Goal: Task Accomplishment & Management: Use online tool/utility

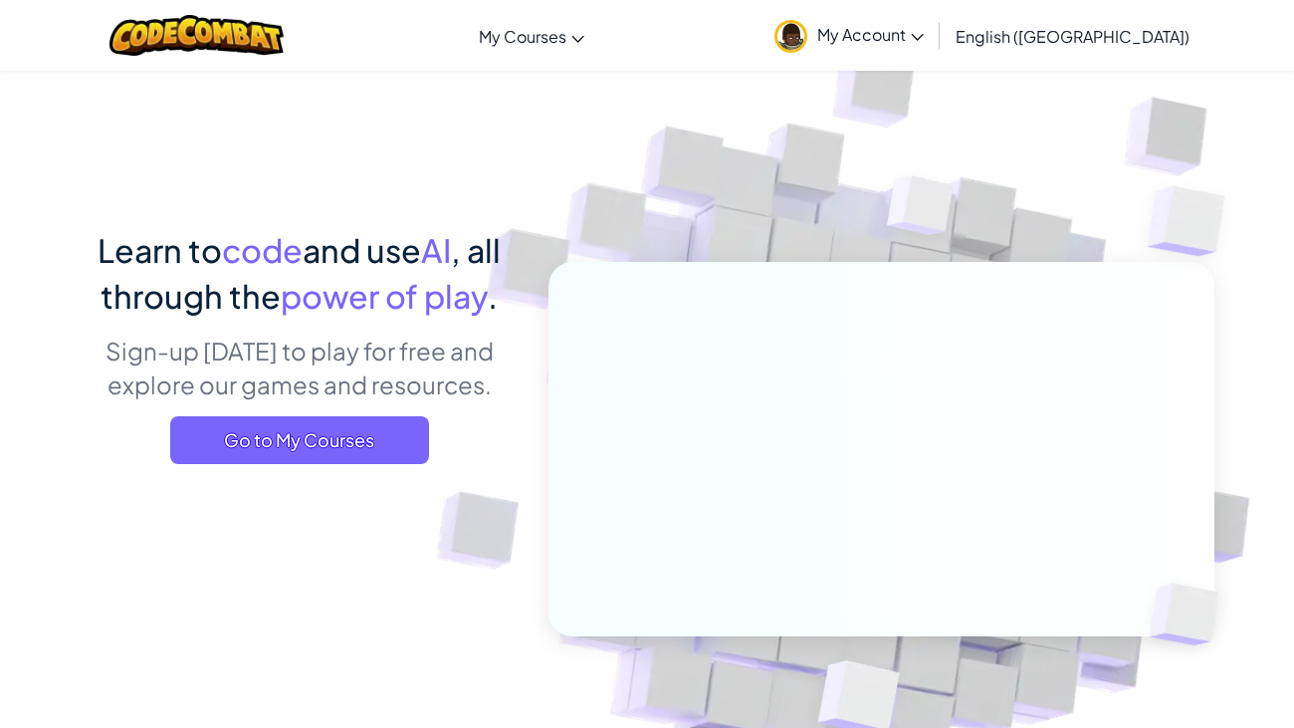
scroll to position [13, 0]
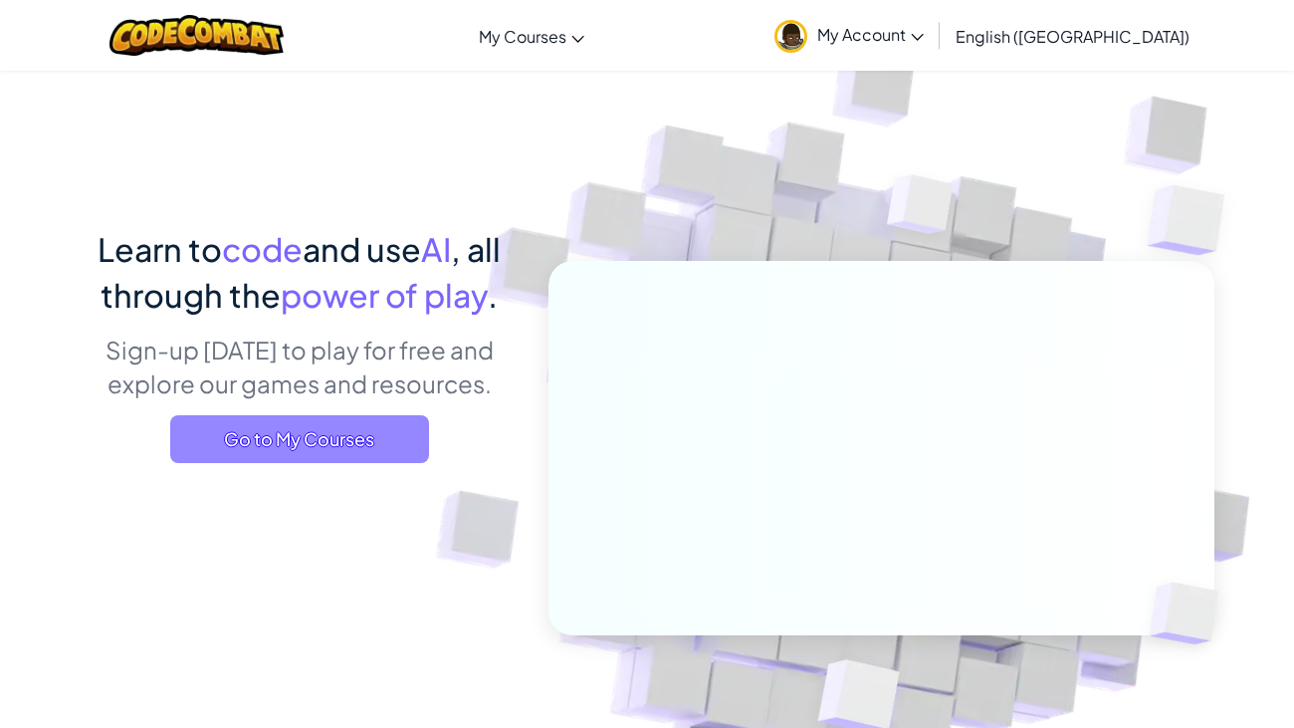
click at [301, 452] on span "Go to My Courses" at bounding box center [299, 439] width 259 height 48
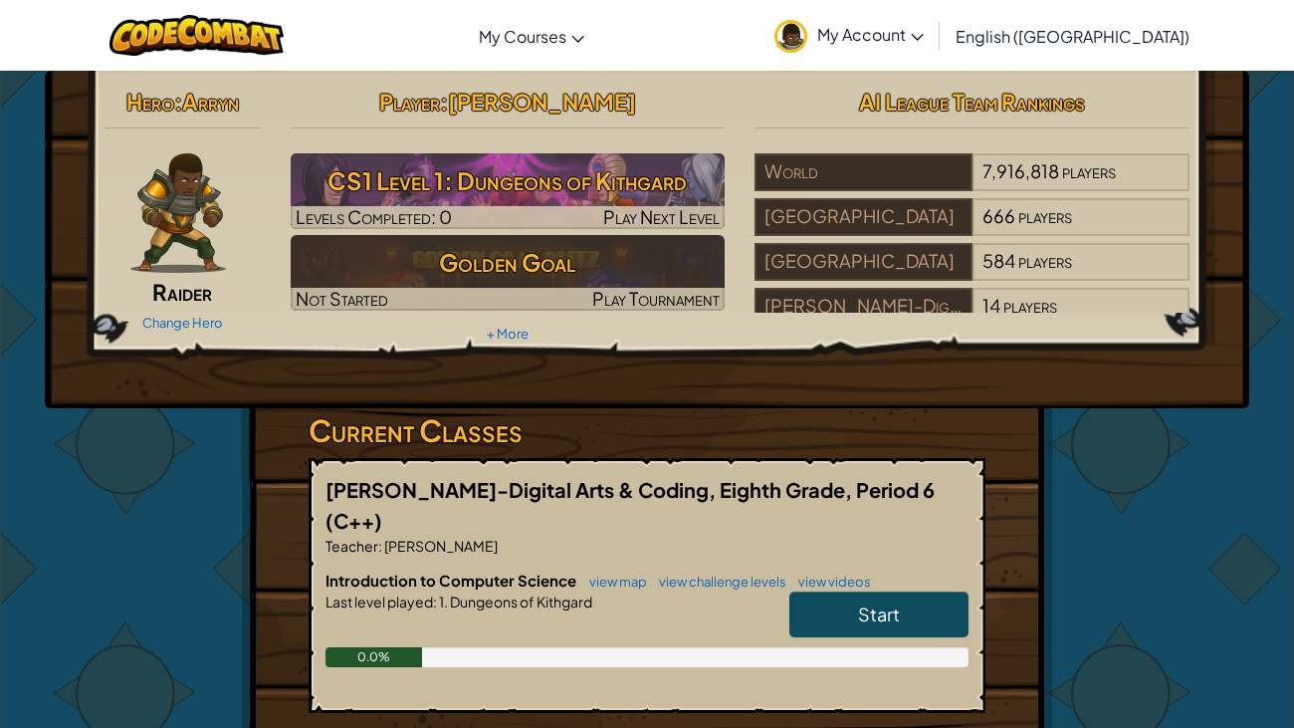
click at [825, 591] on link "Start" at bounding box center [878, 614] width 179 height 46
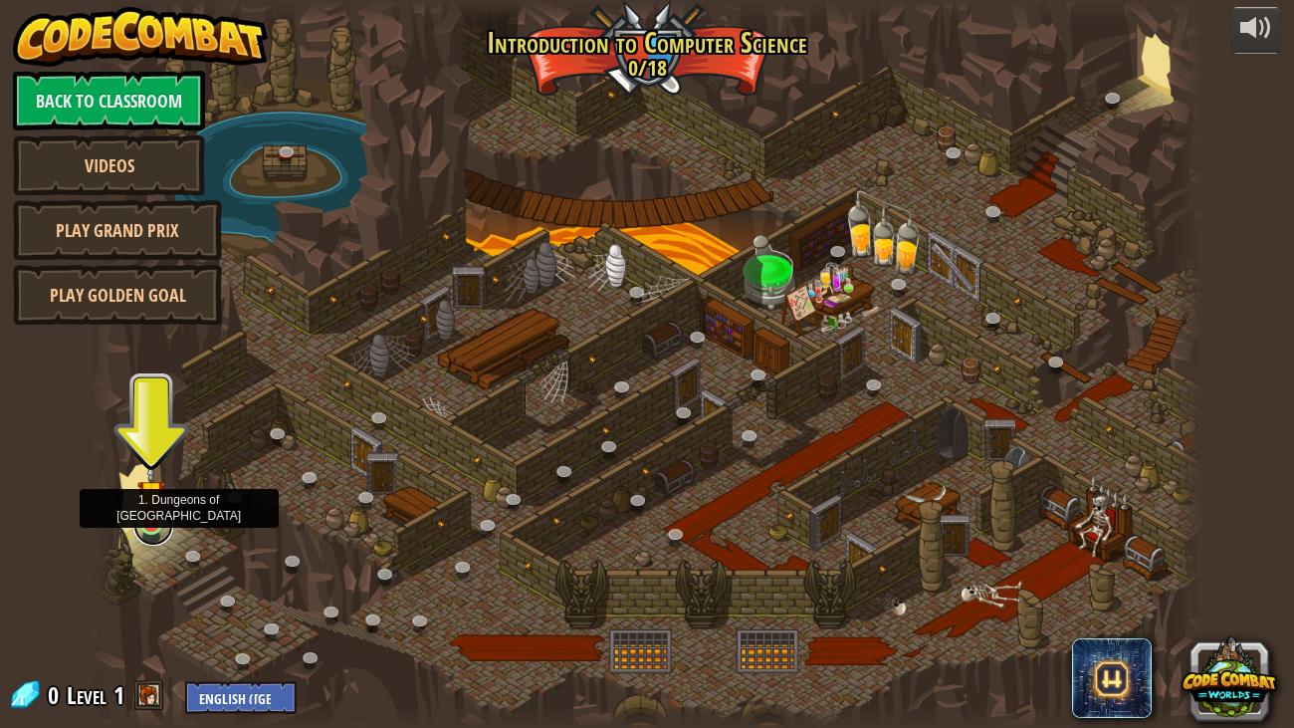
click at [159, 527] on link at bounding box center [153, 526] width 40 height 40
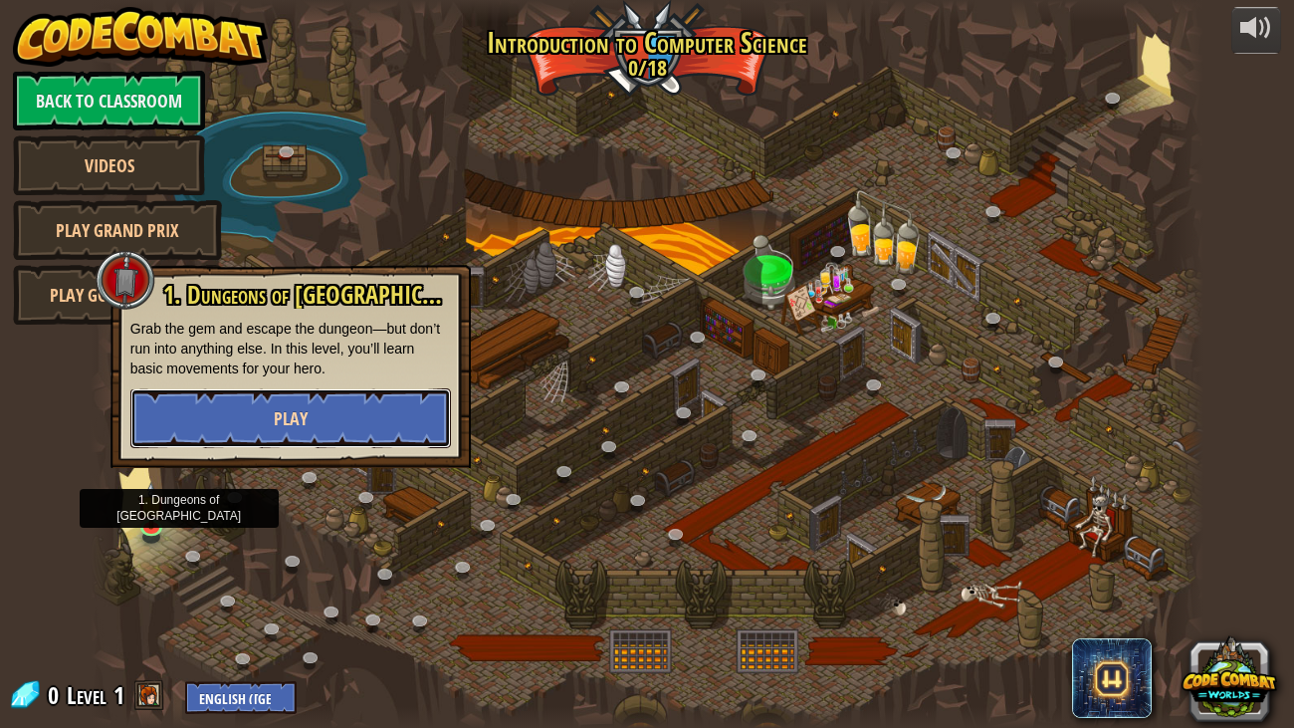
click at [249, 438] on button "Play" at bounding box center [290, 418] width 320 height 60
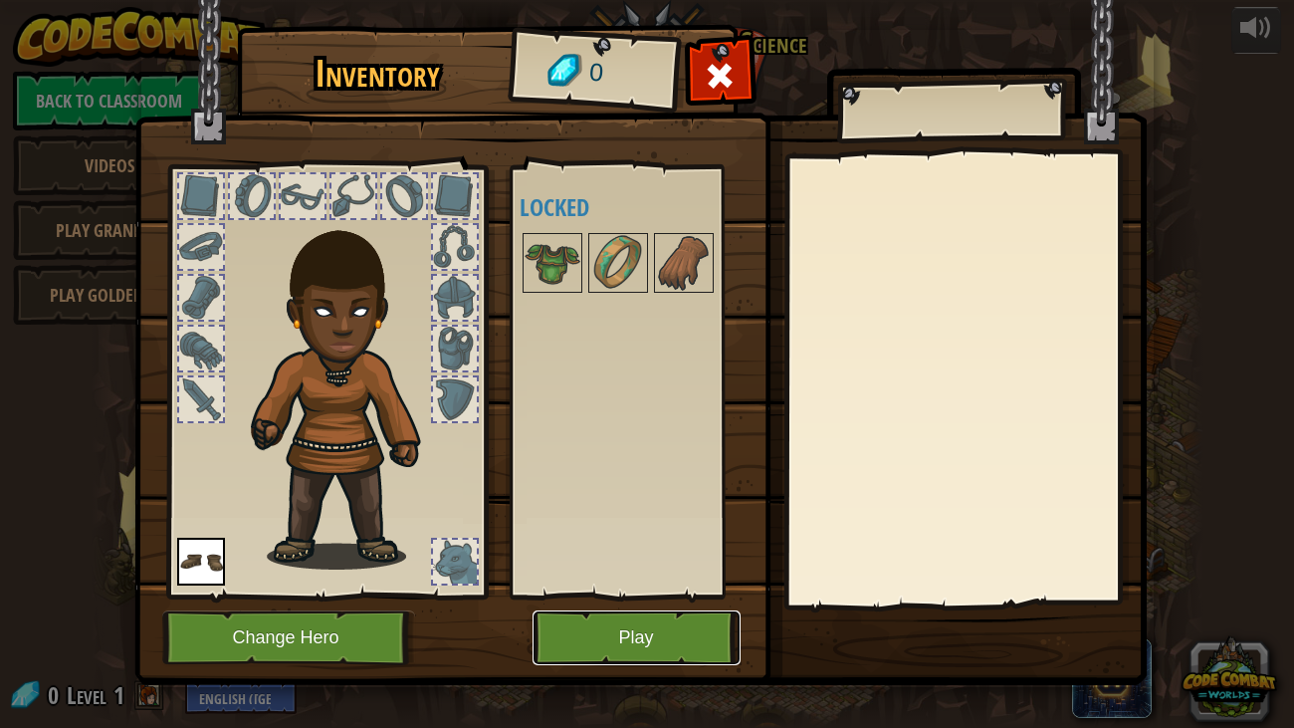
click at [587, 647] on button "Play" at bounding box center [636, 637] width 208 height 55
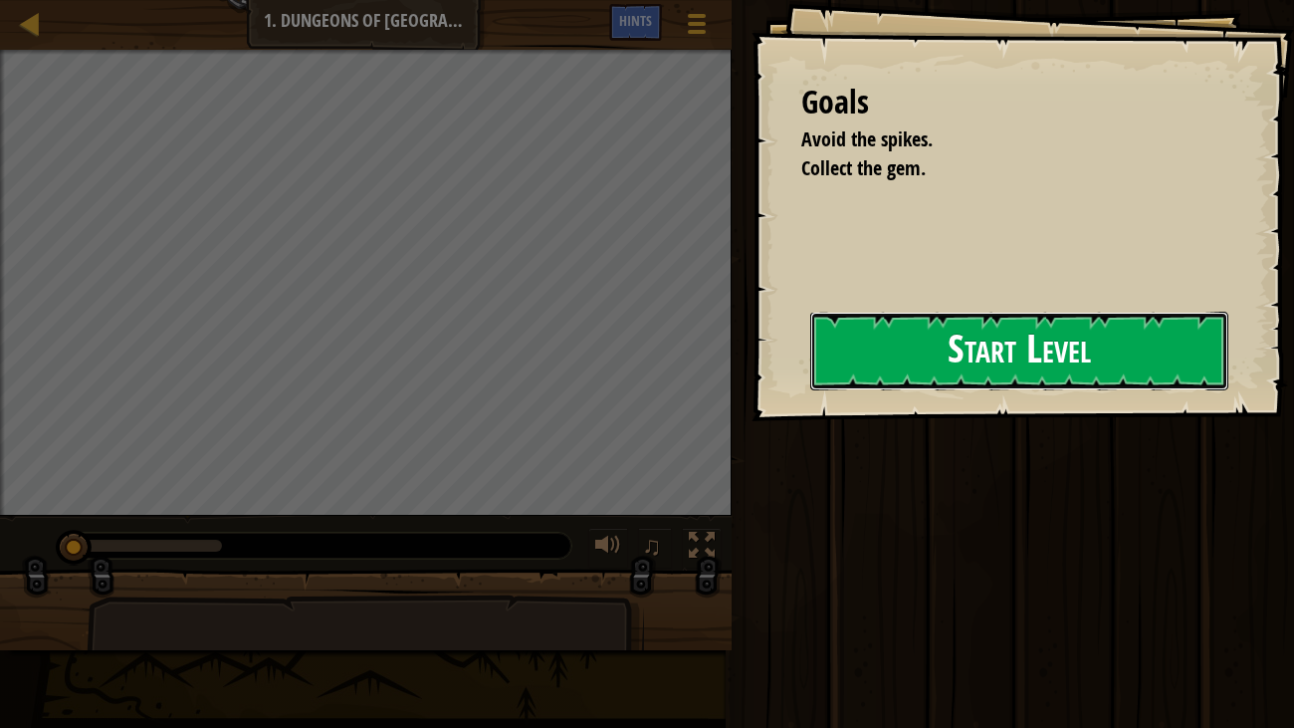
click at [912, 378] on button "Start Level" at bounding box center [1019, 351] width 419 height 79
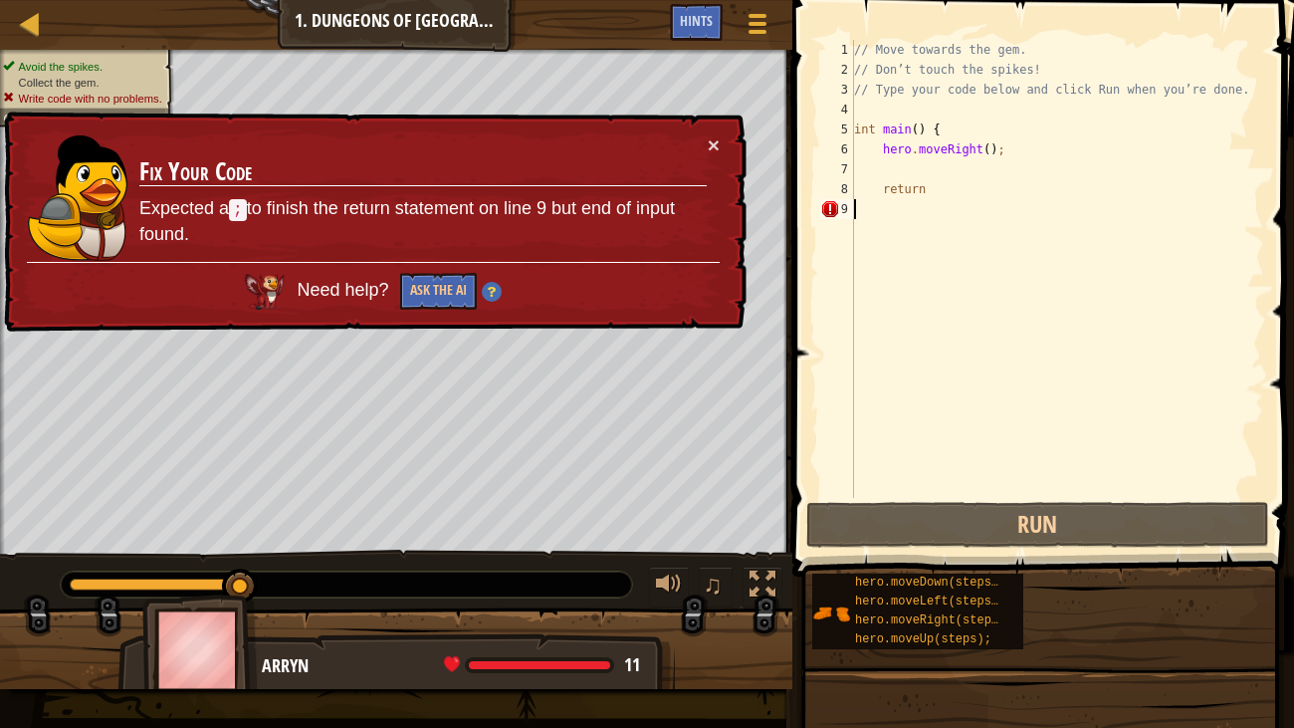
type textarea ":"
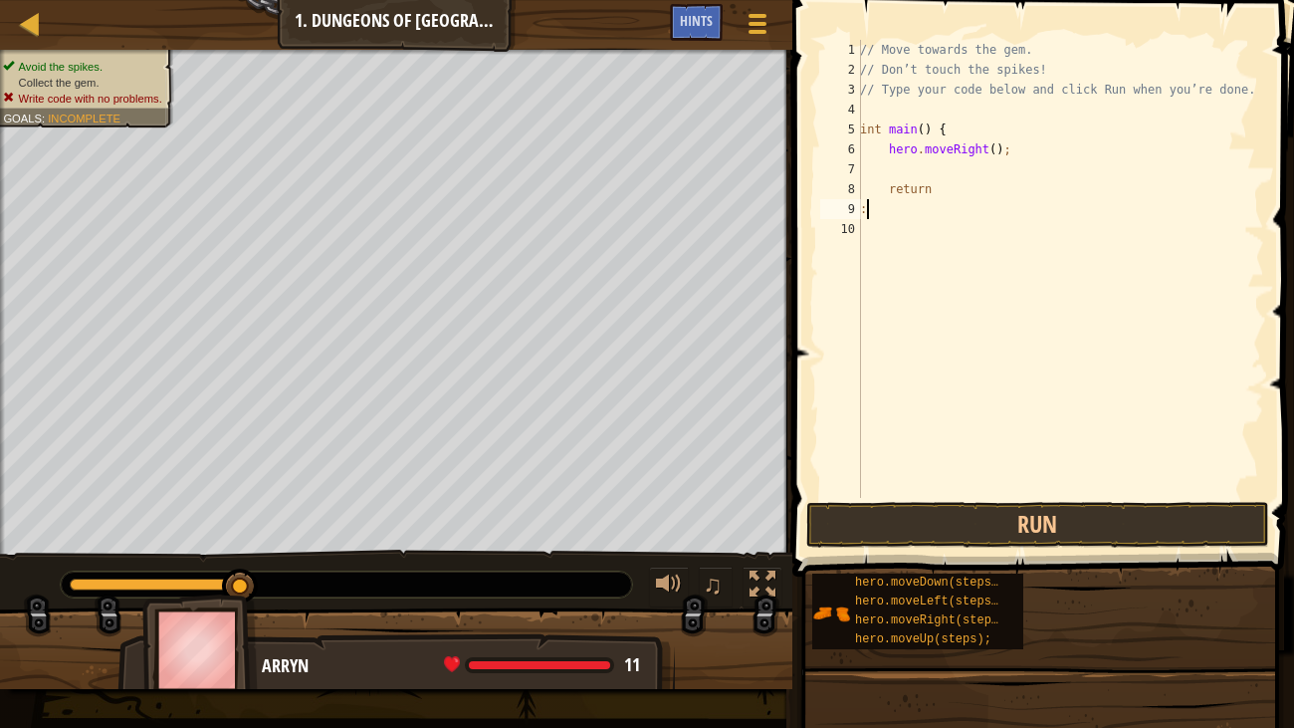
scroll to position [9, 0]
click at [1068, 523] on button "Run" at bounding box center [1038, 525] width 464 height 46
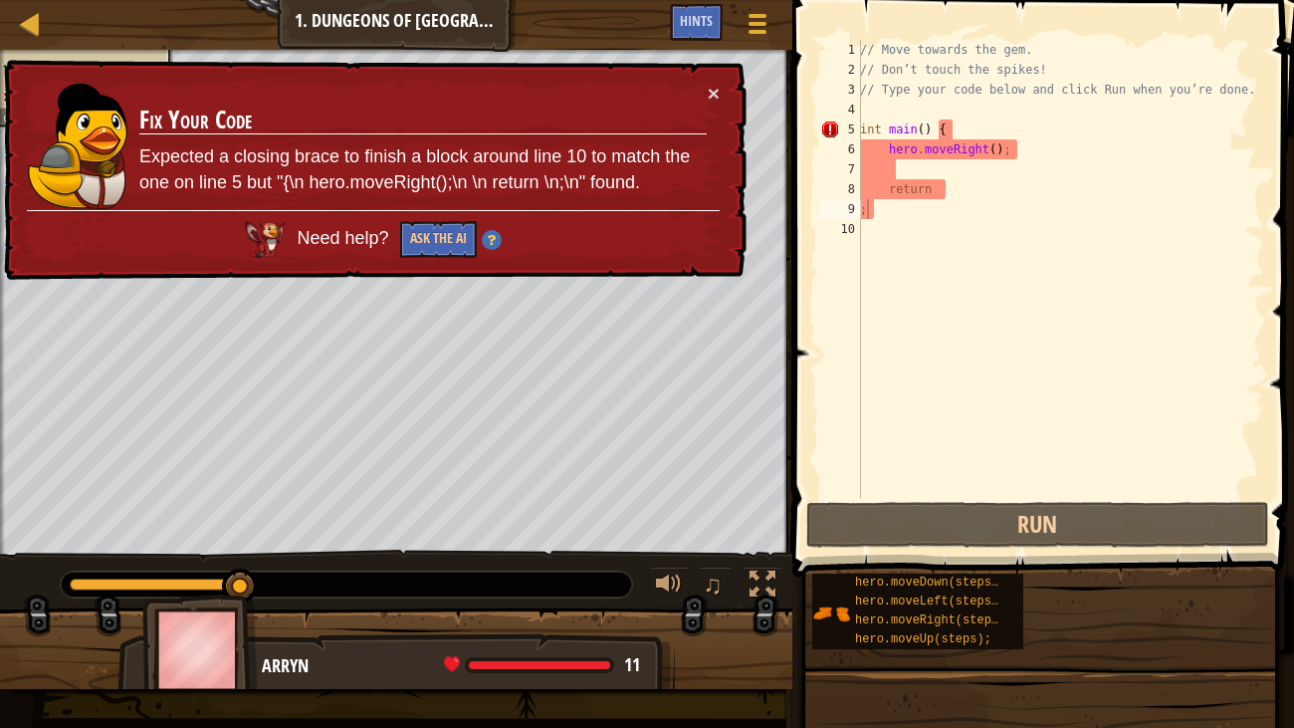
click at [496, 238] on img at bounding box center [492, 240] width 20 height 20
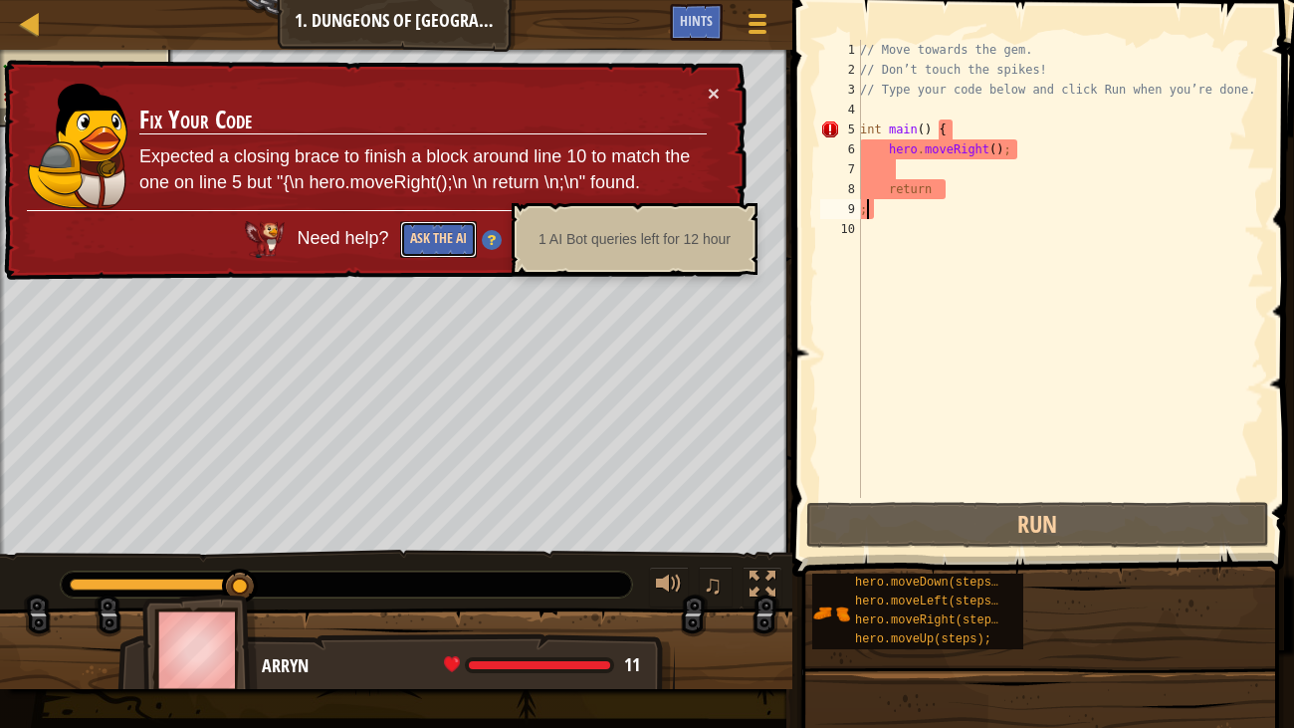
click at [460, 240] on button "Ask the AI" at bounding box center [438, 239] width 77 height 37
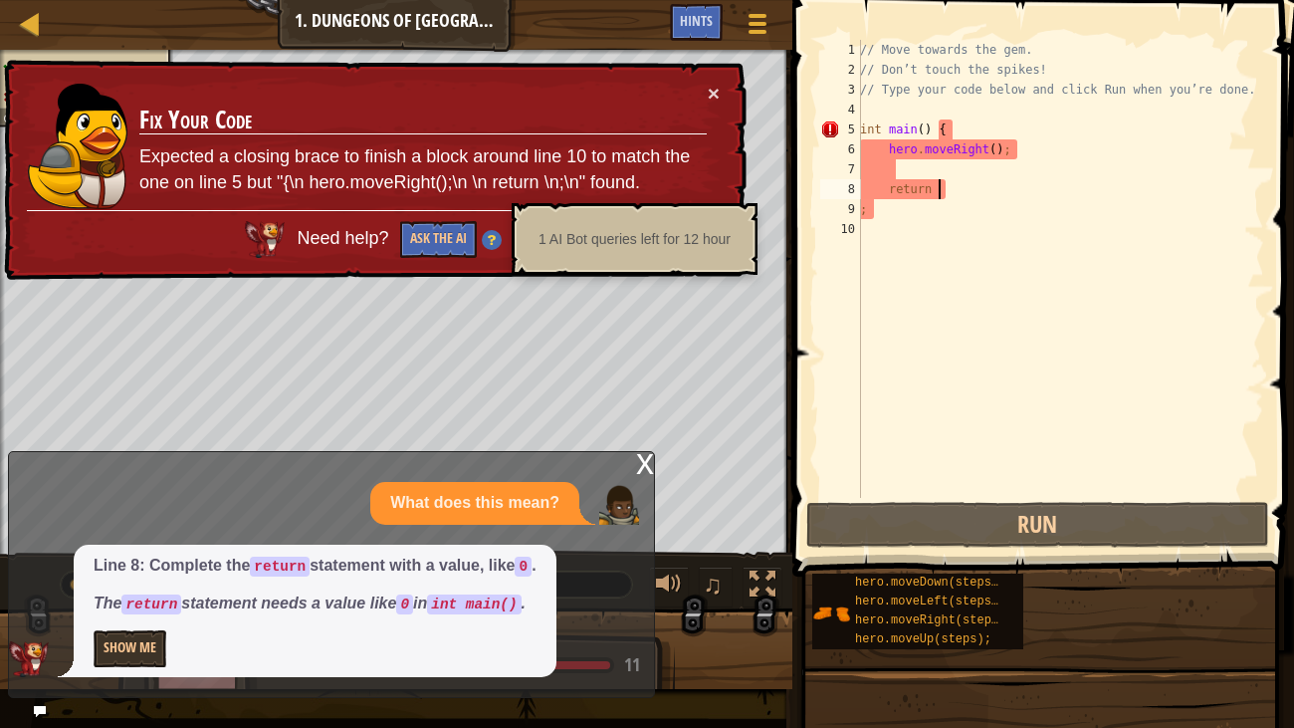
click at [960, 184] on div "// Move towards the gem. // Don’t touch the spikes! // Type your code below and…" at bounding box center [1060, 289] width 408 height 498
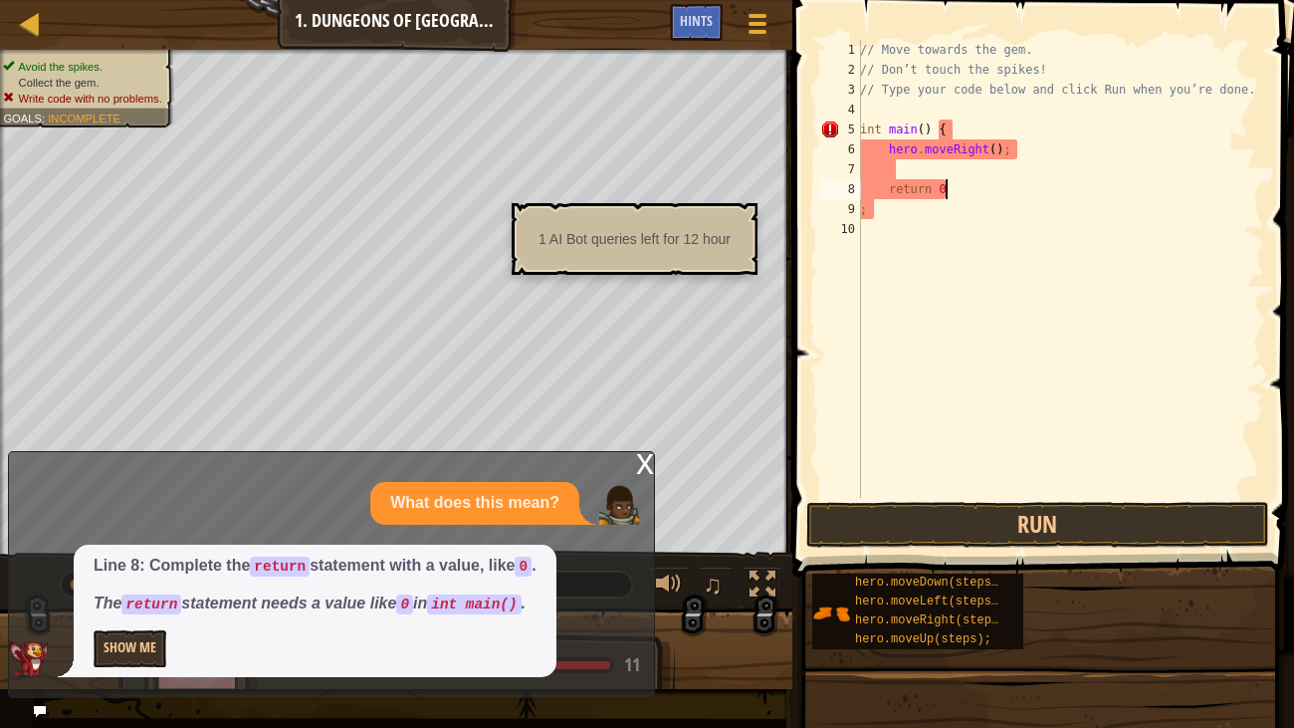
scroll to position [9, 5]
click at [923, 216] on div "// Move towards the gem. // Don’t touch the spikes! // Type your code below and…" at bounding box center [1060, 289] width 408 height 498
type textarea ";"
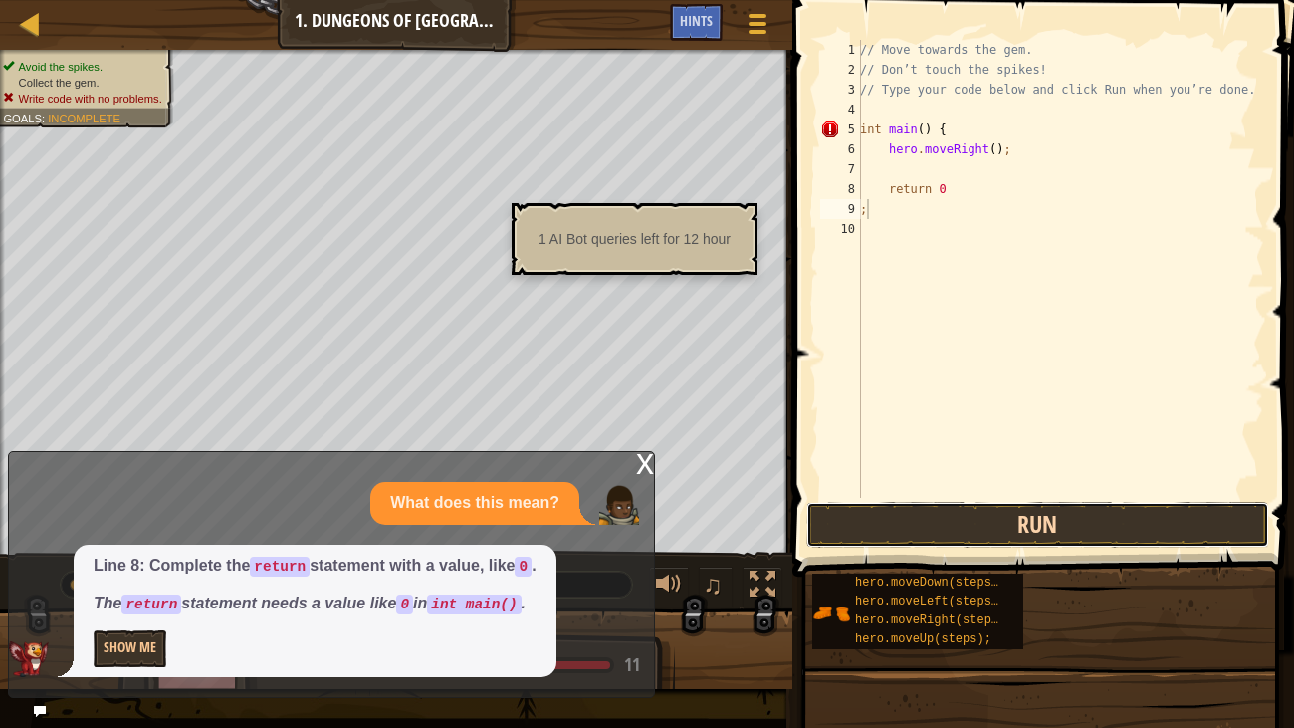
click at [932, 512] on button "Run" at bounding box center [1038, 525] width 464 height 46
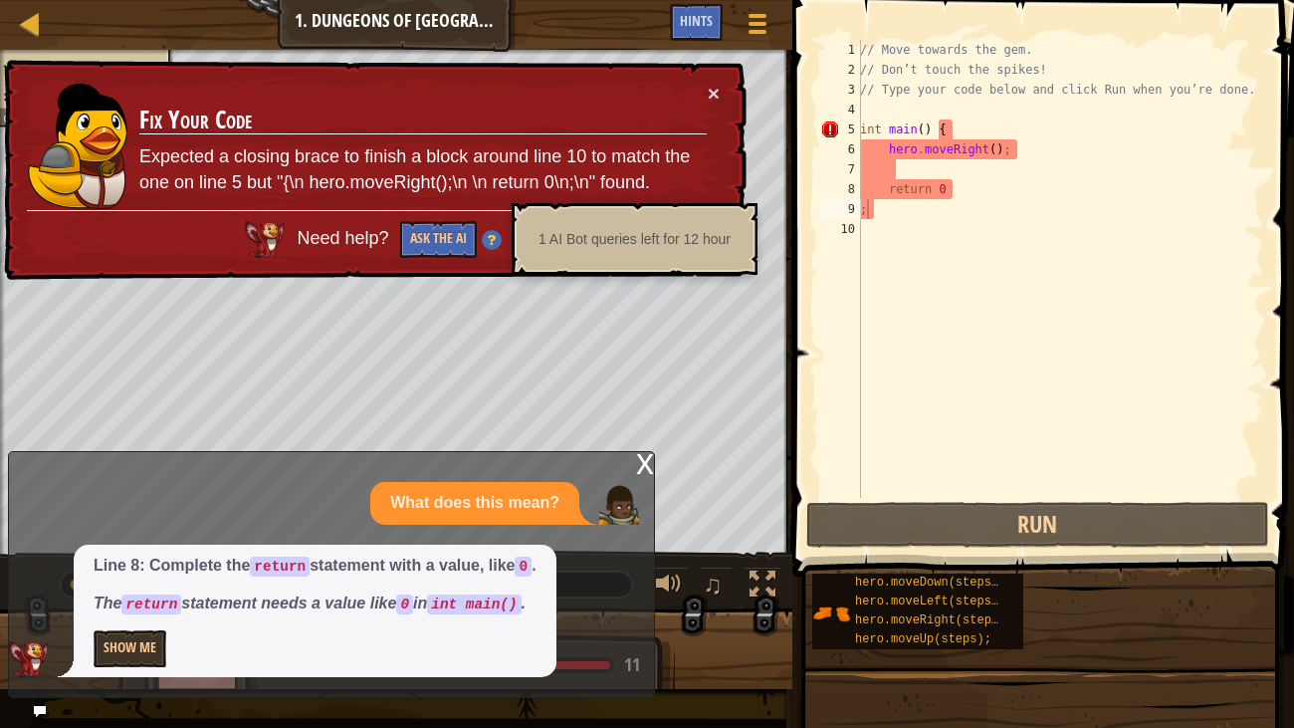
click at [644, 460] on div "x" at bounding box center [645, 462] width 18 height 20
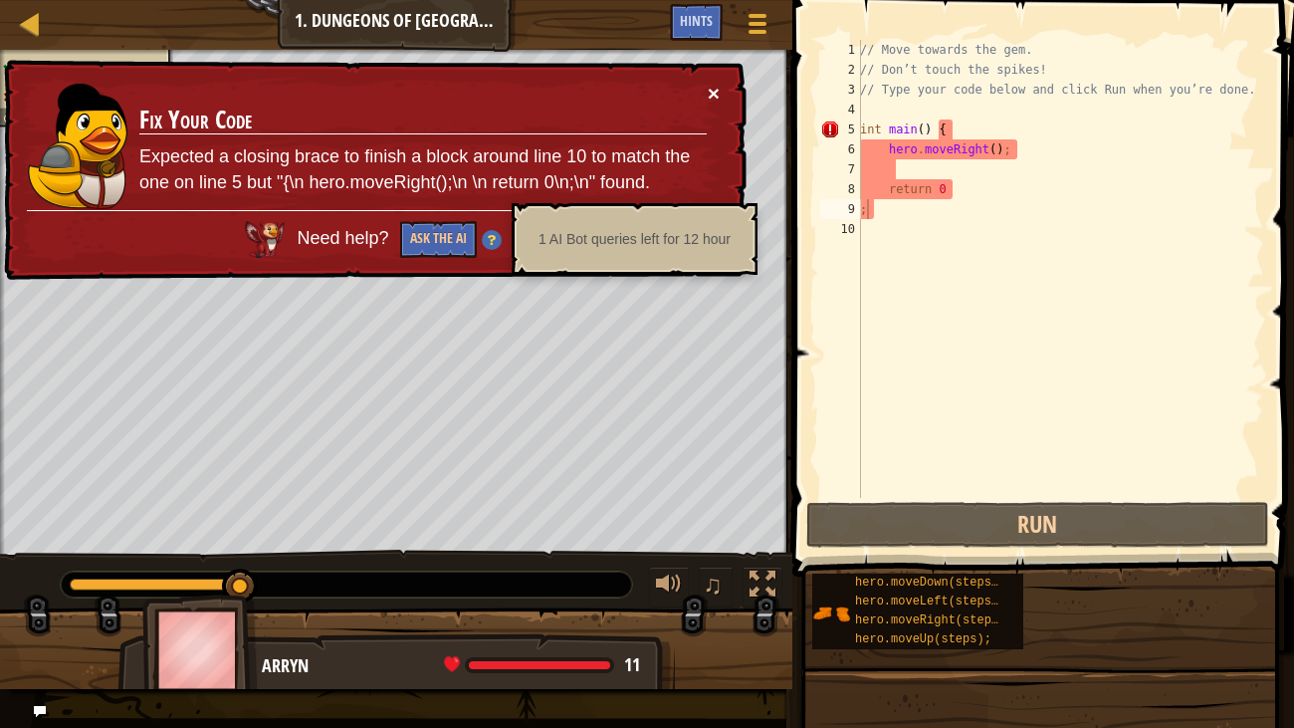
click at [709, 96] on button "×" at bounding box center [714, 93] width 12 height 21
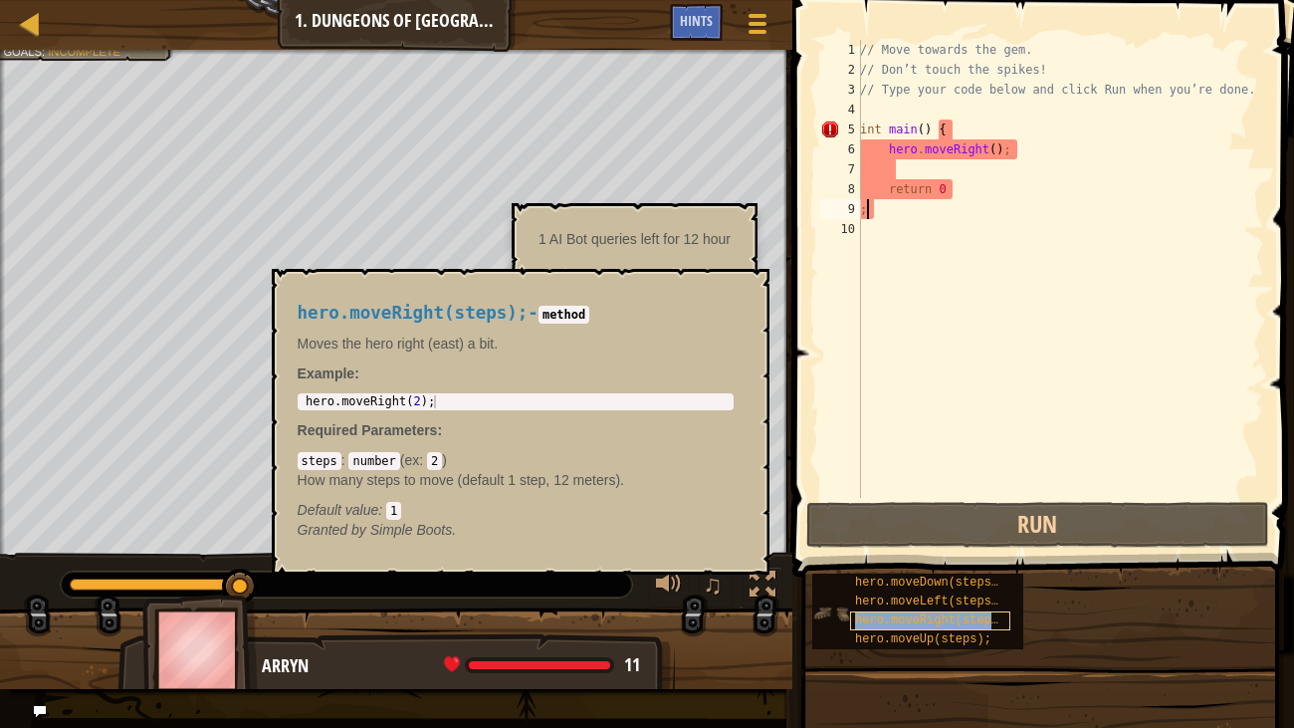
click at [910, 611] on div "hero.moveRight(steps);" at bounding box center [930, 620] width 160 height 19
click at [909, 611] on div "hero.moveRight(steps);" at bounding box center [930, 620] width 160 height 19
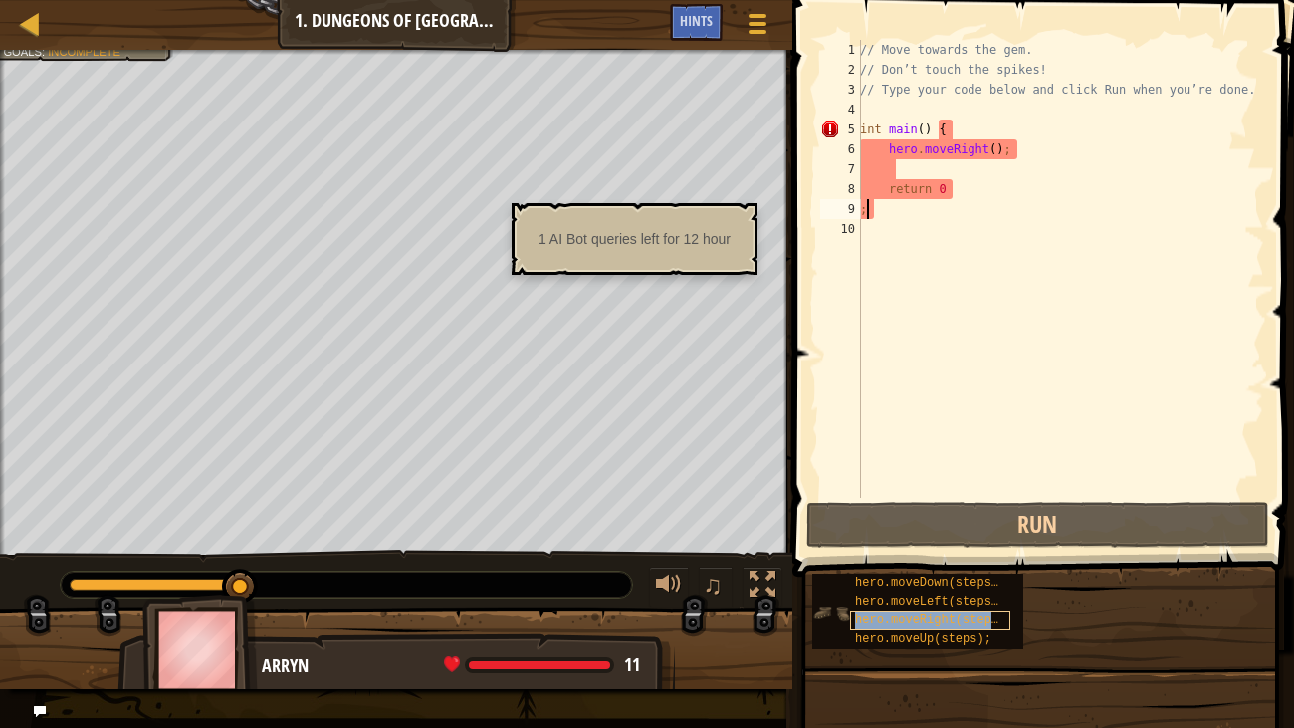
click at [909, 611] on div "hero.moveRight(steps);" at bounding box center [930, 620] width 160 height 19
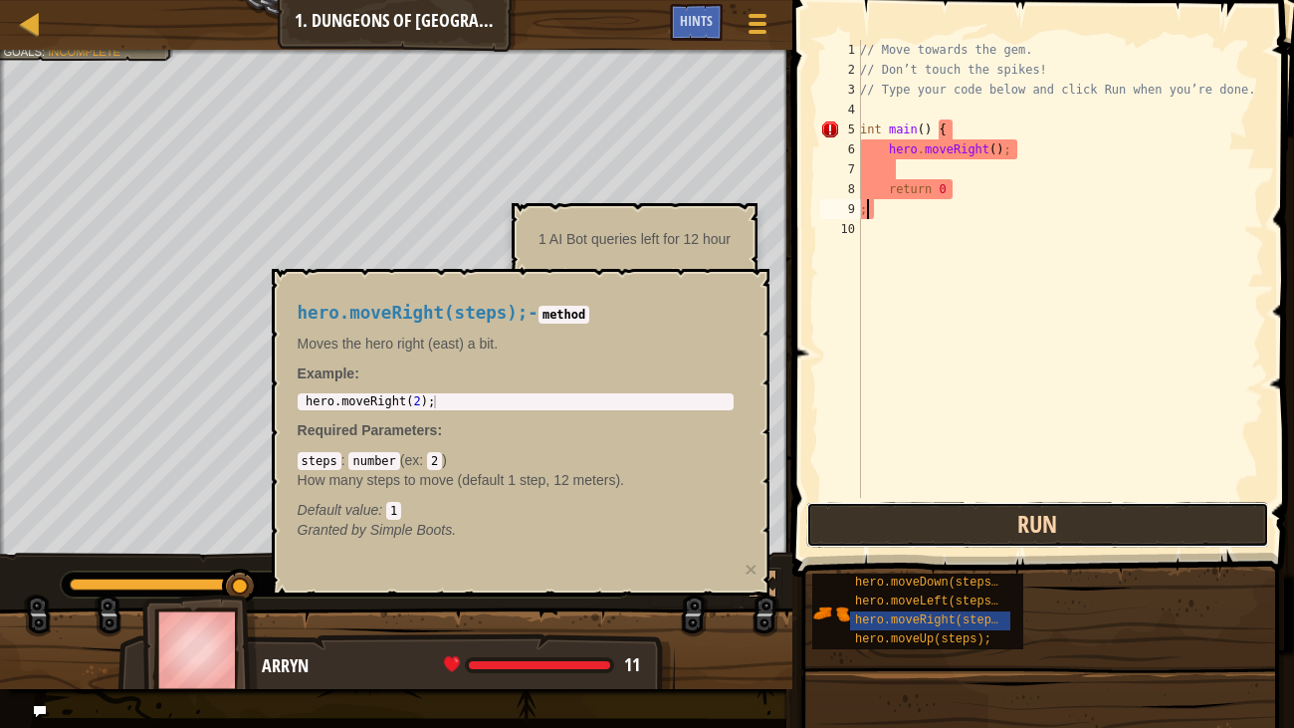
click at [872, 512] on button "Run" at bounding box center [1038, 525] width 464 height 46
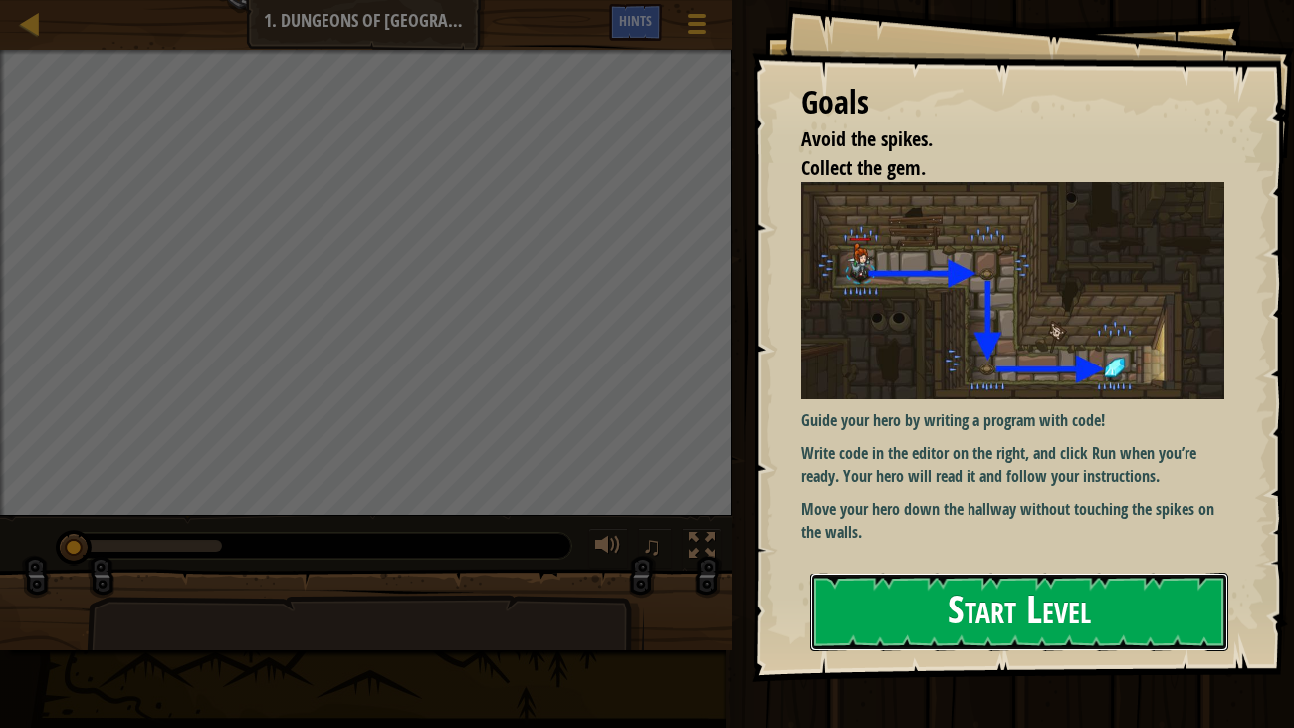
click at [887, 572] on button "Start Level" at bounding box center [1019, 611] width 419 height 79
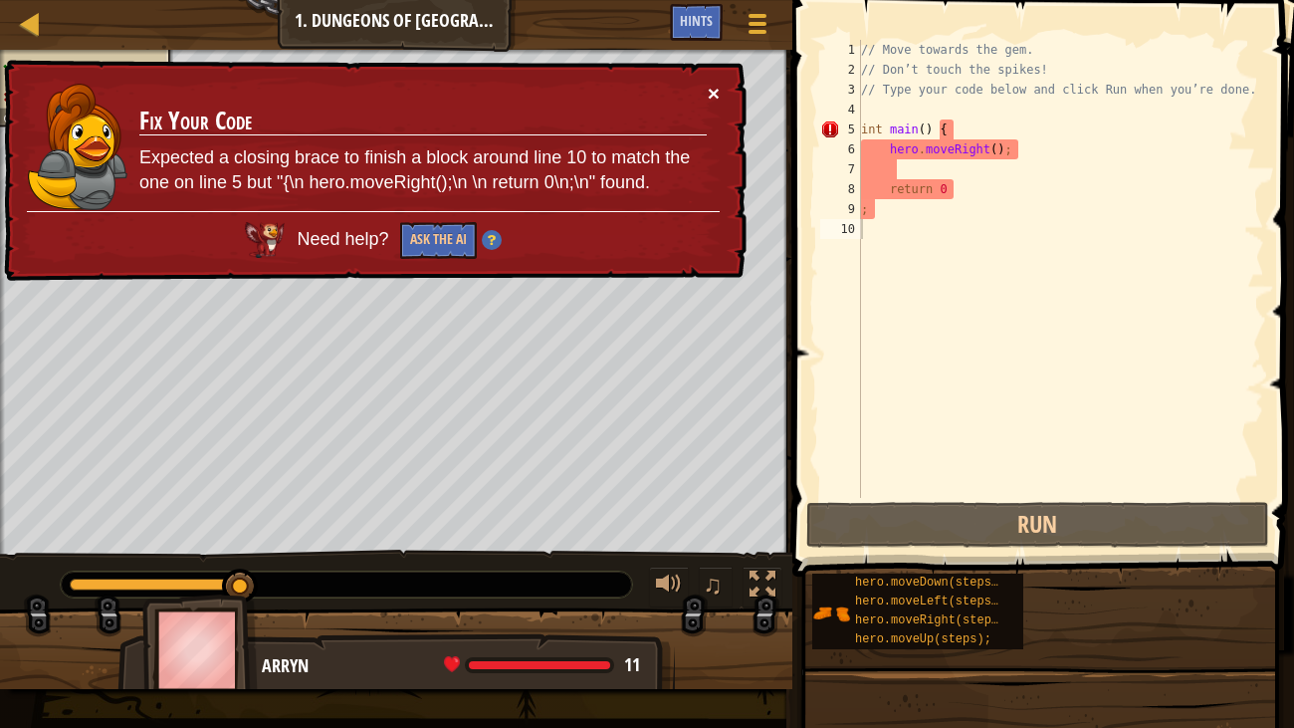
click at [719, 89] on button "×" at bounding box center [714, 93] width 12 height 21
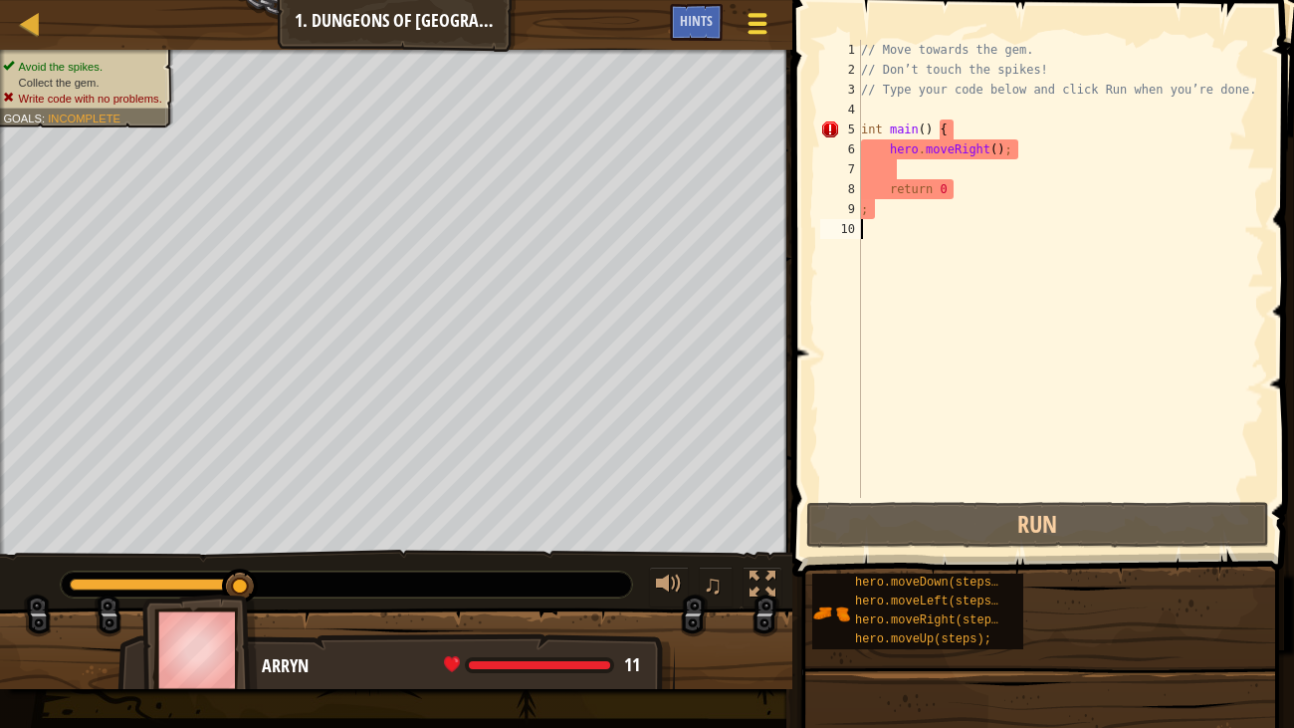
click at [755, 30] on span at bounding box center [756, 32] width 19 height 4
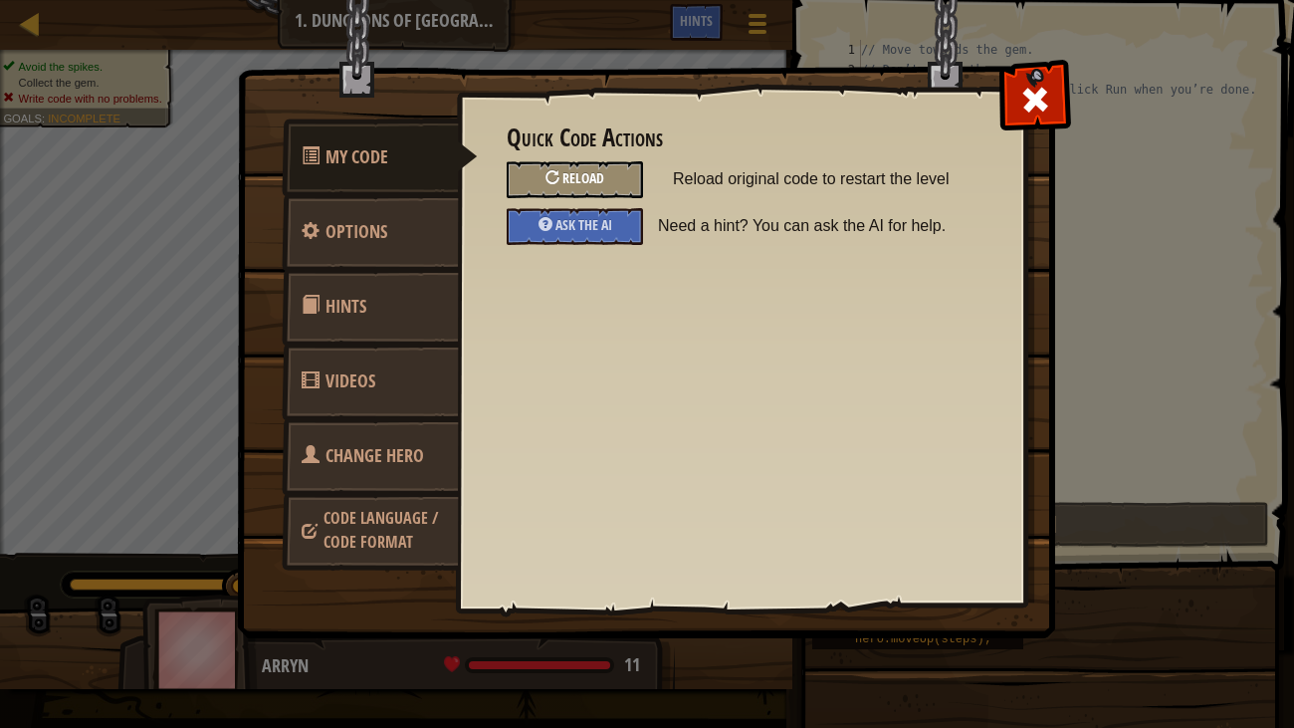
click at [552, 185] on div "Reload" at bounding box center [575, 179] width 136 height 37
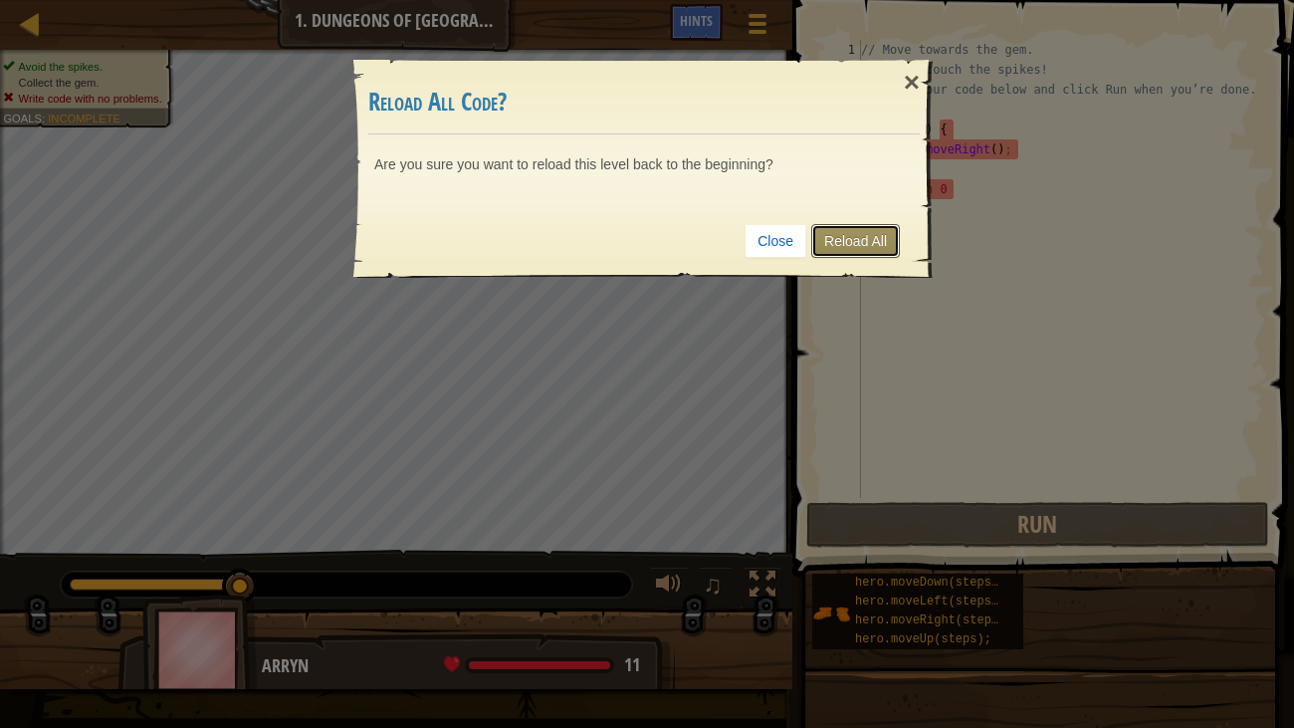
click at [872, 229] on link "Reload All" at bounding box center [855, 241] width 89 height 34
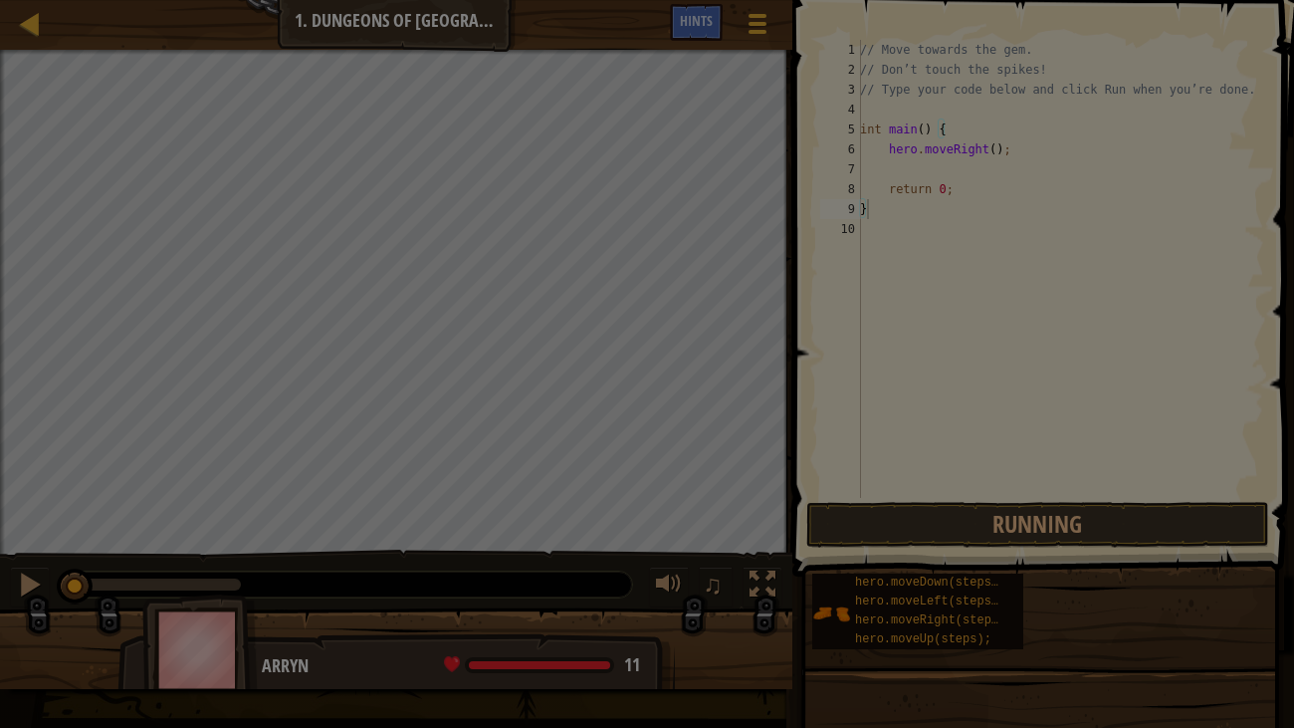
type textarea "}"
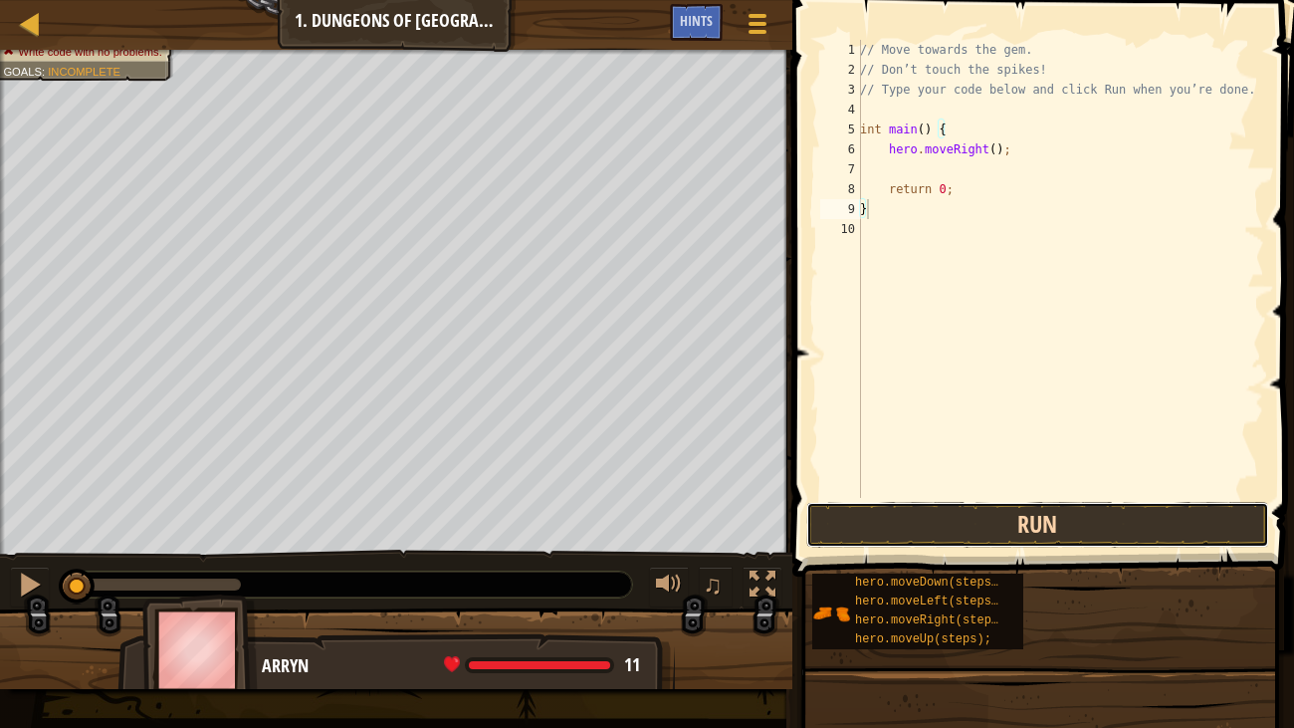
click at [1041, 539] on button "Run" at bounding box center [1038, 525] width 464 height 46
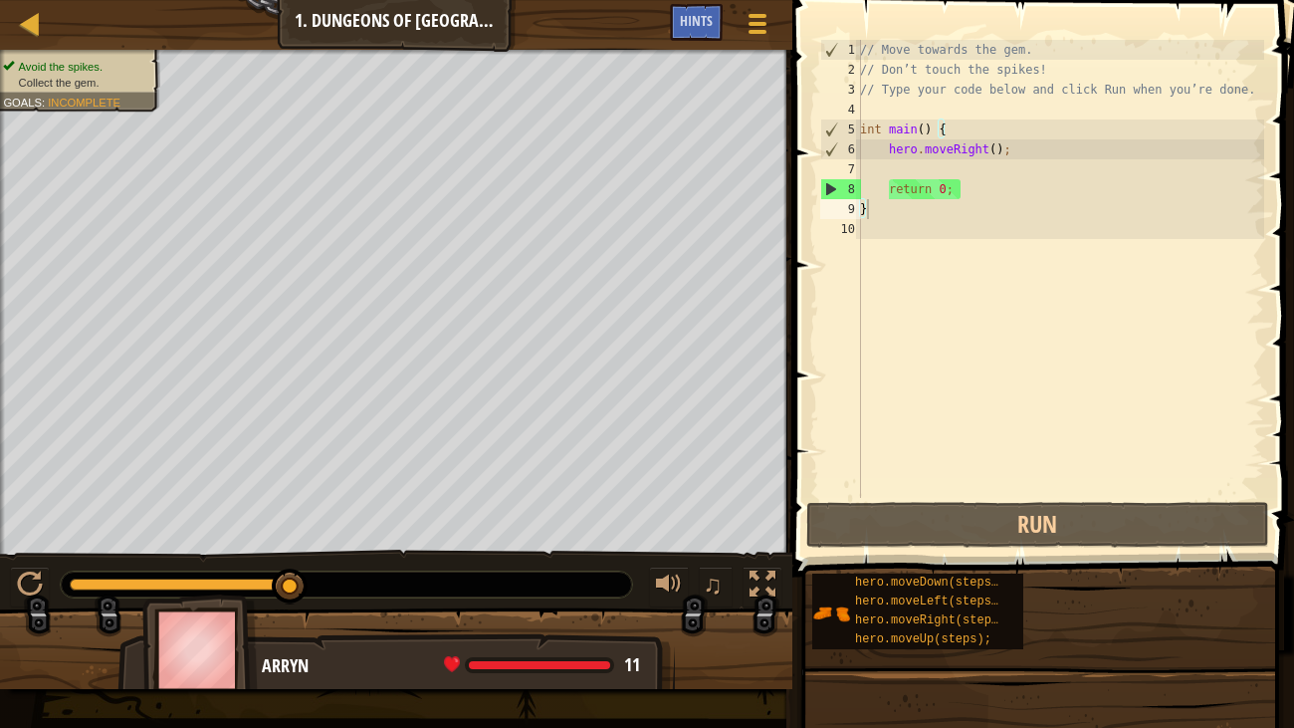
click at [903, 206] on div "// Move towards the gem. // Don’t touch the spikes! // Type your code below and…" at bounding box center [1060, 289] width 408 height 498
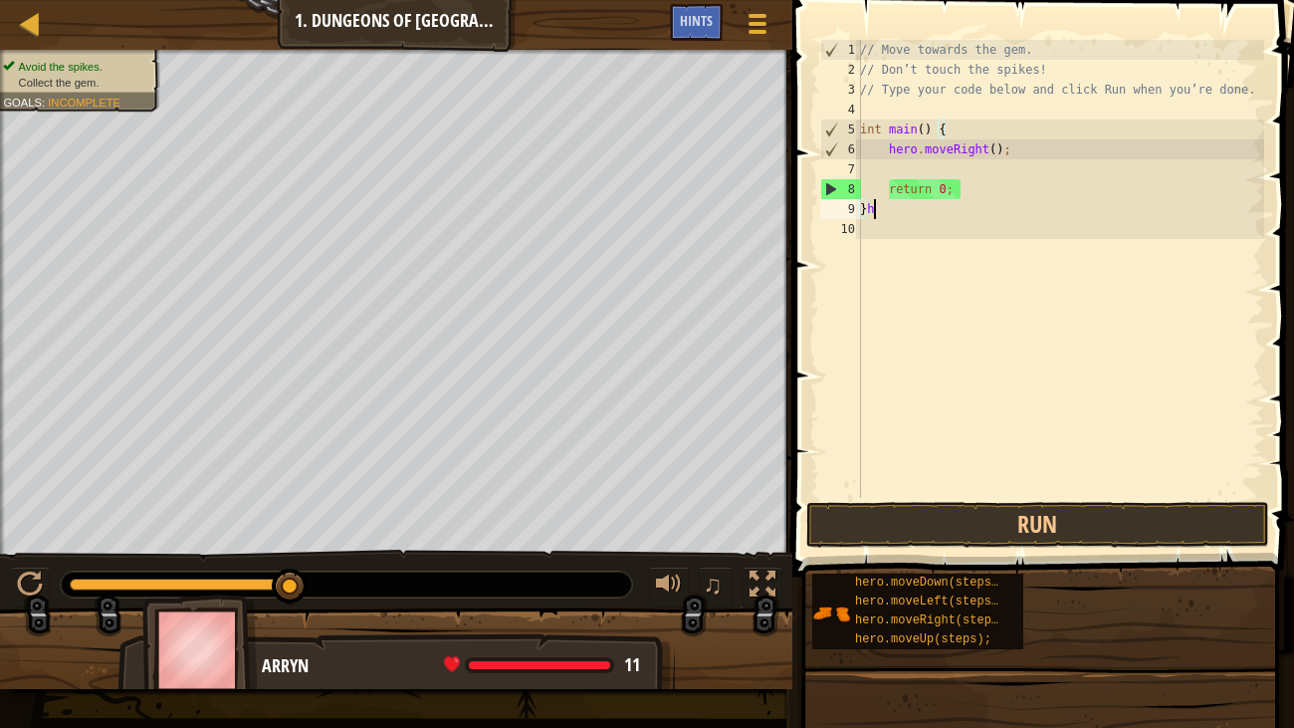
scroll to position [9, 0]
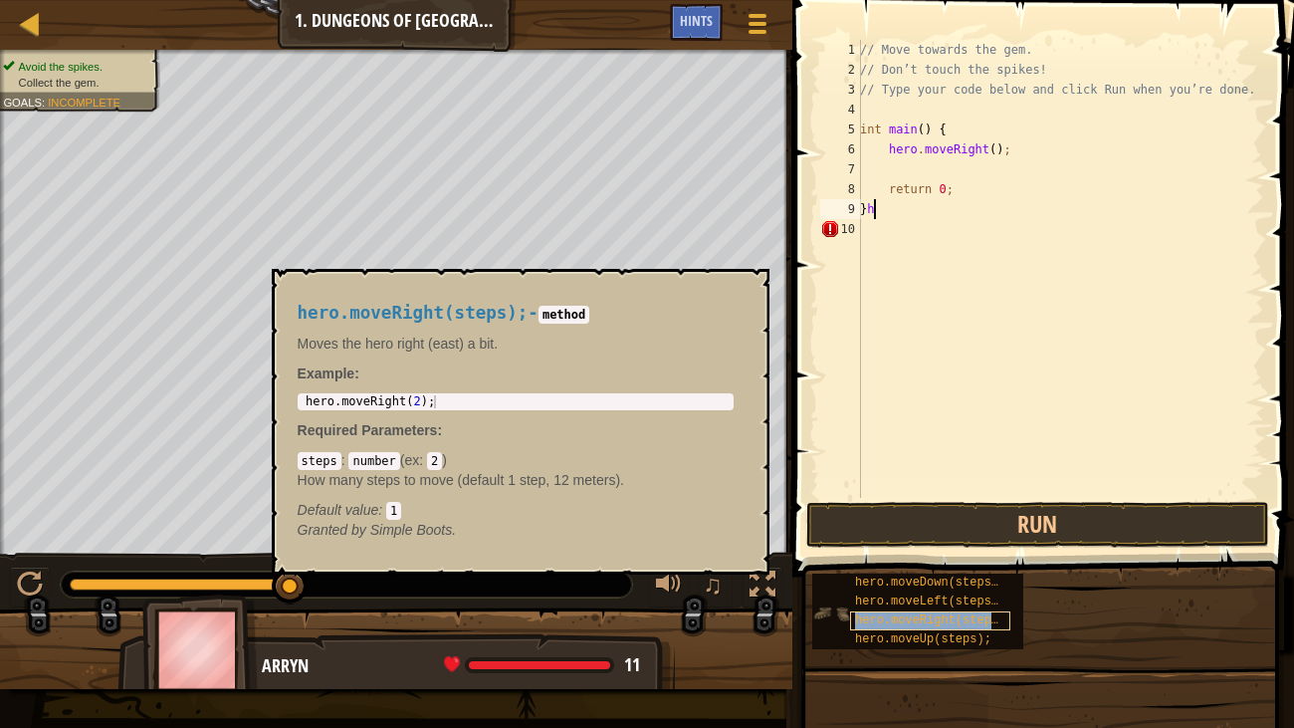
click at [945, 611] on div "hero.moveRight(steps);" at bounding box center [930, 620] width 160 height 19
click at [881, 213] on div "// Move towards the gem. // Don’t touch the spikes! // Type your code below and…" at bounding box center [1060, 289] width 408 height 498
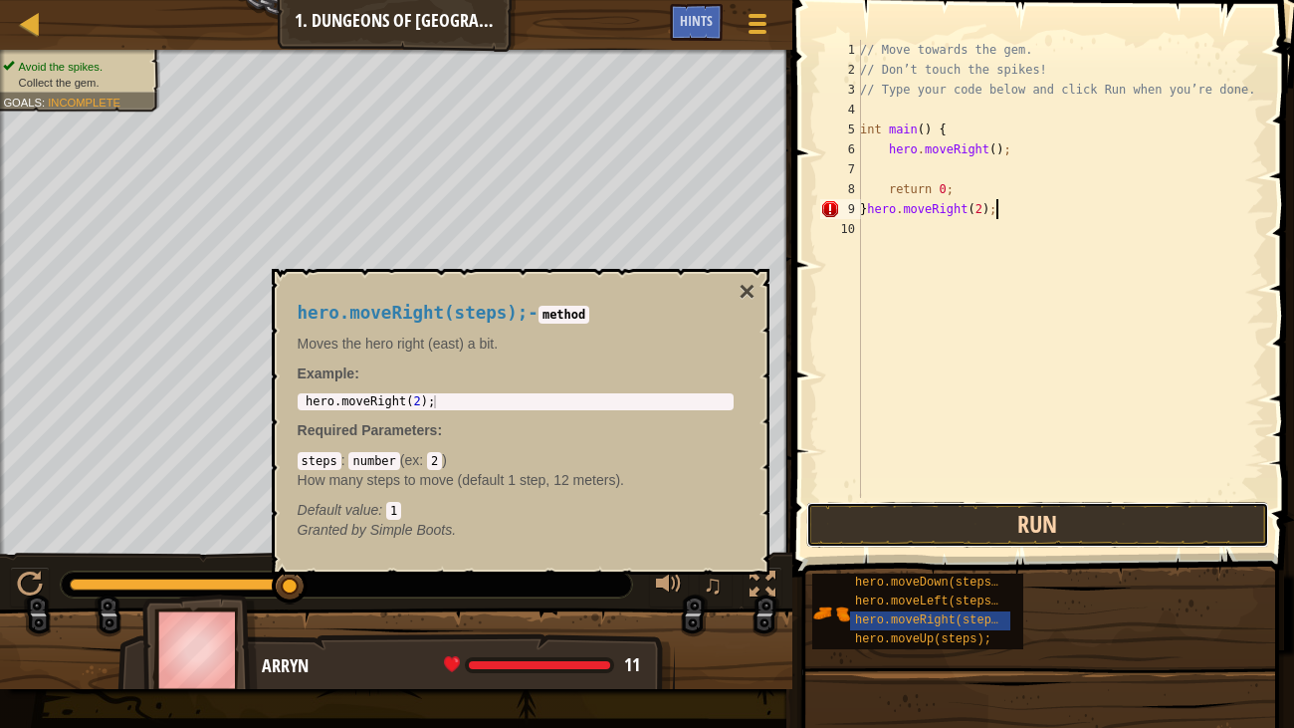
click at [1058, 534] on button "Run" at bounding box center [1038, 525] width 464 height 46
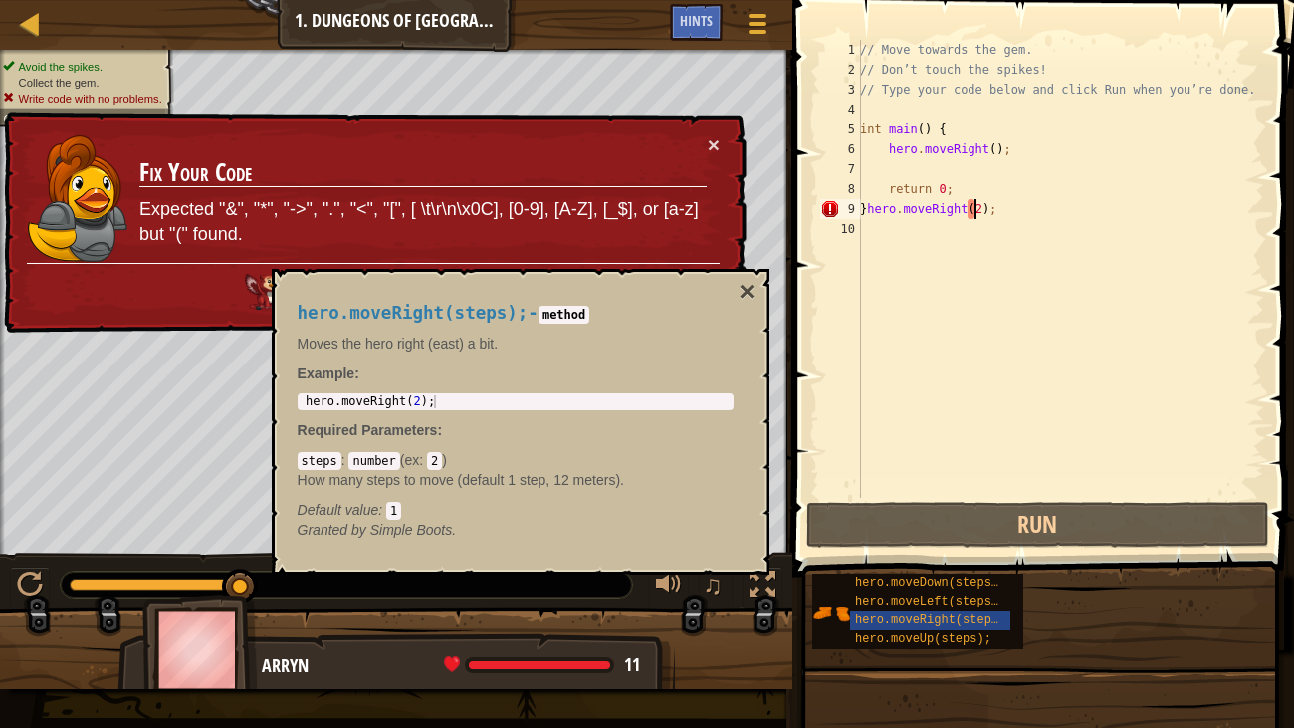
click at [972, 205] on div "// Move towards the gem. // Don’t touch the spikes! // Type your code below and…" at bounding box center [1060, 289] width 408 height 498
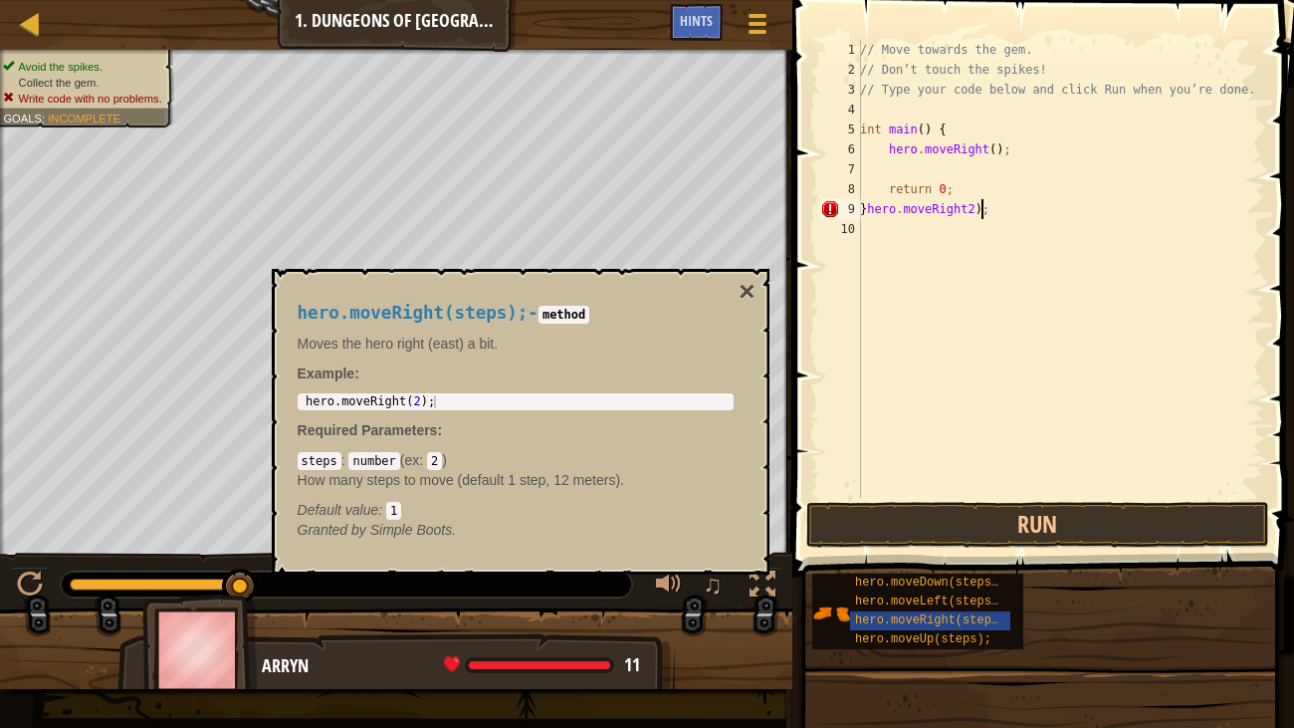
click at [978, 216] on div "// Move towards the gem. // Don’t touch the spikes! // Type your code below and…" at bounding box center [1060, 289] width 408 height 498
click at [967, 510] on button "Run" at bounding box center [1038, 525] width 464 height 46
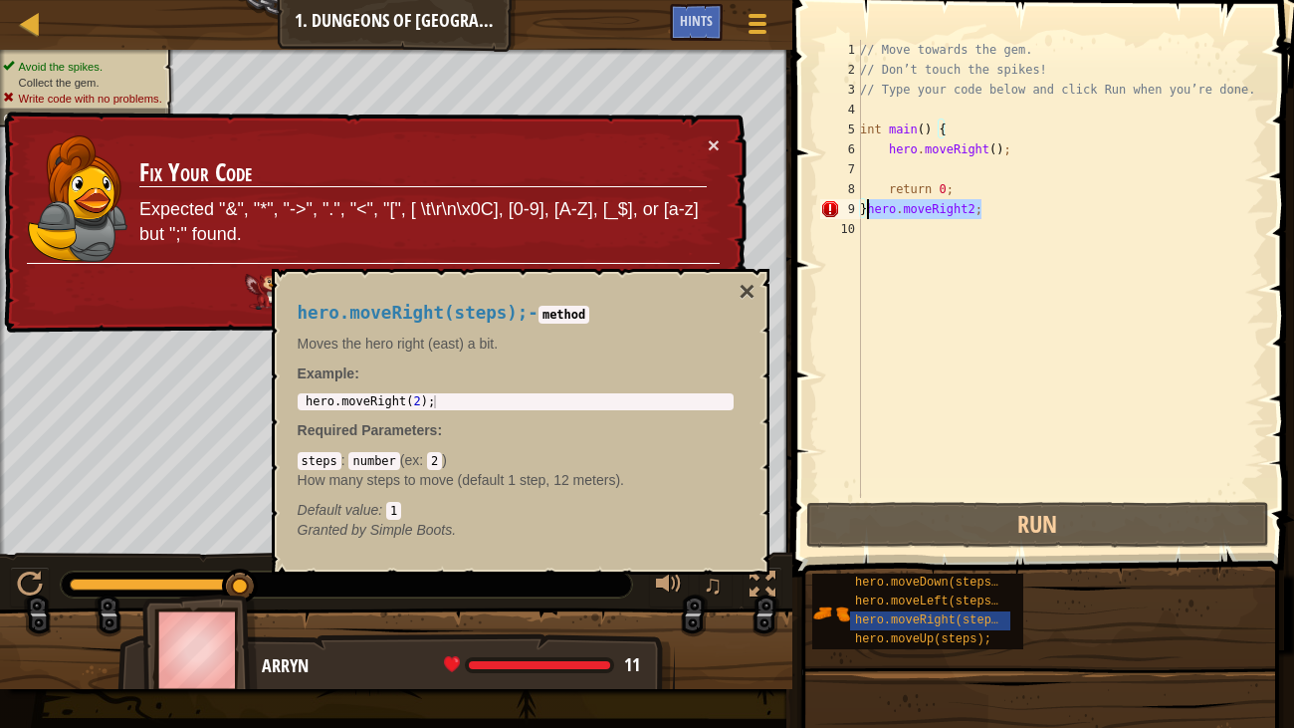
drag, startPoint x: 996, startPoint y: 218, endPoint x: 869, endPoint y: 207, distance: 127.9
click at [869, 207] on div "// Move towards the gem. // Don’t touch the spikes! // Type your code below and…" at bounding box center [1060, 289] width 408 height 498
type textarea "}"
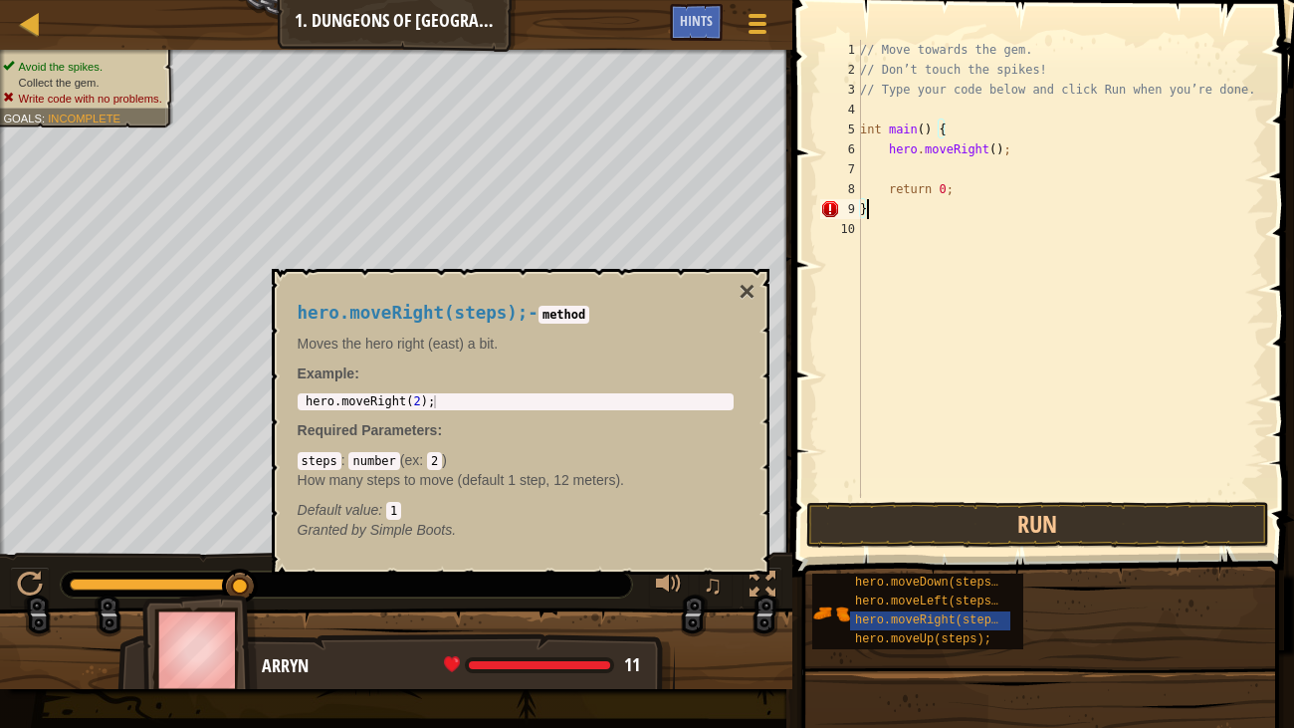
scroll to position [9, 0]
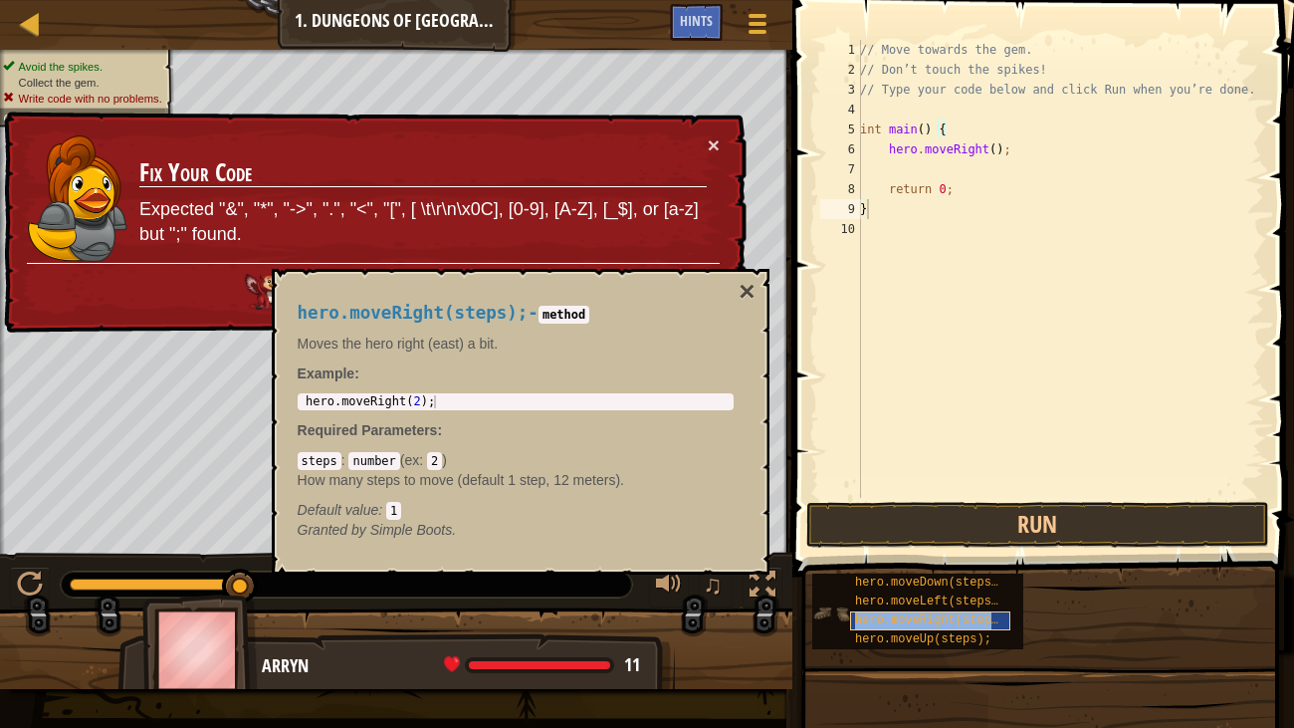
click at [959, 614] on span "hero.moveRight(steps);" at bounding box center [933, 620] width 157 height 14
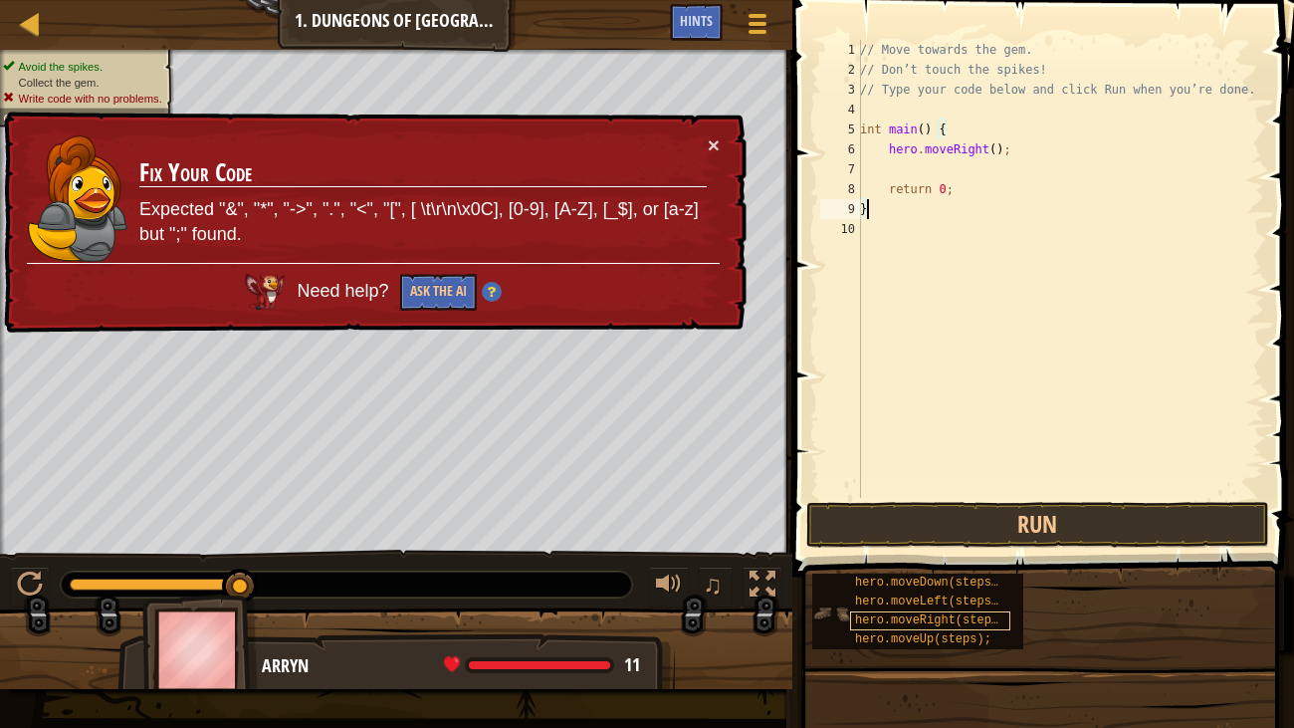
click at [959, 614] on span "hero.moveRight(steps);" at bounding box center [933, 620] width 157 height 14
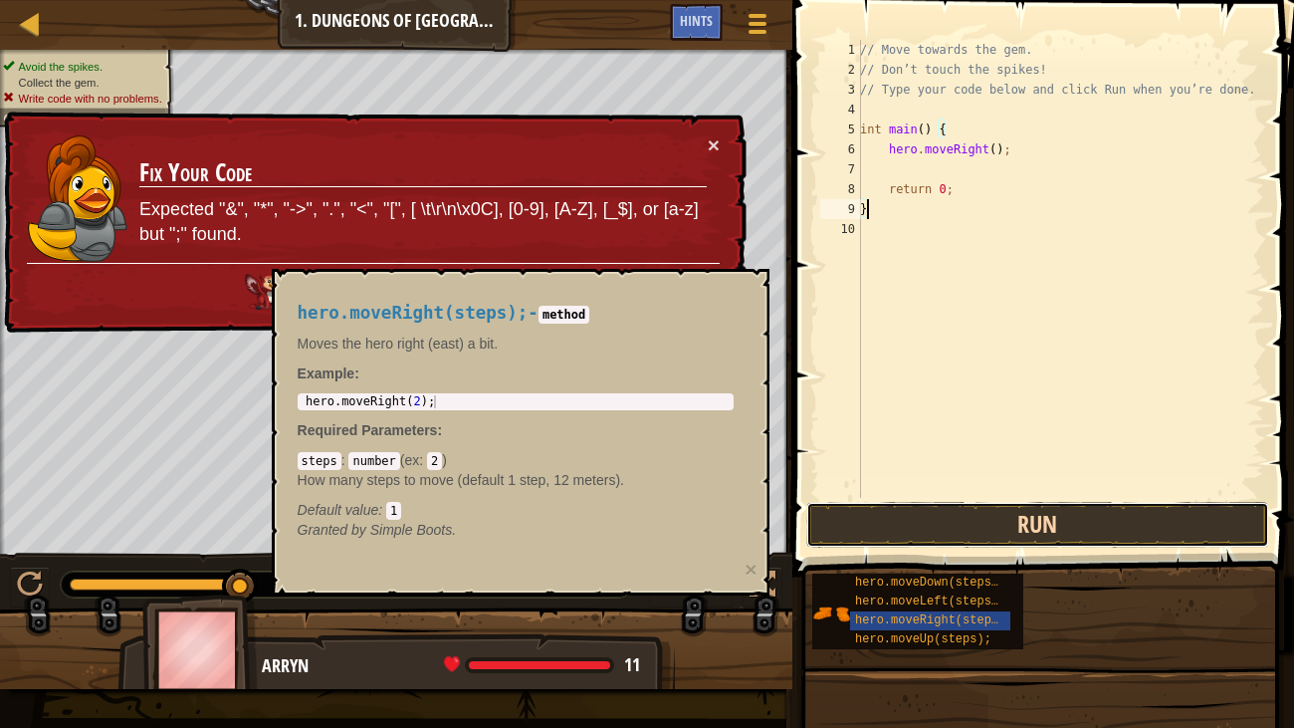
click at [968, 531] on button "Run" at bounding box center [1038, 525] width 464 height 46
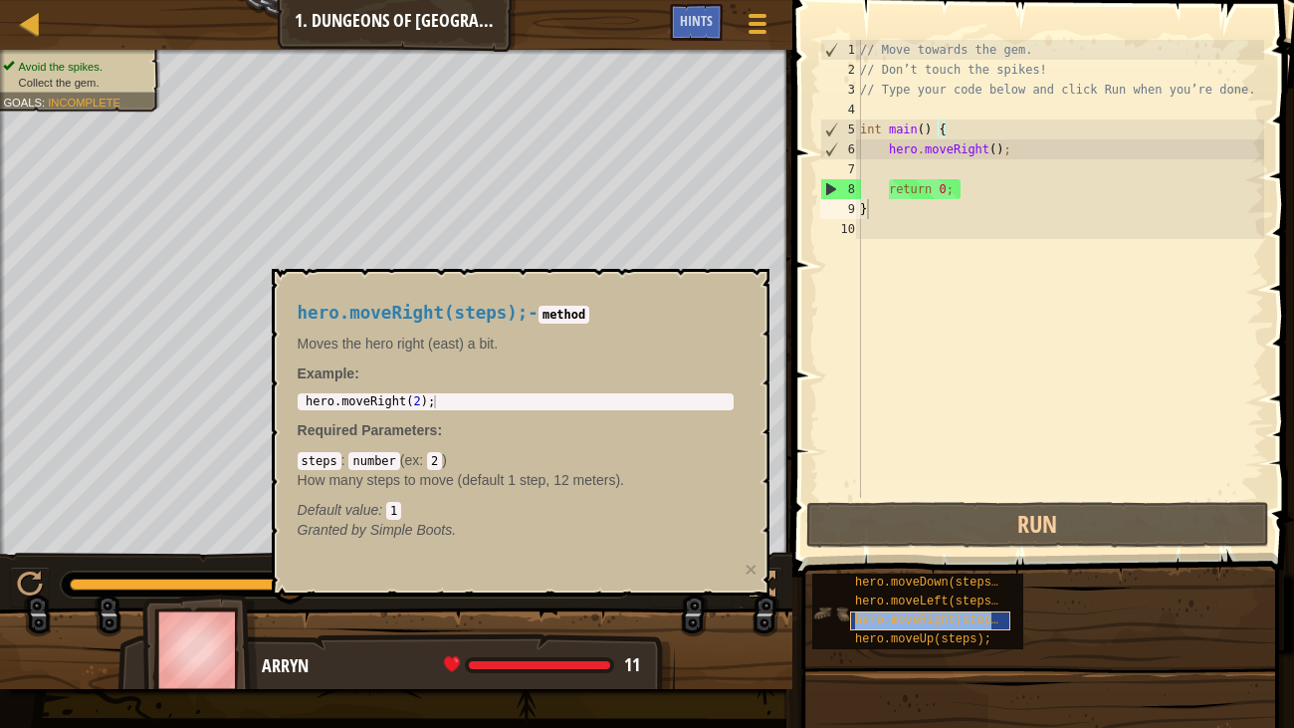
click at [876, 613] on span "hero.moveRight(steps);" at bounding box center [933, 620] width 157 height 14
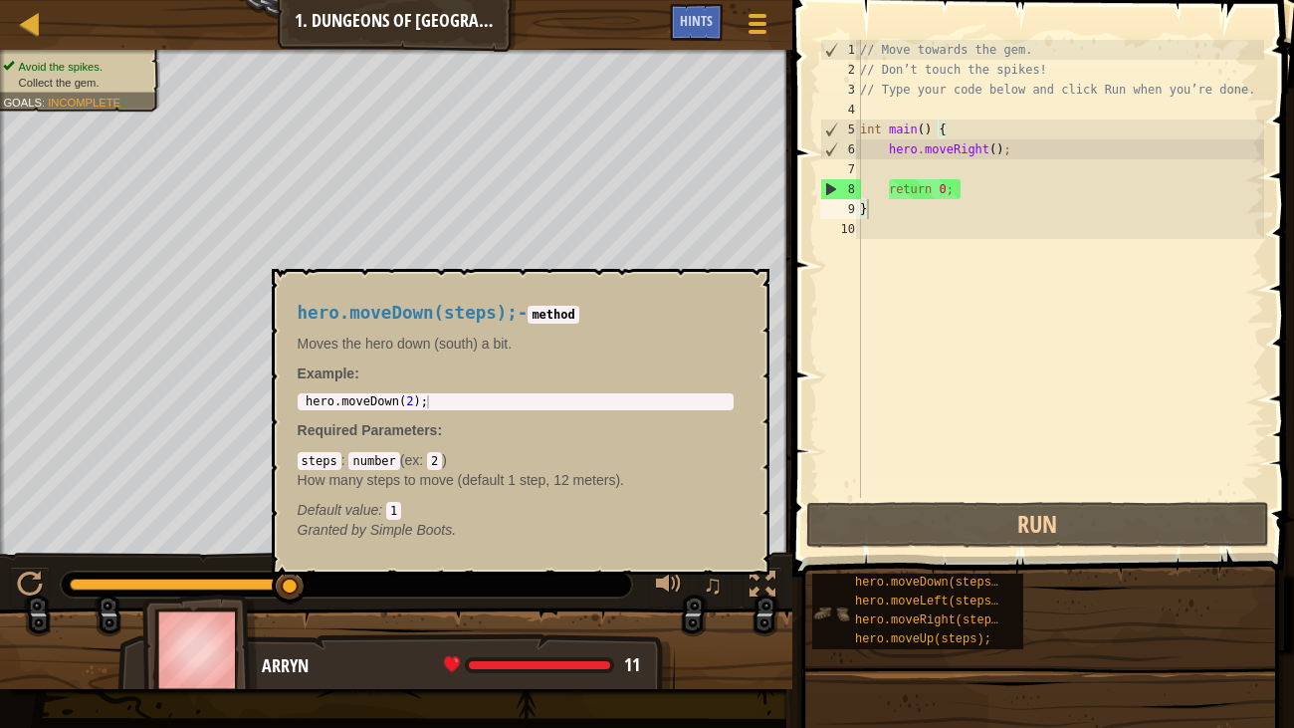
click at [821, 607] on img at bounding box center [831, 613] width 38 height 38
click at [827, 612] on img at bounding box center [831, 613] width 38 height 38
click at [849, 611] on img at bounding box center [831, 613] width 38 height 38
click at [865, 614] on span "hero.moveRight(steps);" at bounding box center [933, 620] width 157 height 14
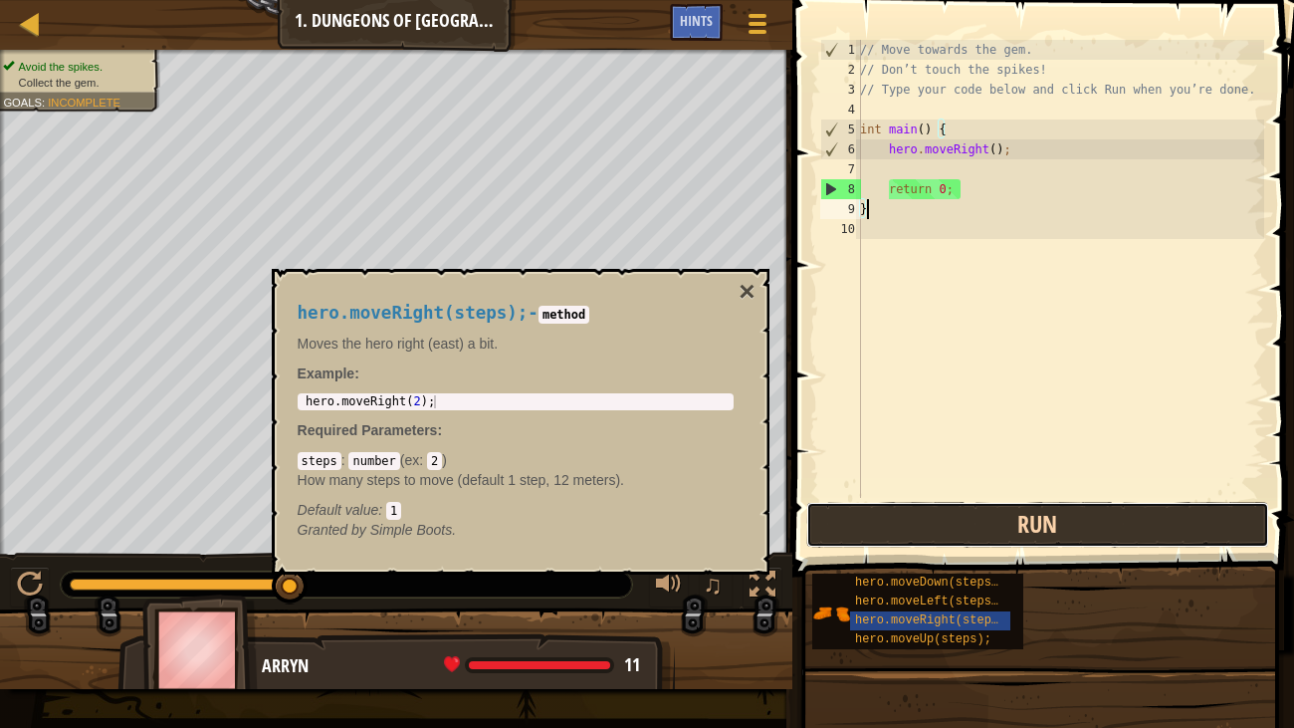
click at [910, 515] on button "Run" at bounding box center [1038, 525] width 464 height 46
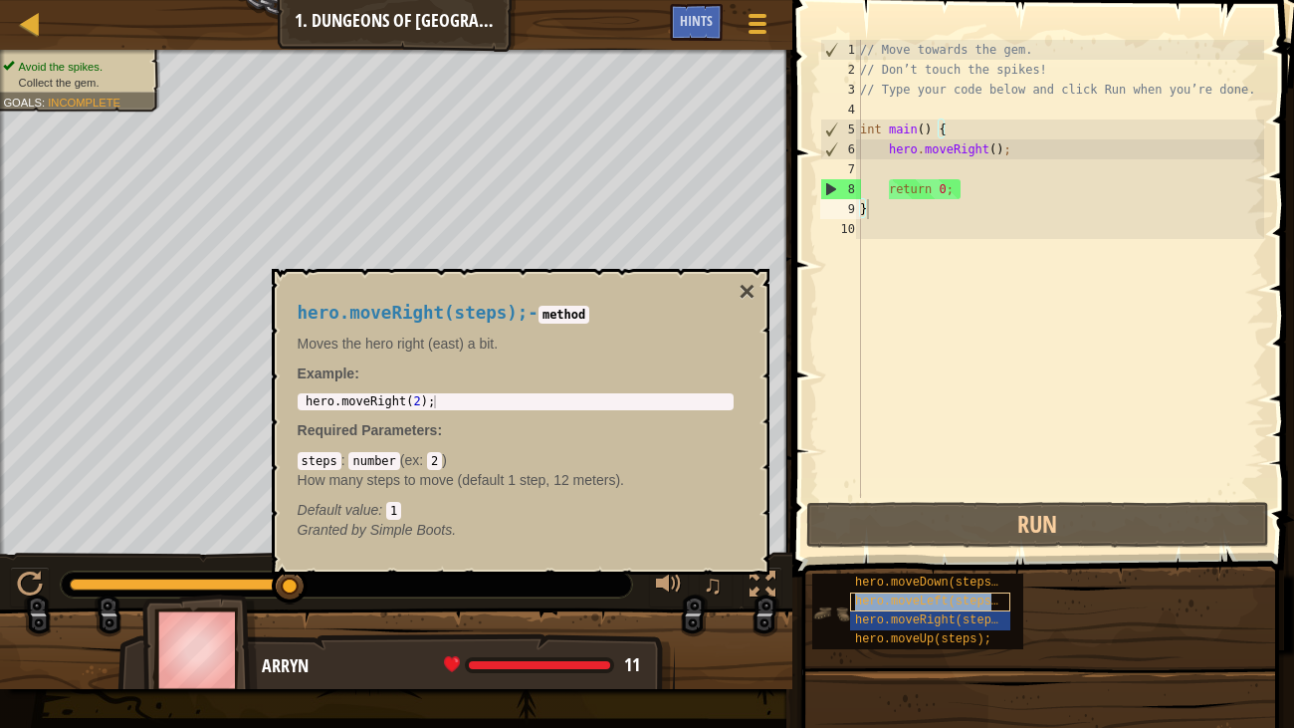
click at [890, 595] on span "hero.moveLeft(steps);" at bounding box center [930, 601] width 150 height 14
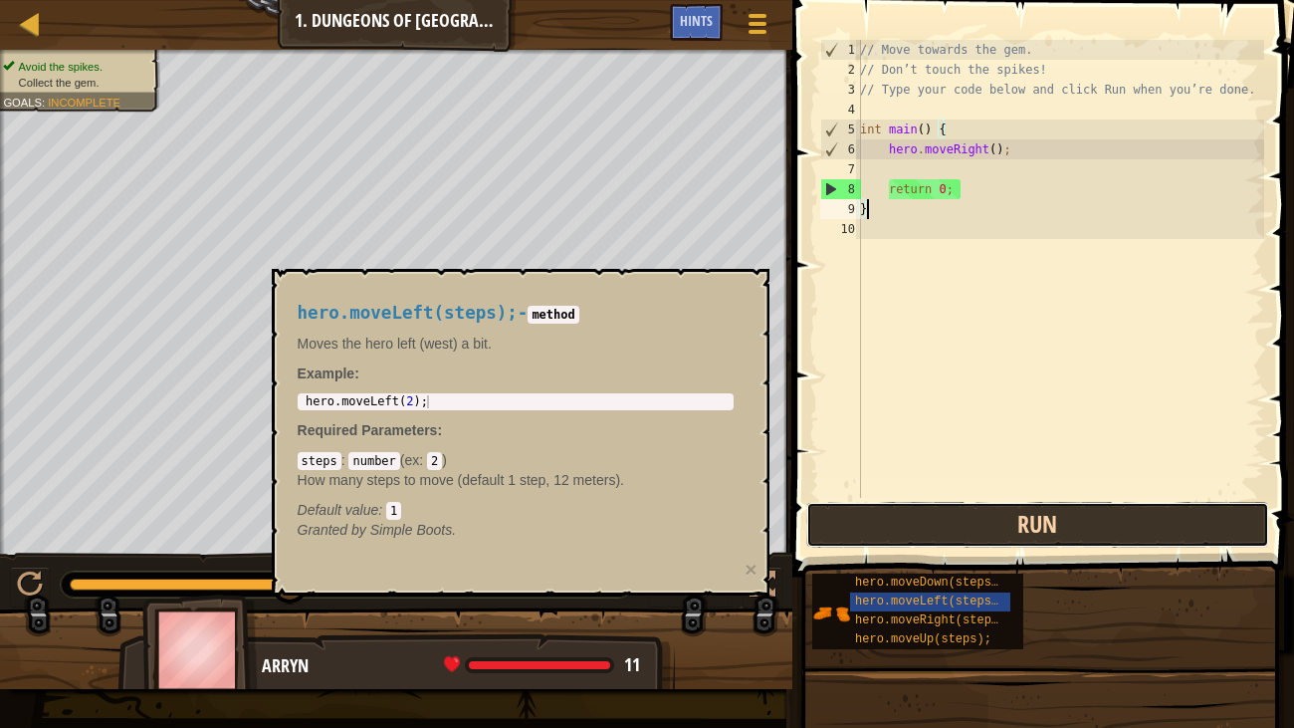
click at [913, 524] on button "Run" at bounding box center [1038, 525] width 464 height 46
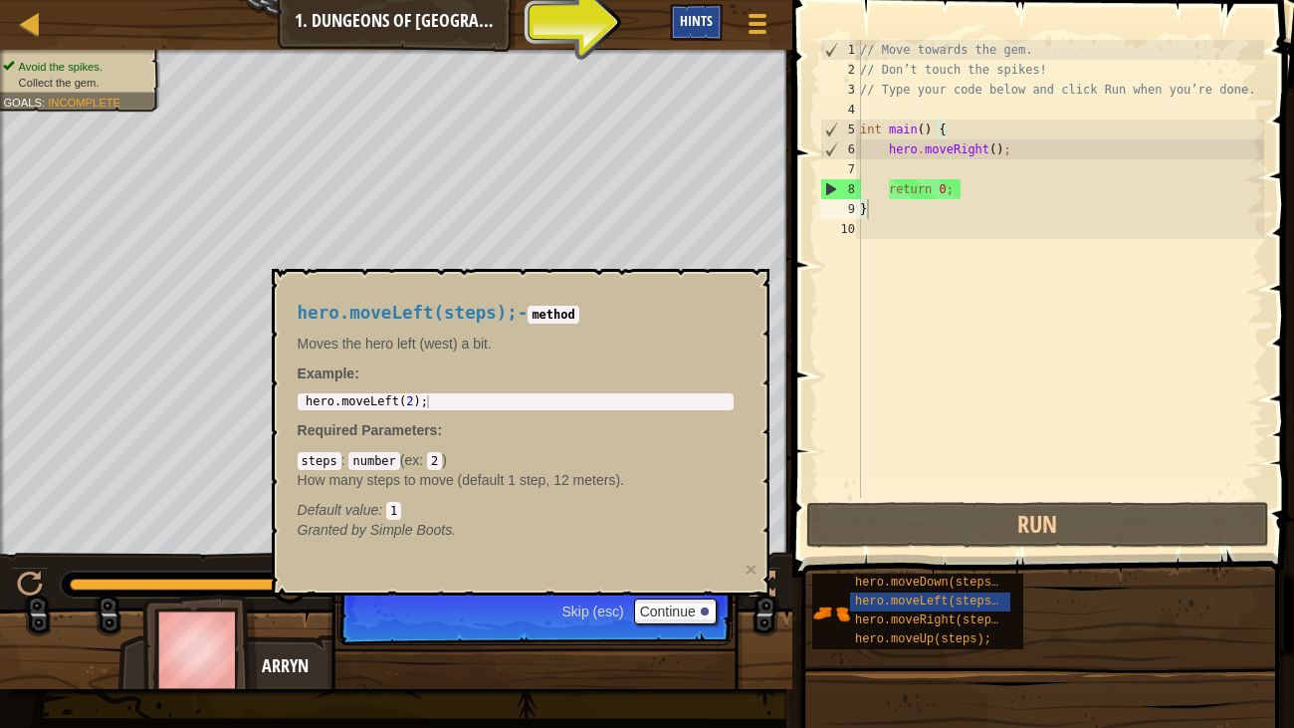
click at [699, 25] on span "Hints" at bounding box center [696, 20] width 33 height 19
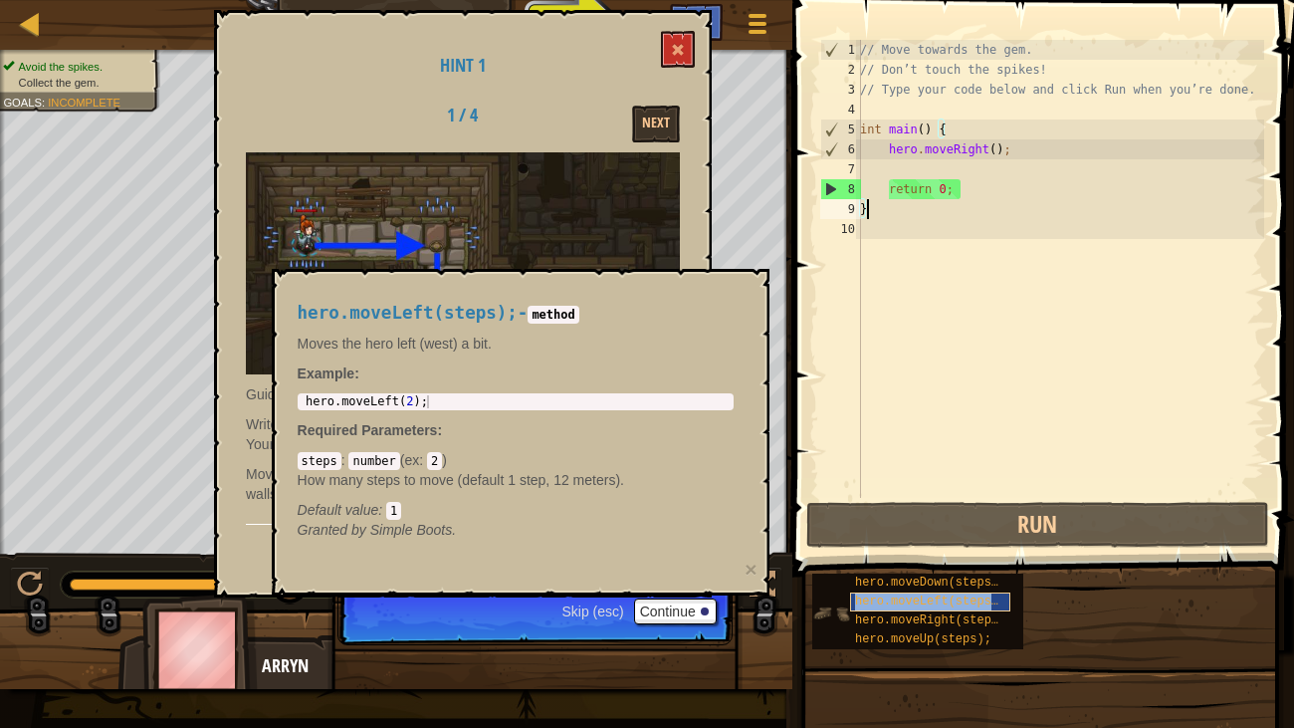
click at [870, 598] on span "hero.moveLeft(steps);" at bounding box center [930, 601] width 150 height 14
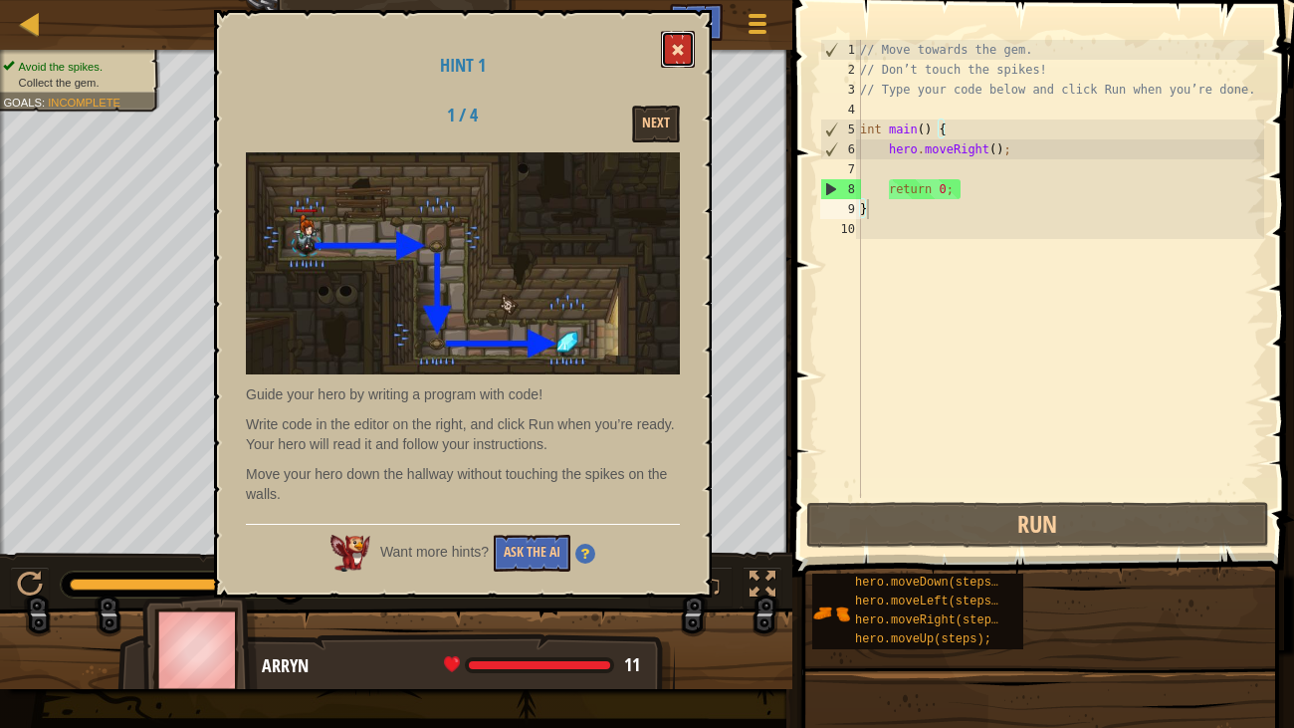
click at [686, 61] on button at bounding box center [678, 49] width 34 height 37
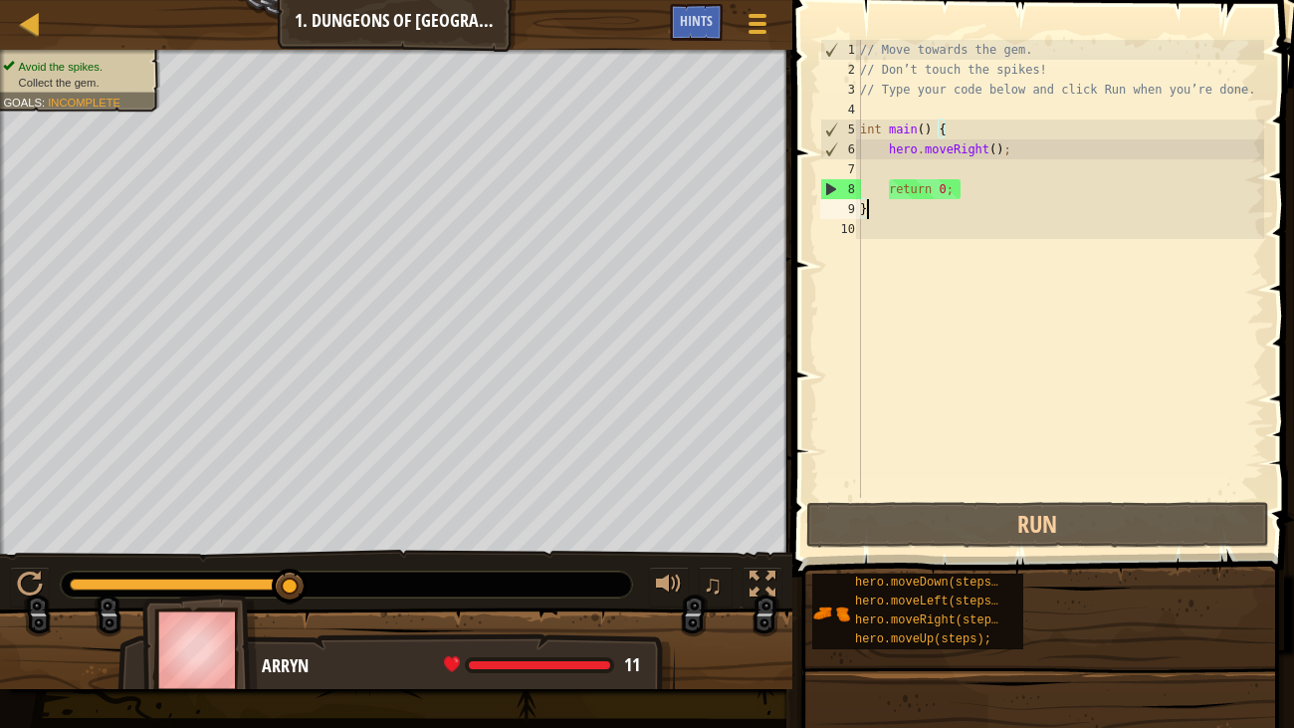
click at [876, 205] on div "// Move towards the gem. // Don’t touch the spikes! // Type your code below and…" at bounding box center [1060, 289] width 408 height 498
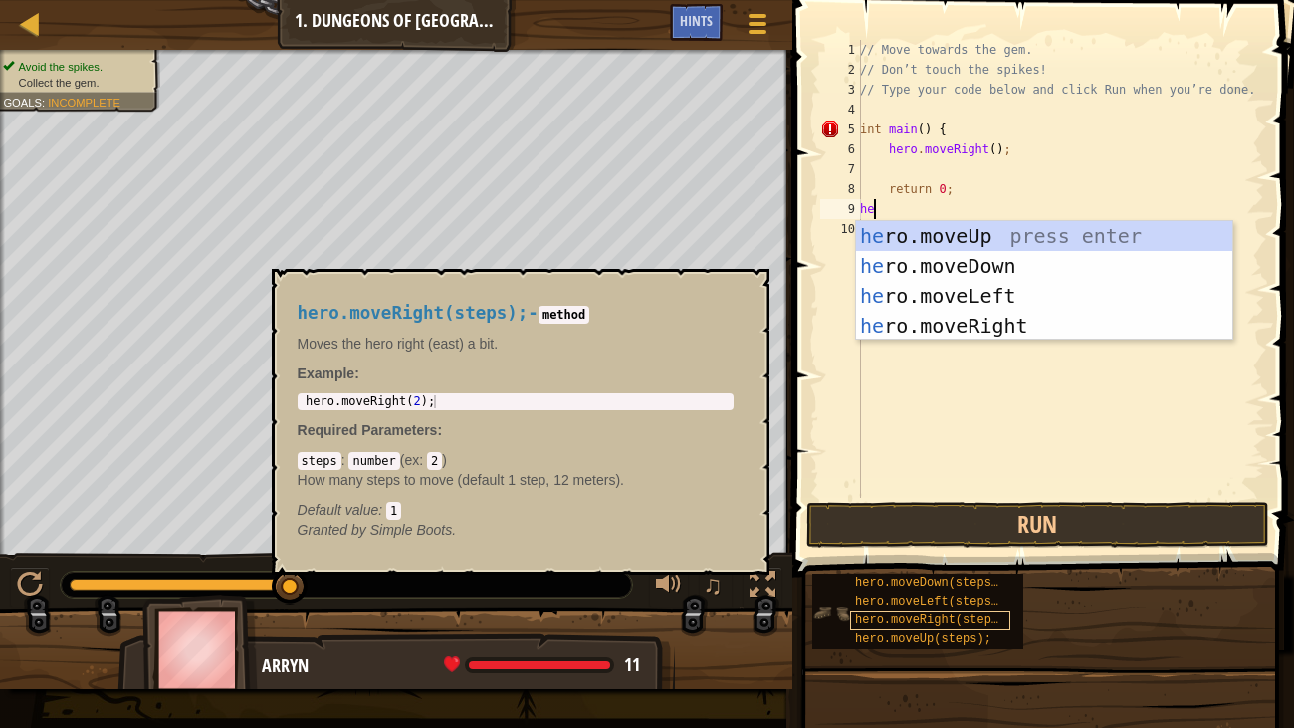
type textarea "hero"
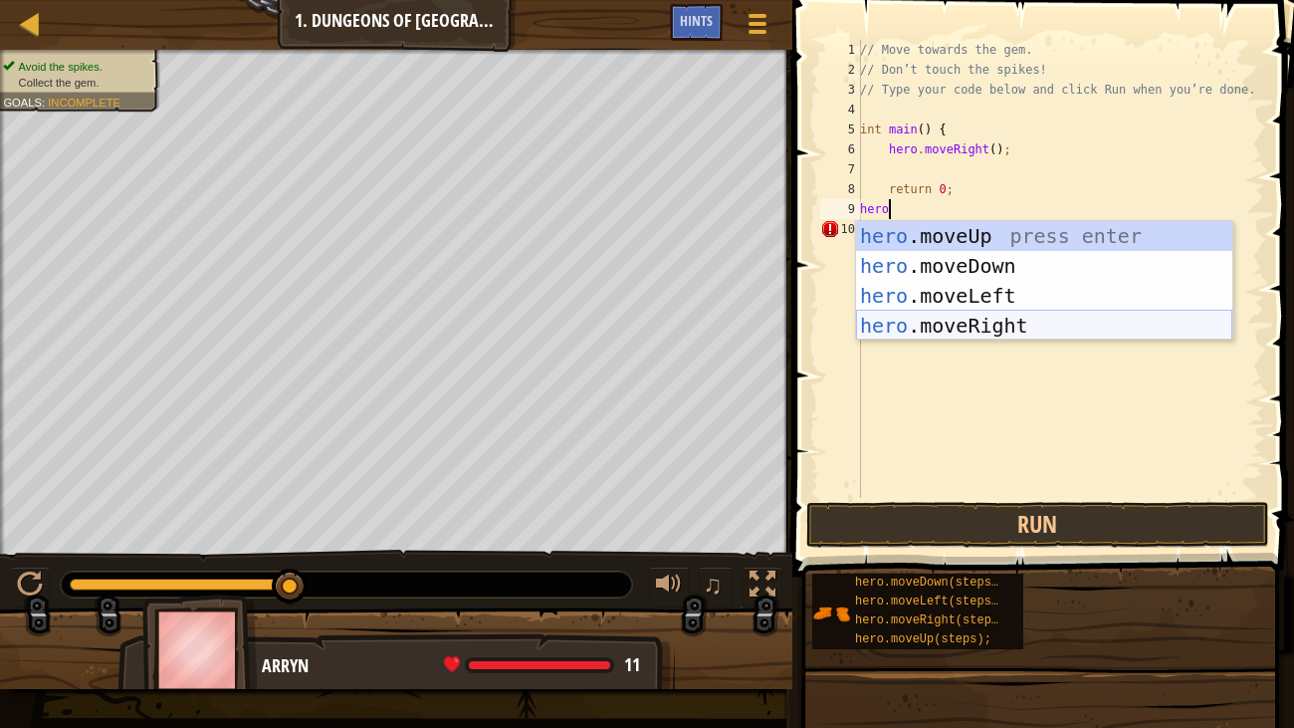
click at [962, 313] on div "hero .moveUp press enter hero .moveDown press enter hero .moveLeft press enter …" at bounding box center [1044, 310] width 376 height 179
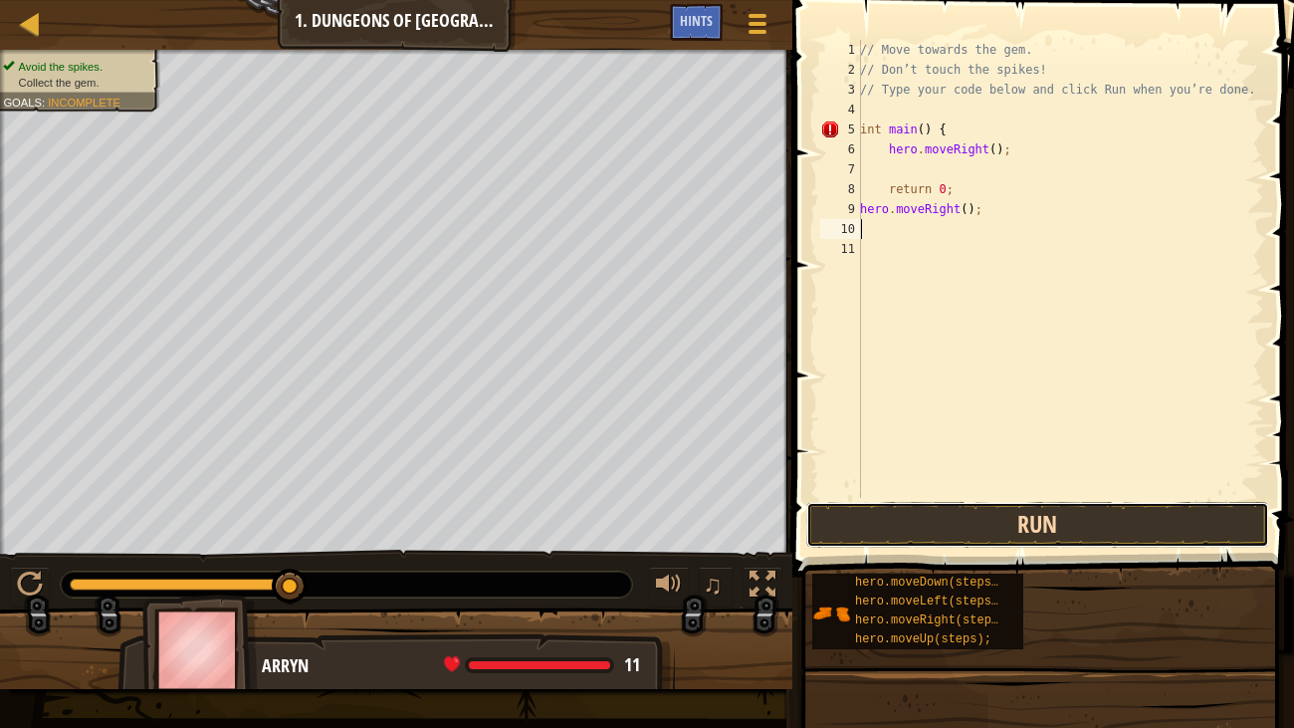
click at [872, 516] on button "Run" at bounding box center [1038, 525] width 464 height 46
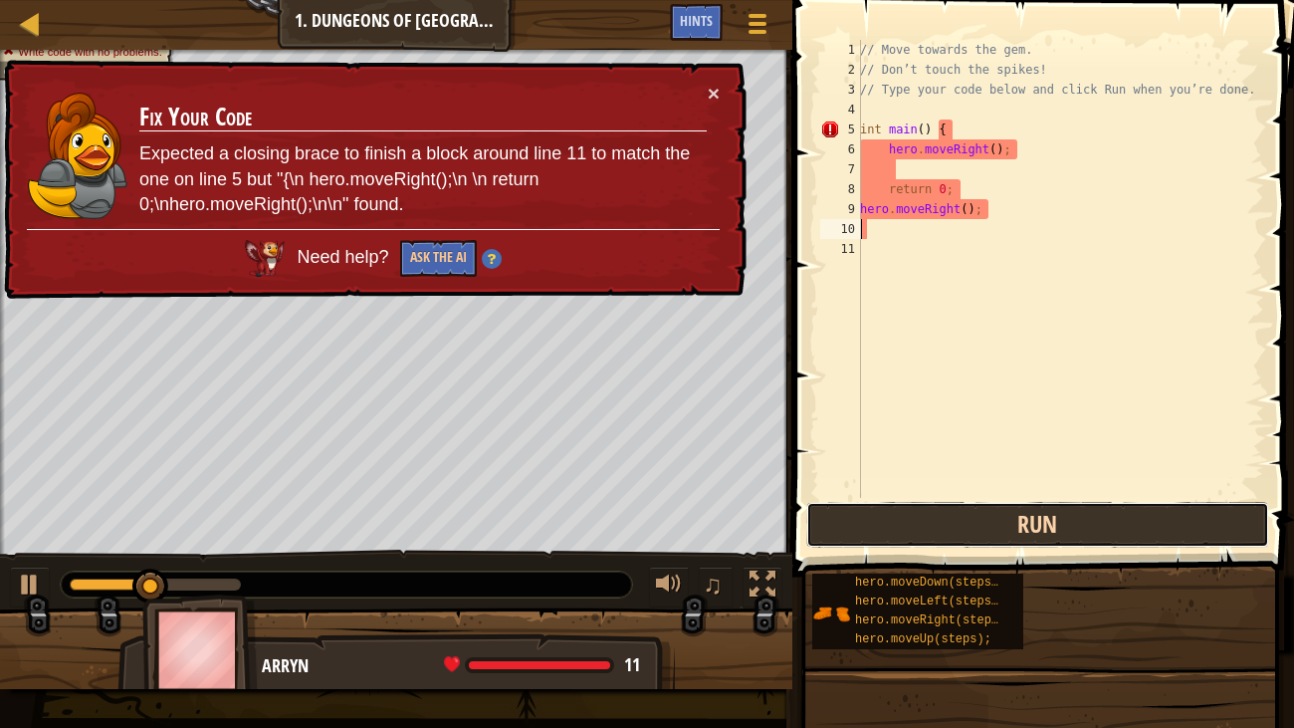
click at [872, 527] on button "Run" at bounding box center [1038, 525] width 464 height 46
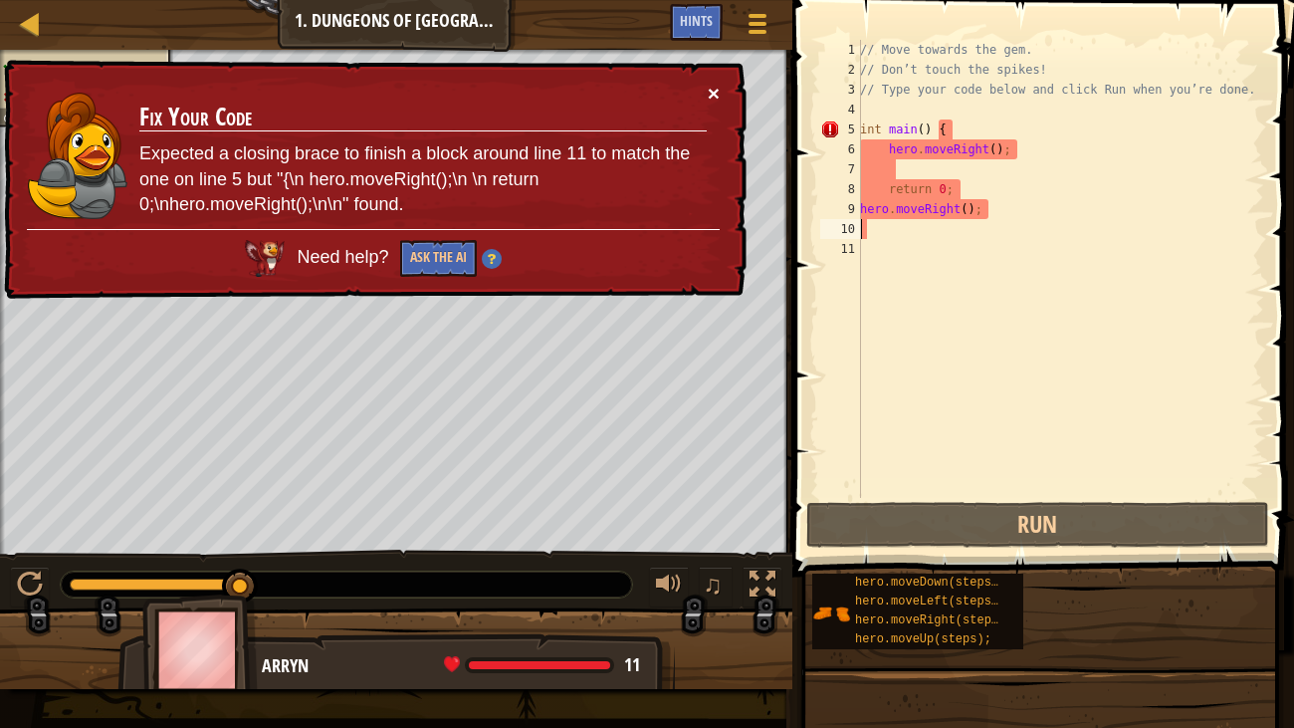
click at [716, 96] on button "×" at bounding box center [714, 93] width 12 height 21
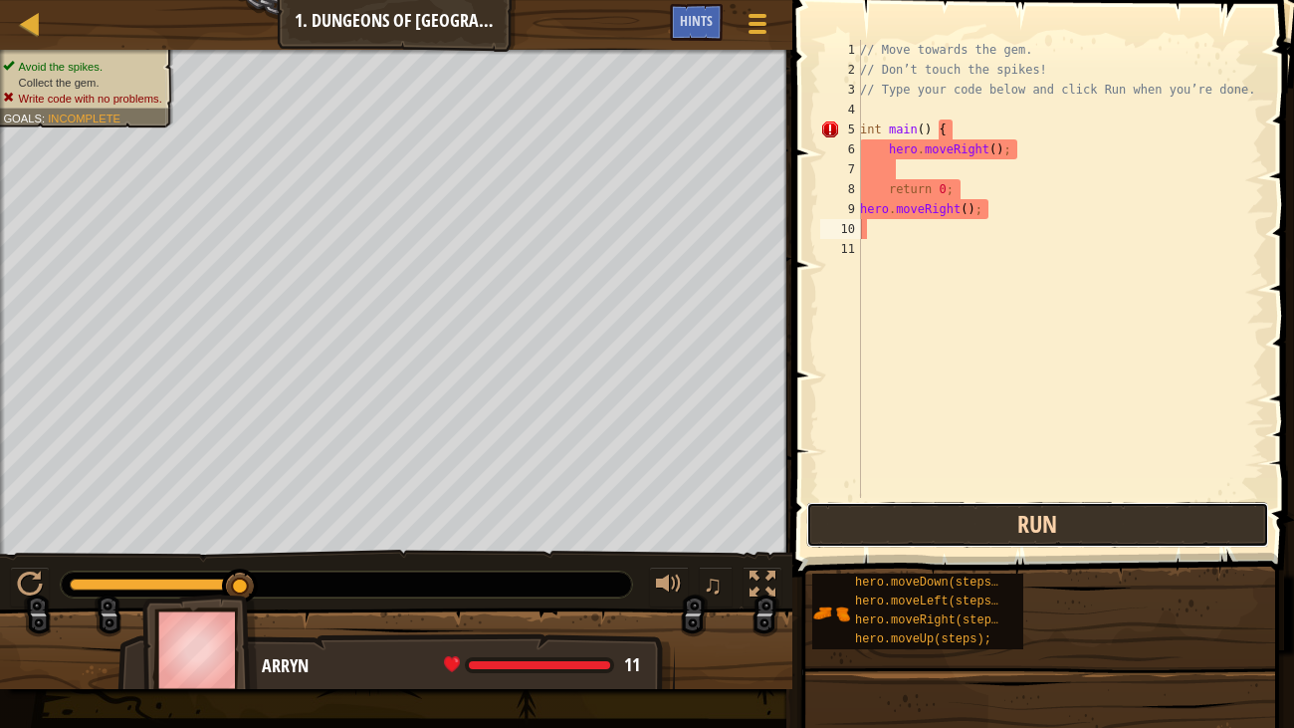
click at [886, 536] on button "Run" at bounding box center [1038, 525] width 464 height 46
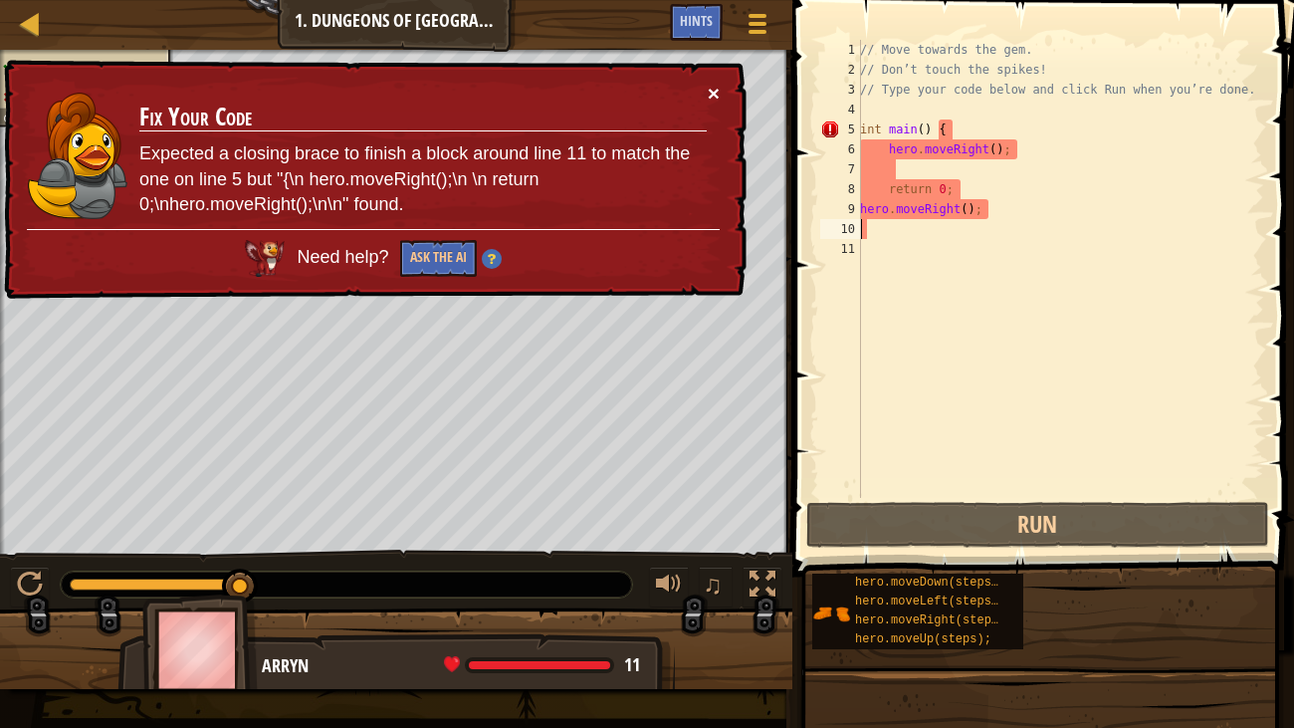
click at [713, 88] on button "×" at bounding box center [714, 93] width 12 height 21
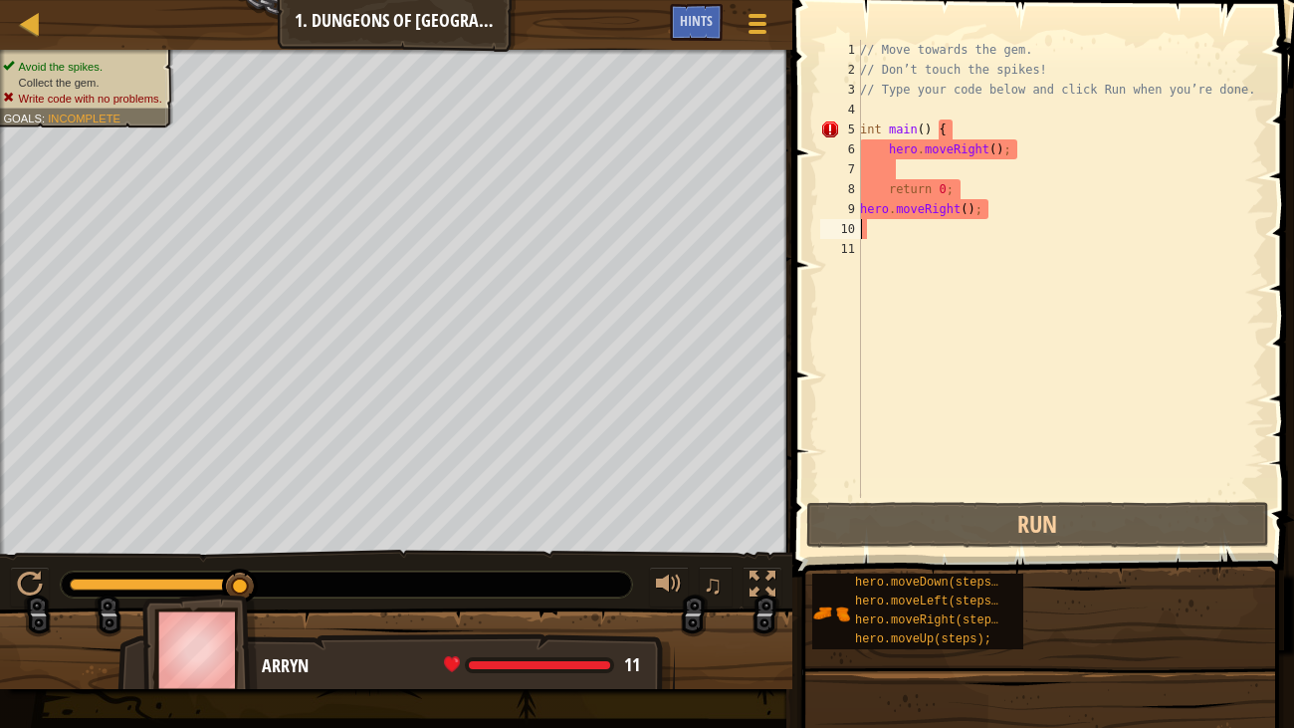
click at [870, 228] on div "// Move towards the gem. // Don’t touch the spikes! // Type your code below and…" at bounding box center [1060, 289] width 408 height 498
click at [888, 228] on div "// Move towards the gem. // Don’t touch the spikes! // Type your code below and…" at bounding box center [1060, 289] width 408 height 498
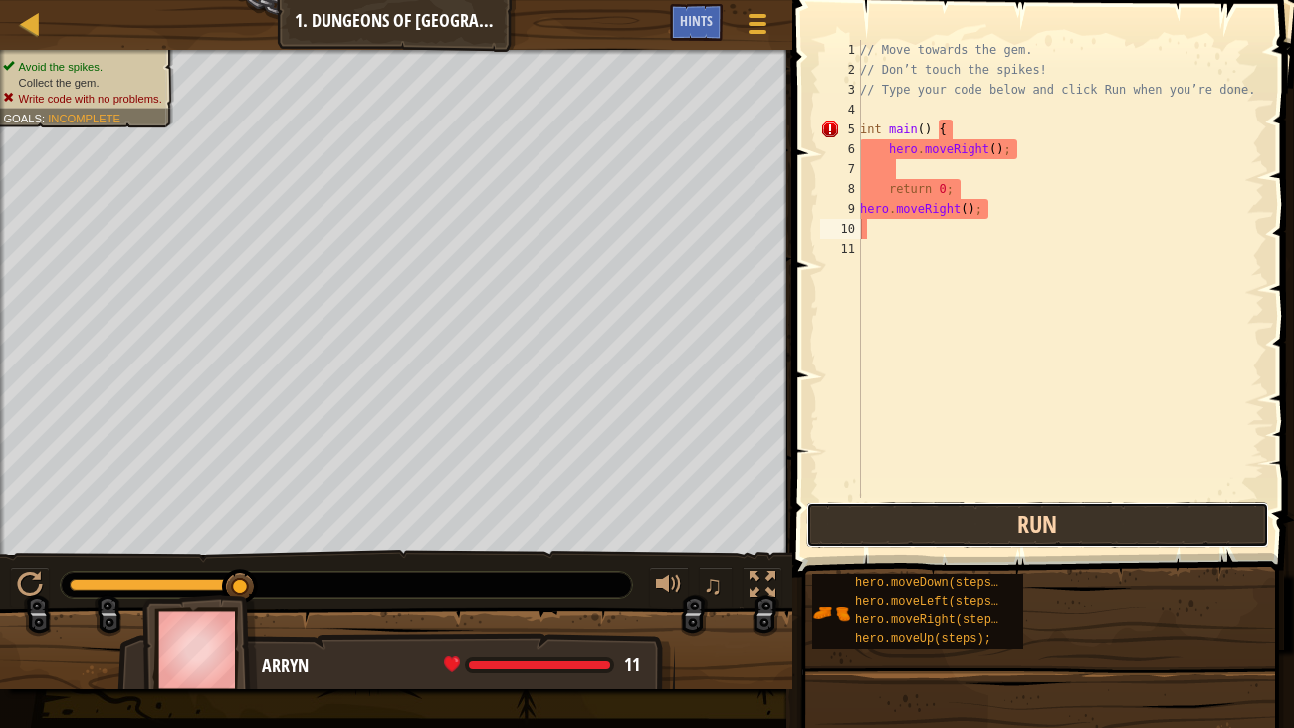
click at [944, 520] on button "Run" at bounding box center [1038, 525] width 464 height 46
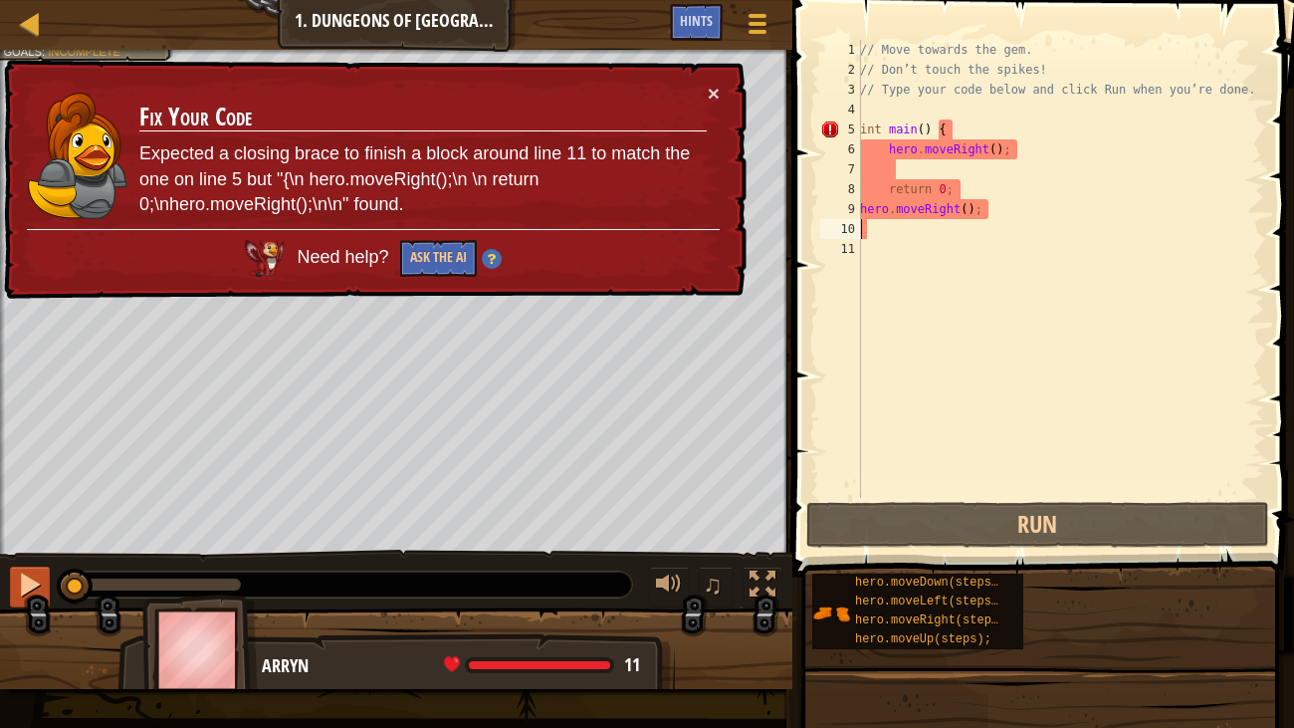
drag, startPoint x: 247, startPoint y: 590, endPoint x: 37, endPoint y: 574, distance: 210.6
click at [37, 574] on div "♫" at bounding box center [396, 579] width 792 height 60
click at [22, 589] on div at bounding box center [30, 584] width 26 height 26
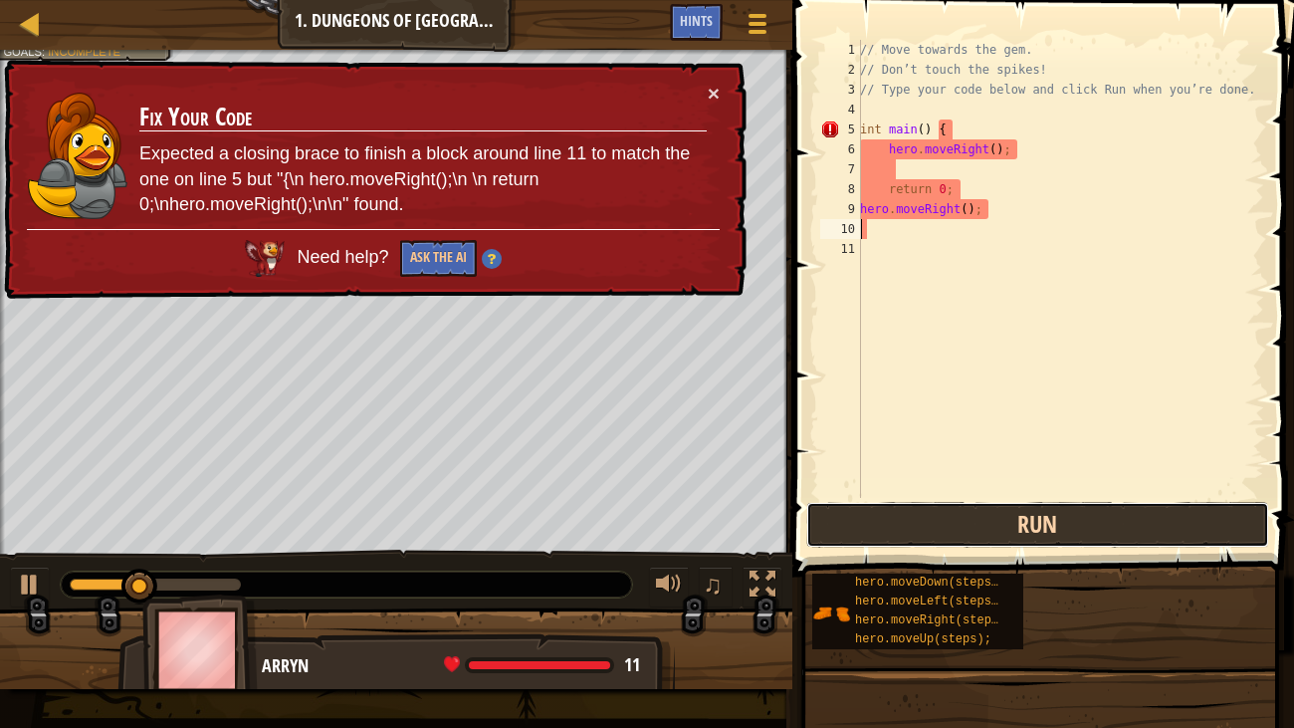
click at [1021, 518] on button "Run" at bounding box center [1038, 525] width 464 height 46
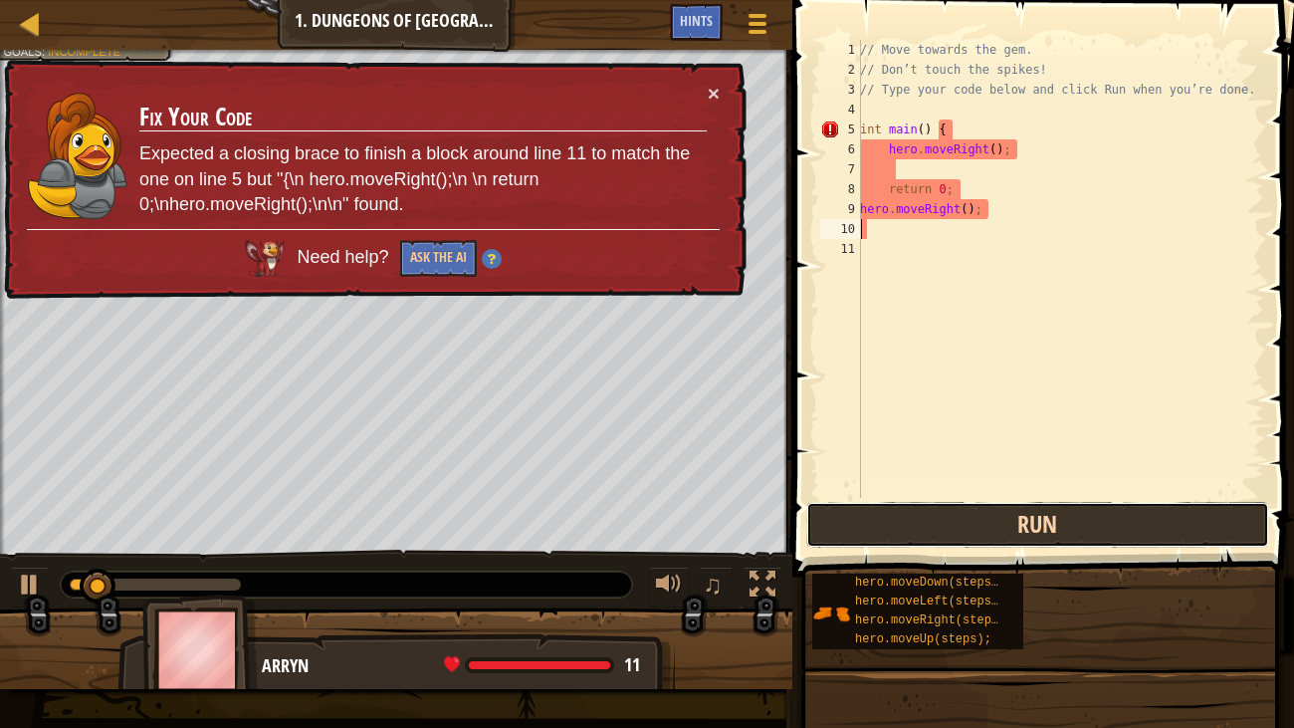
click at [935, 530] on button "Run" at bounding box center [1038, 525] width 464 height 46
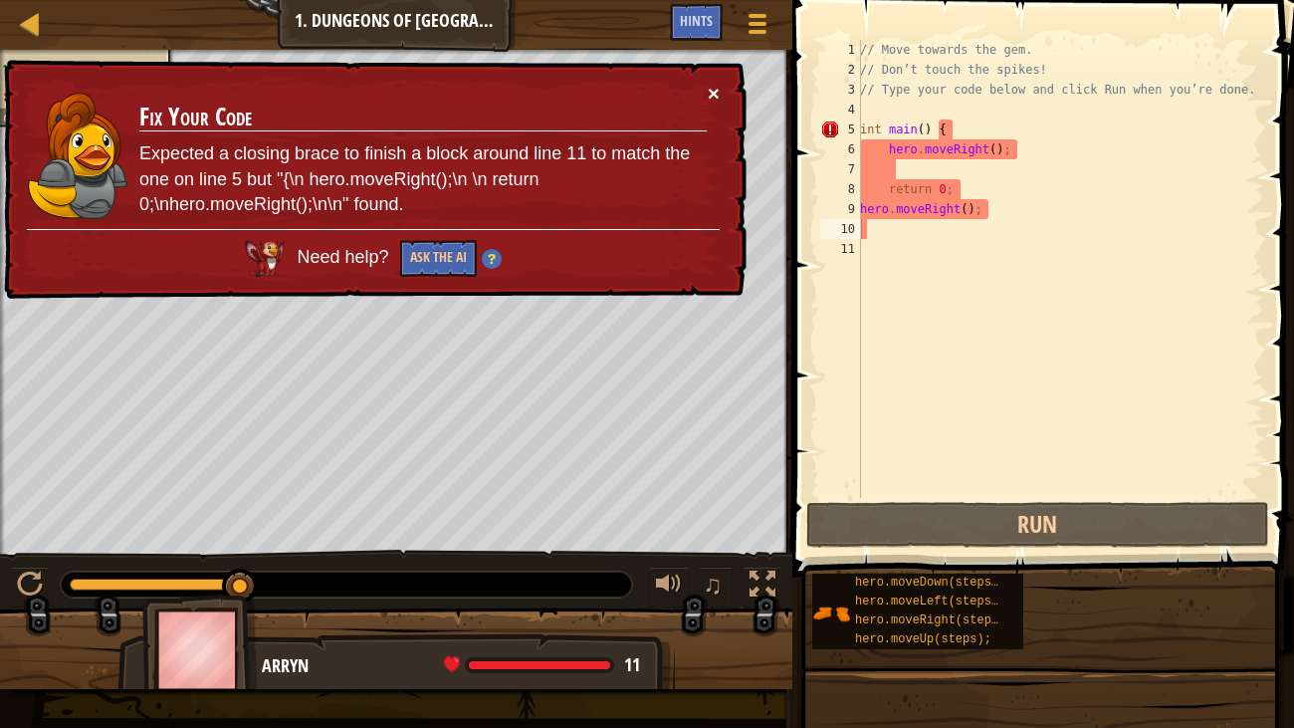
click at [714, 94] on button "×" at bounding box center [714, 95] width 12 height 21
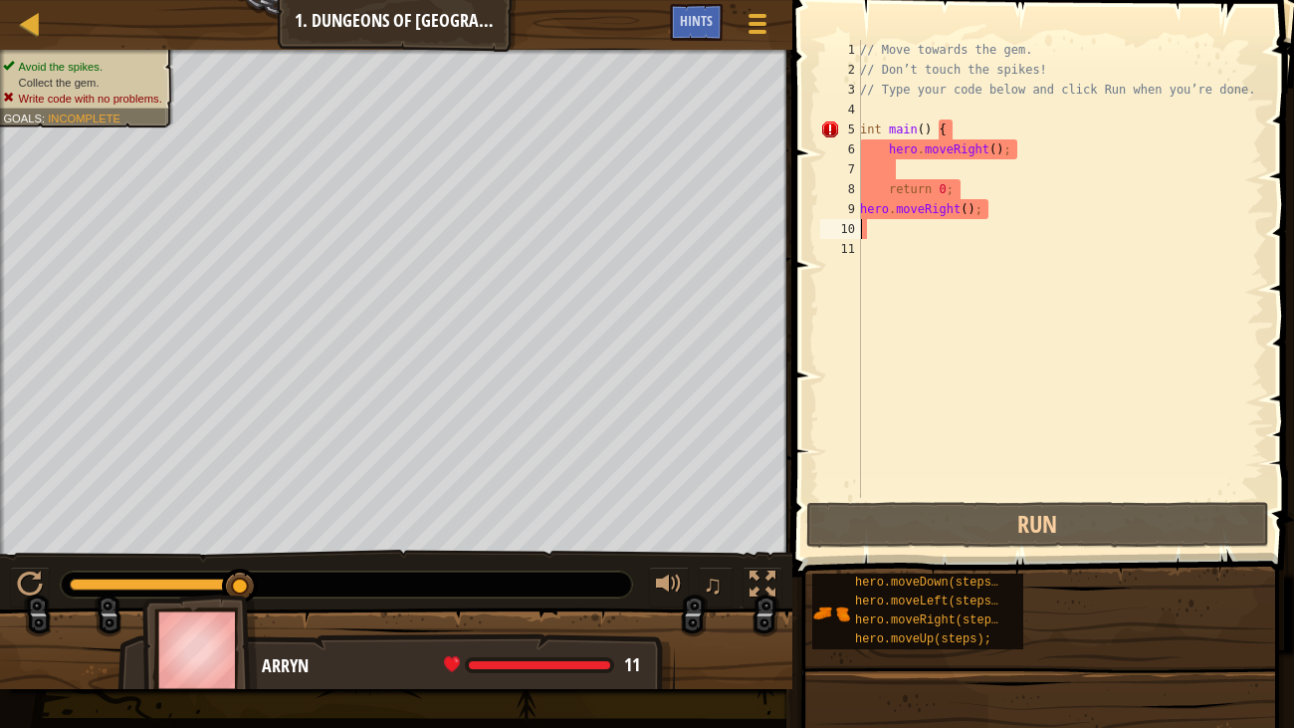
click at [872, 229] on div "// Move towards the gem. // Don’t touch the spikes! // Type your code below and…" at bounding box center [1060, 289] width 408 height 498
type textarea "f"
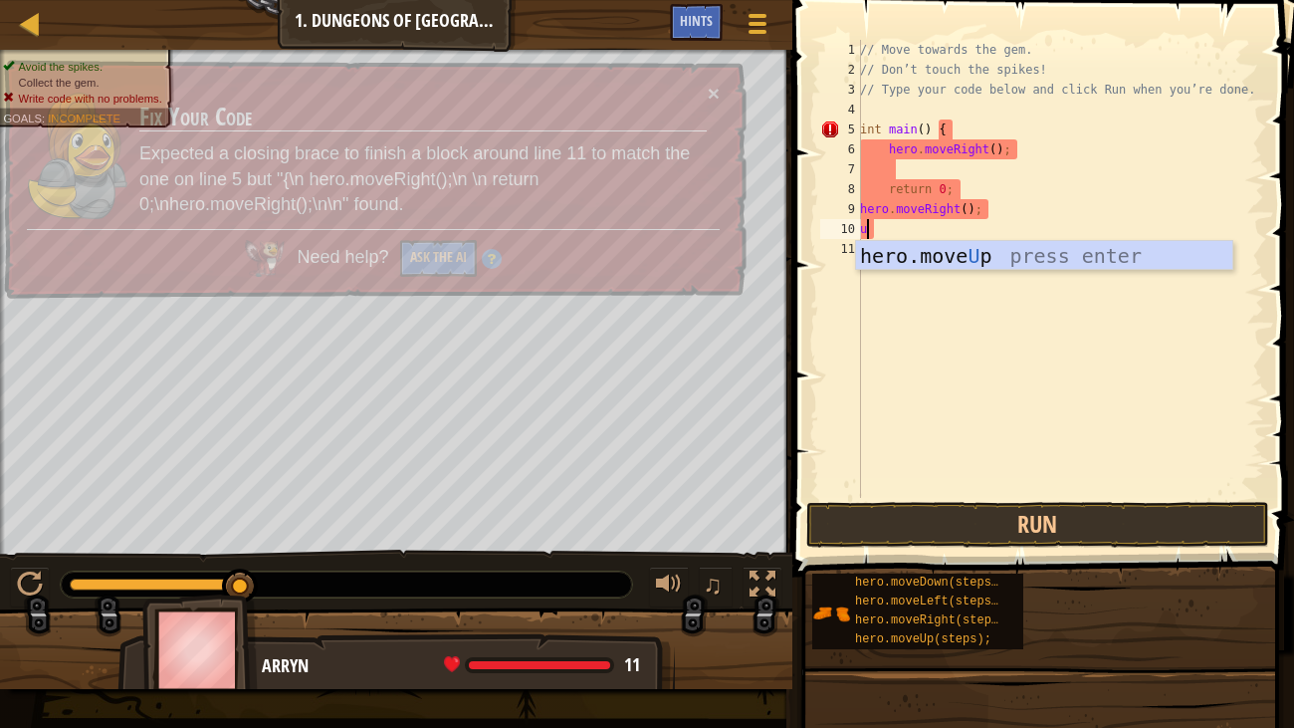
type textarea "up"
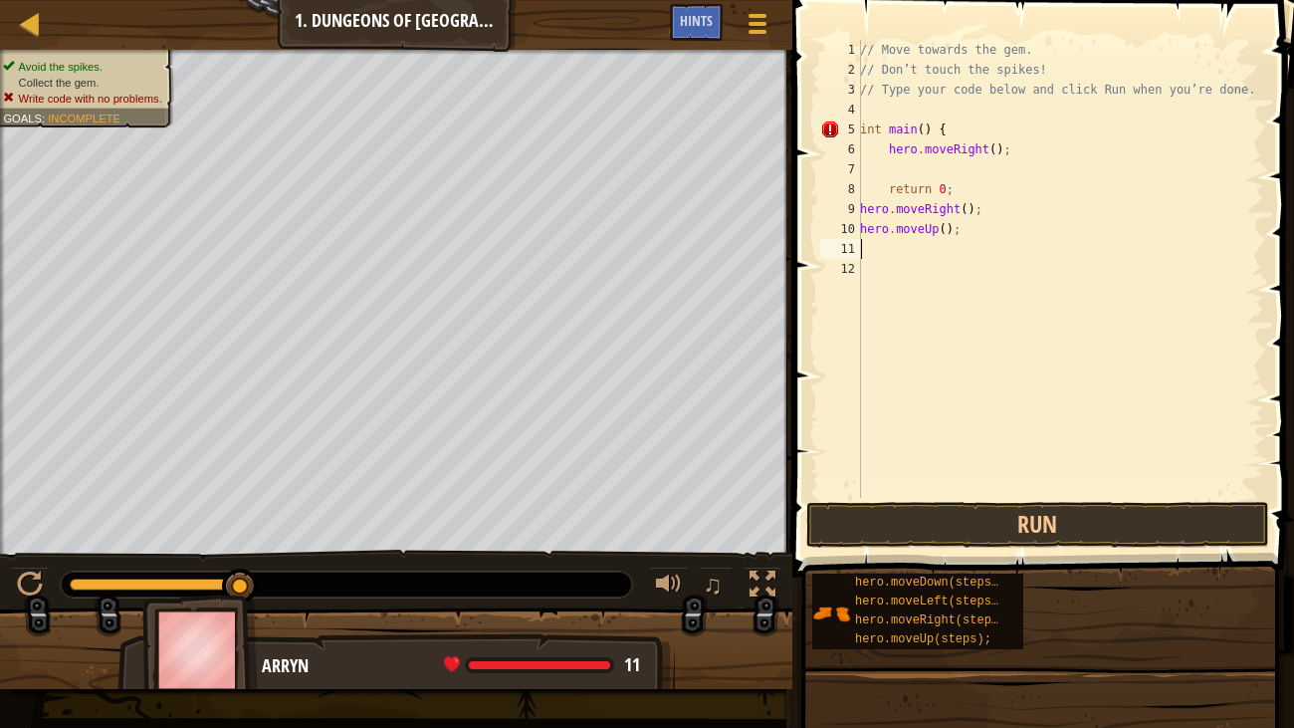
type textarea "l"
type textarea "u"
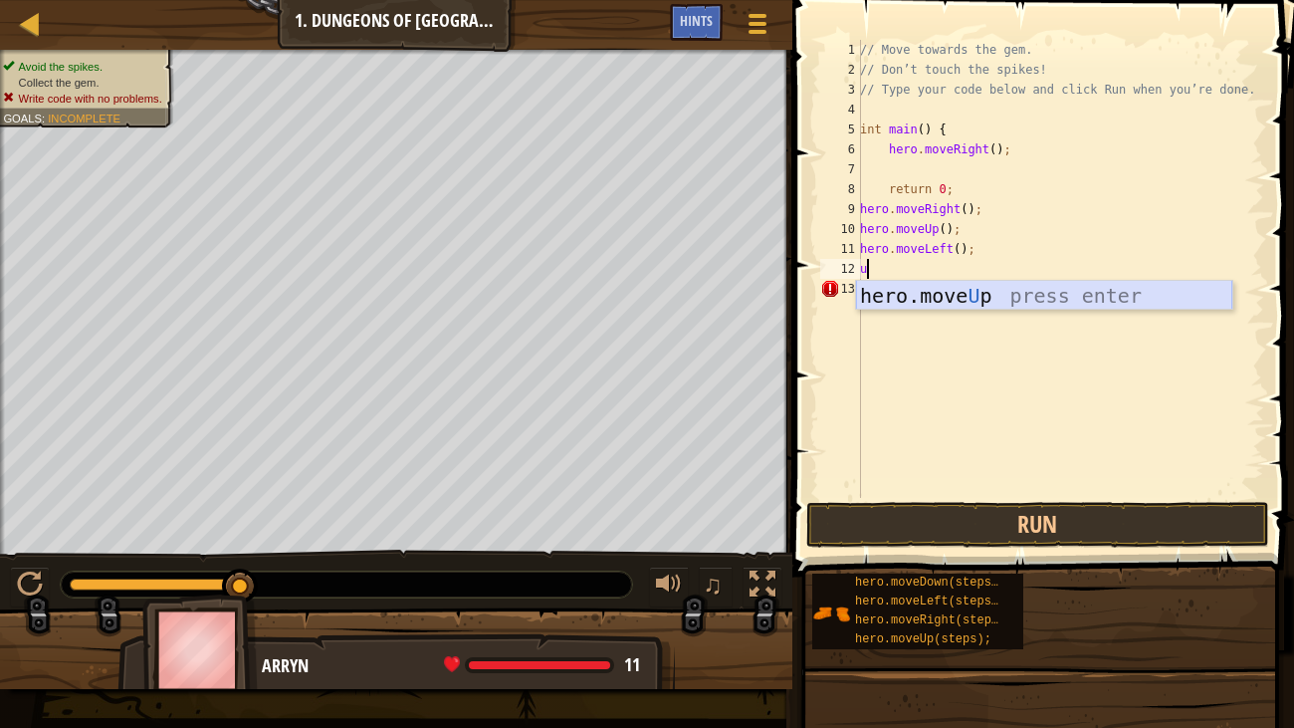
click at [921, 297] on div "hero.move U p press enter" at bounding box center [1044, 326] width 376 height 90
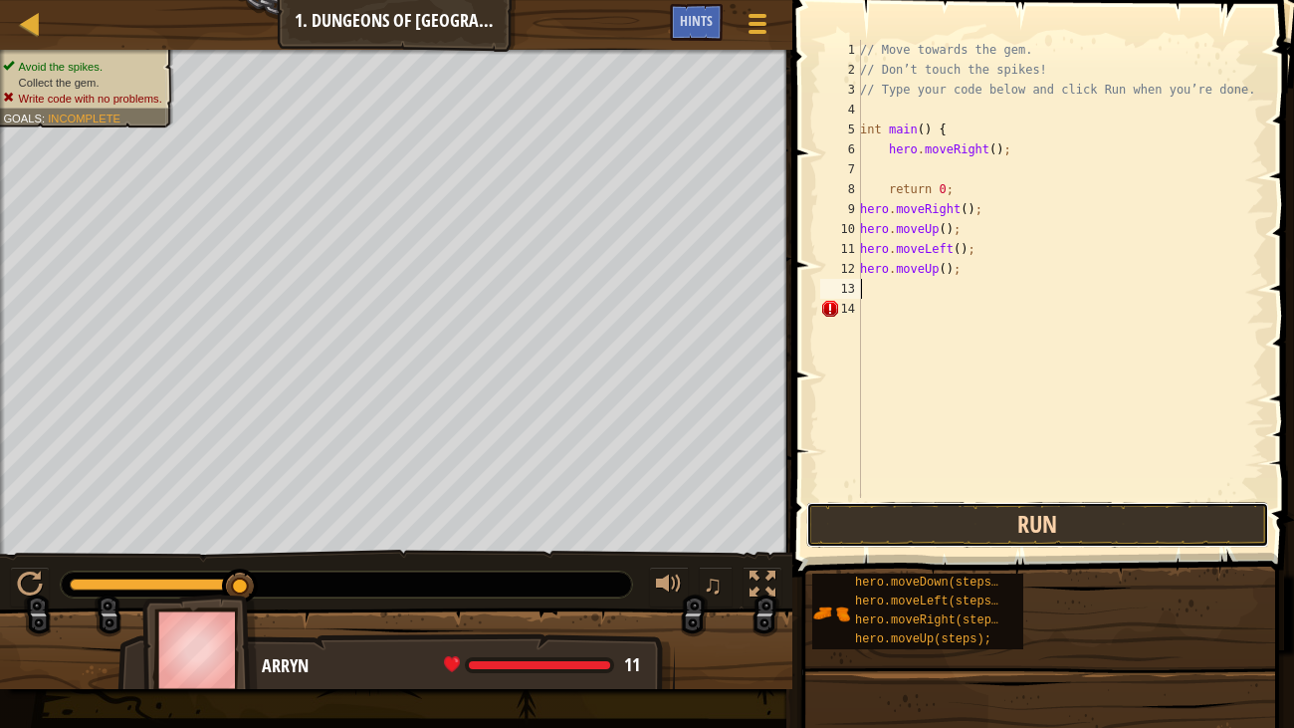
click at [911, 522] on button "Run" at bounding box center [1038, 525] width 464 height 46
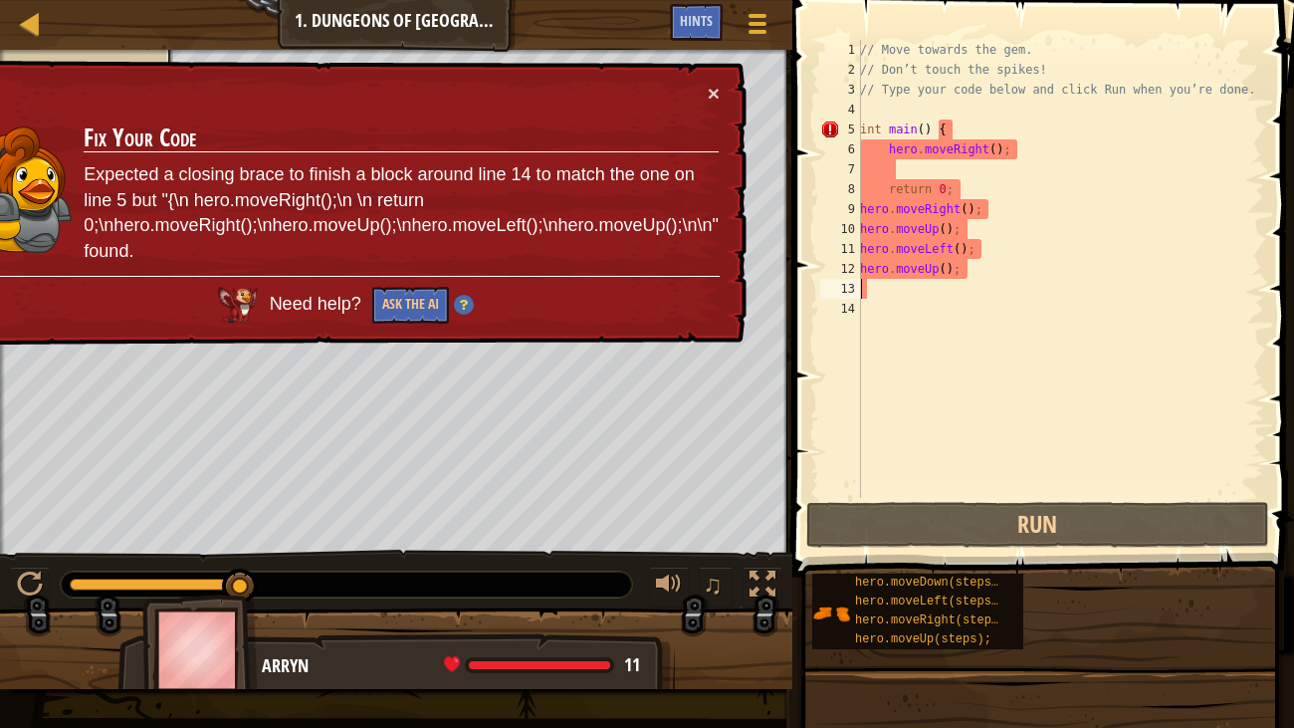
click at [27, 557] on div "♫" at bounding box center [396, 579] width 792 height 60
click at [19, 571] on div at bounding box center [30, 584] width 26 height 26
click at [714, 85] on button "×" at bounding box center [714, 93] width 12 height 21
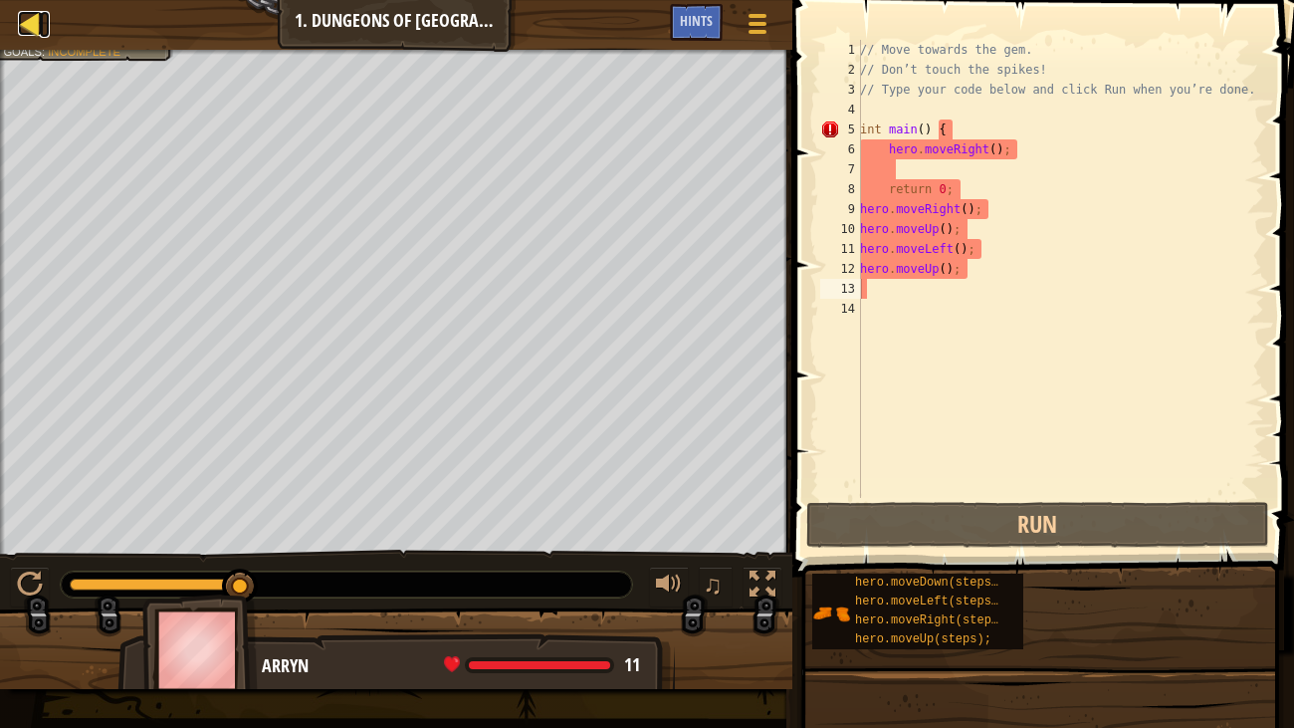
click at [18, 16] on div at bounding box center [30, 23] width 25 height 25
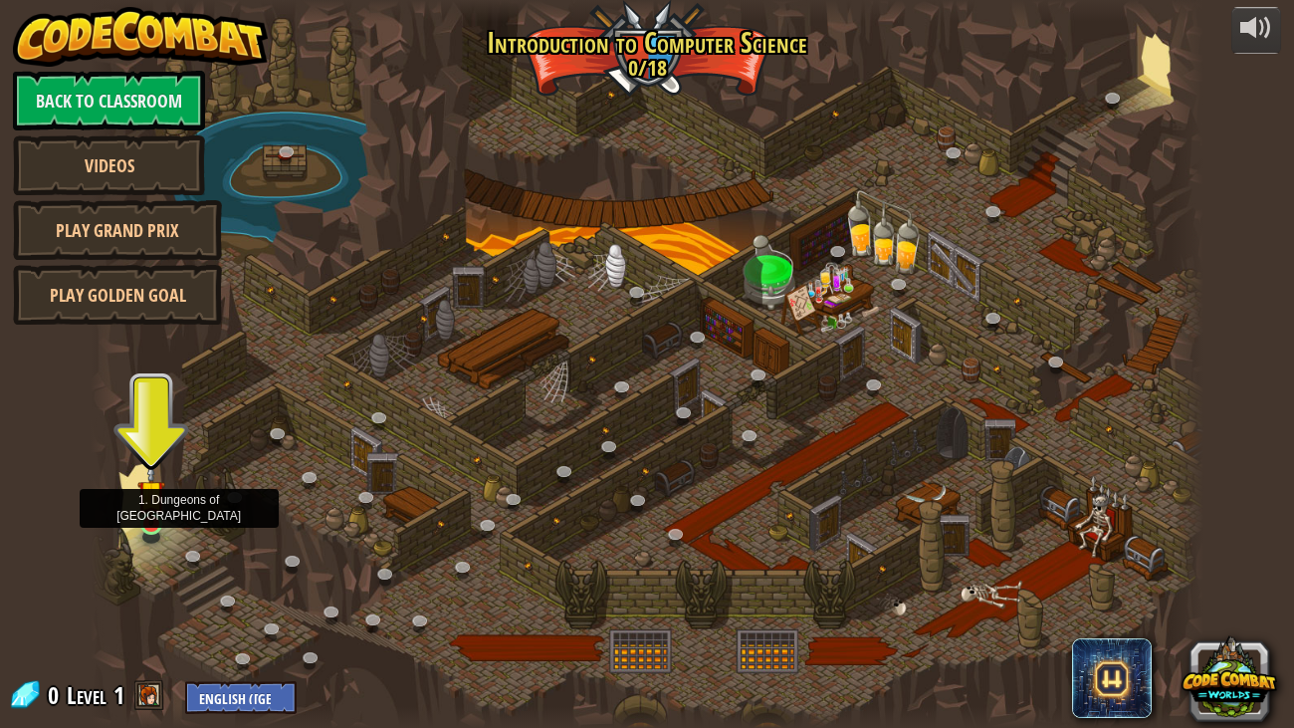
click at [145, 494] on img at bounding box center [151, 494] width 28 height 64
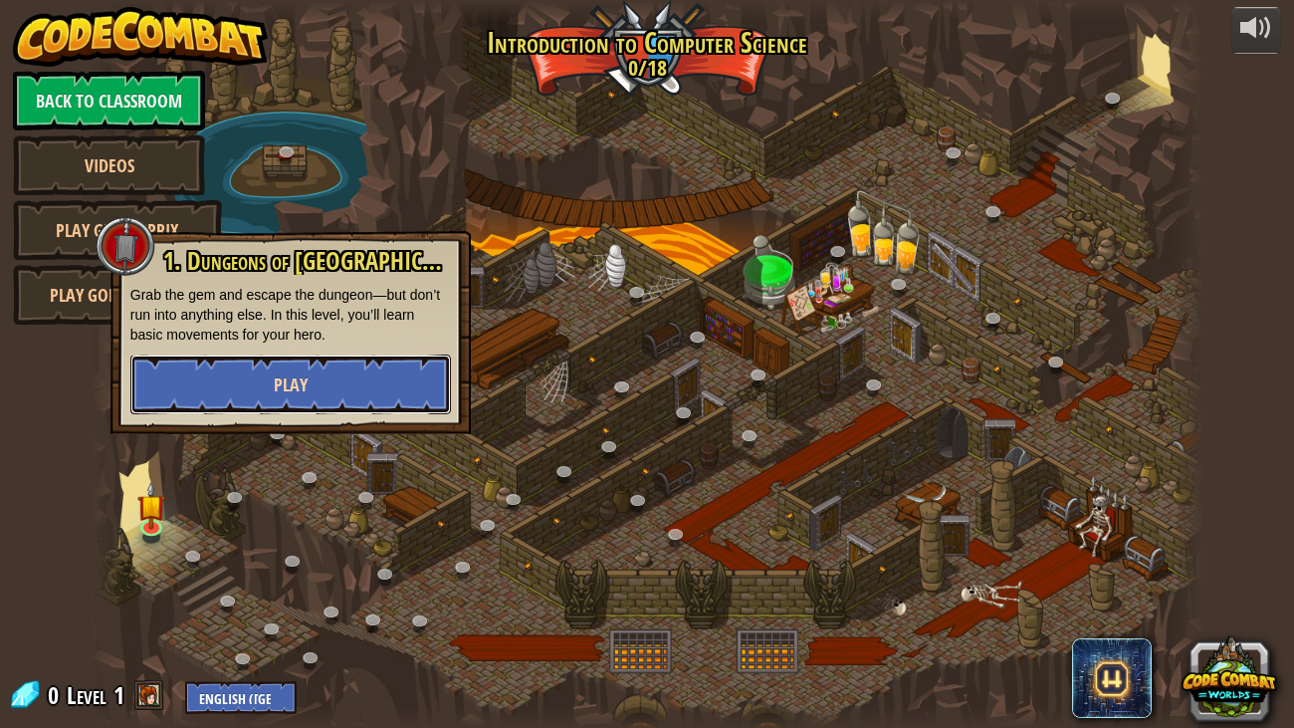
click at [237, 369] on button "Play" at bounding box center [290, 384] width 320 height 60
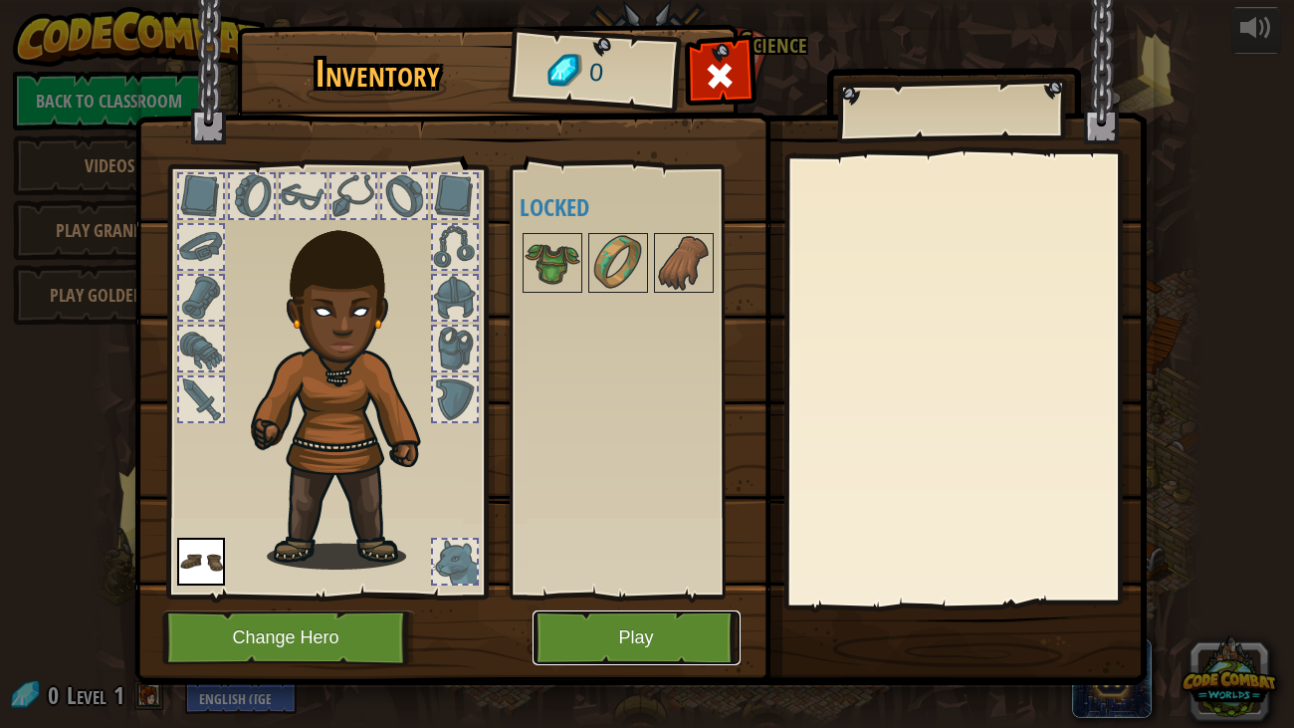
click at [627, 639] on button "Play" at bounding box center [636, 637] width 208 height 55
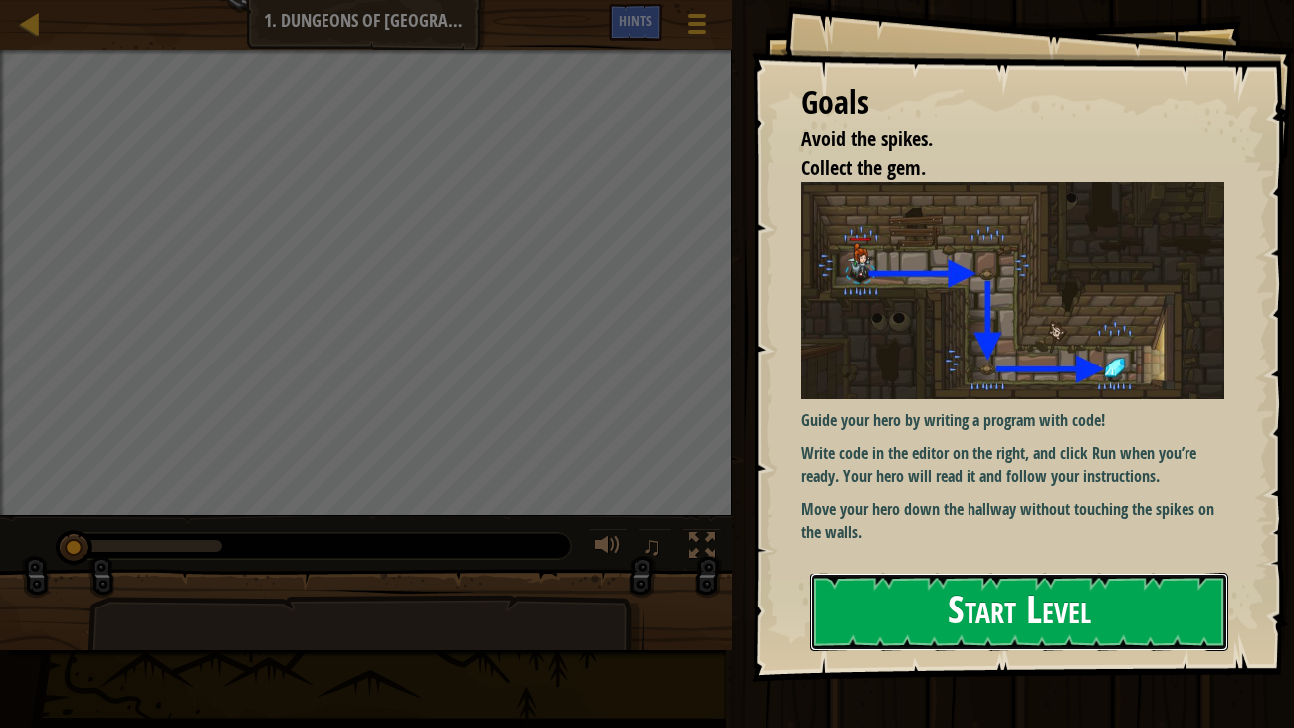
click at [909, 572] on button "Start Level" at bounding box center [1019, 611] width 419 height 79
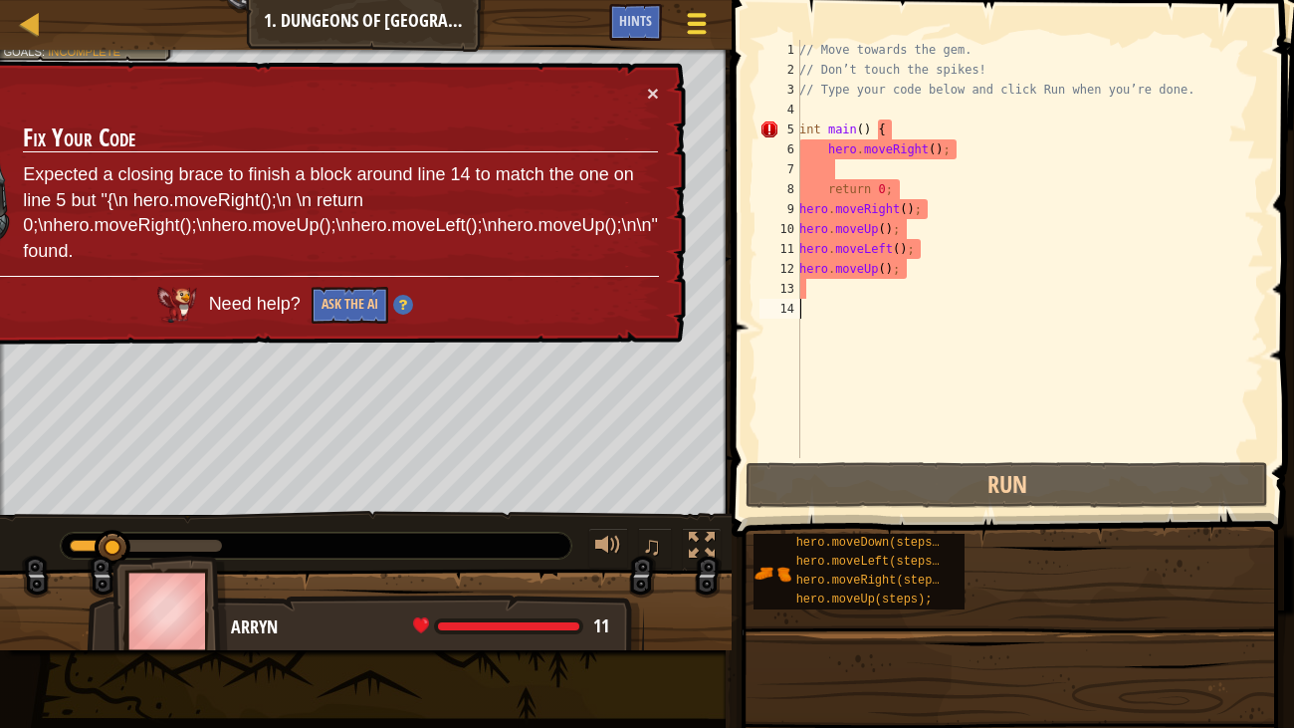
click at [703, 33] on div "Game Menu Done Hints" at bounding box center [665, 27] width 112 height 47
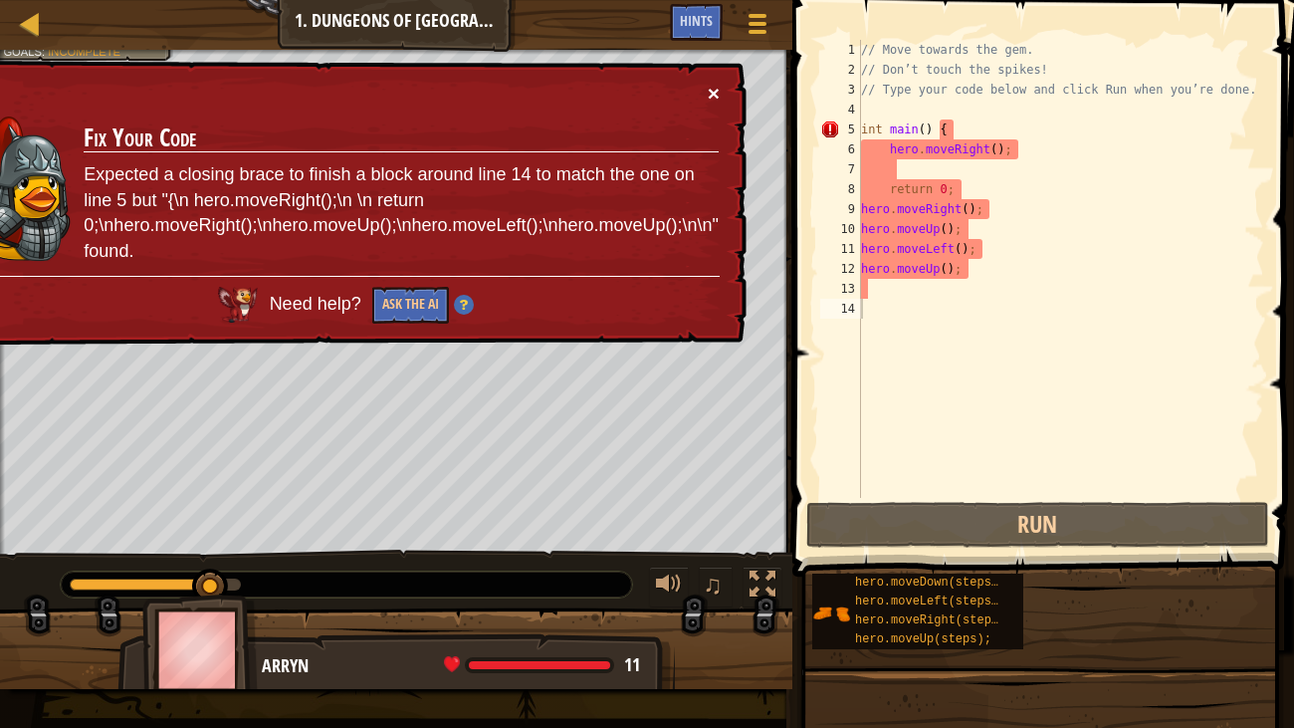
click at [713, 83] on button "×" at bounding box center [714, 93] width 12 height 21
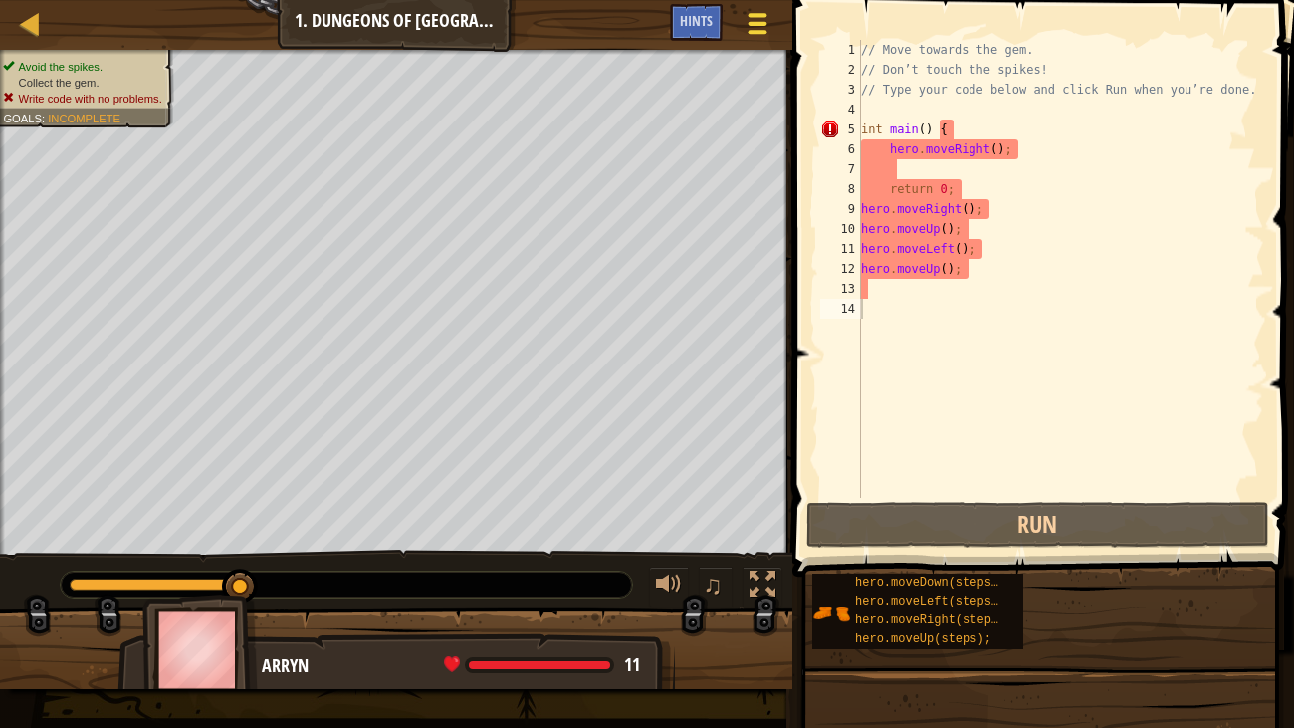
click at [763, 24] on span at bounding box center [756, 24] width 19 height 4
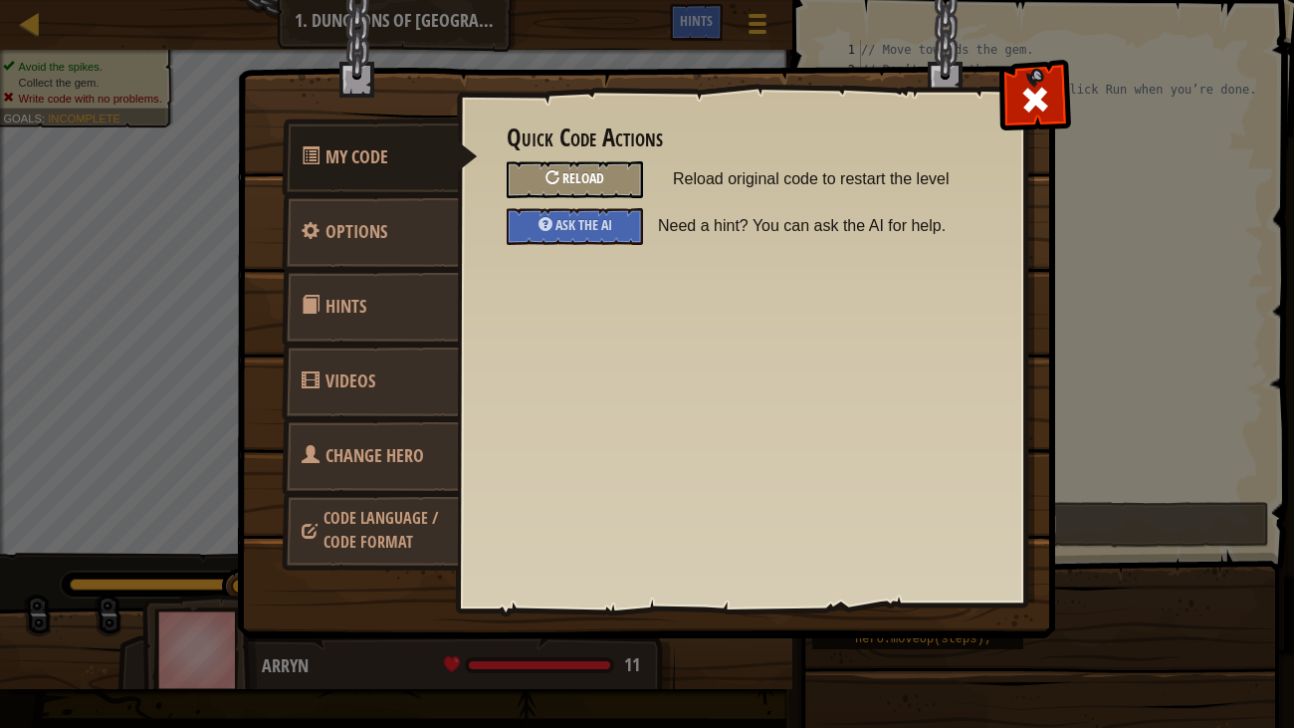
click at [579, 173] on span "Reload" at bounding box center [583, 177] width 42 height 19
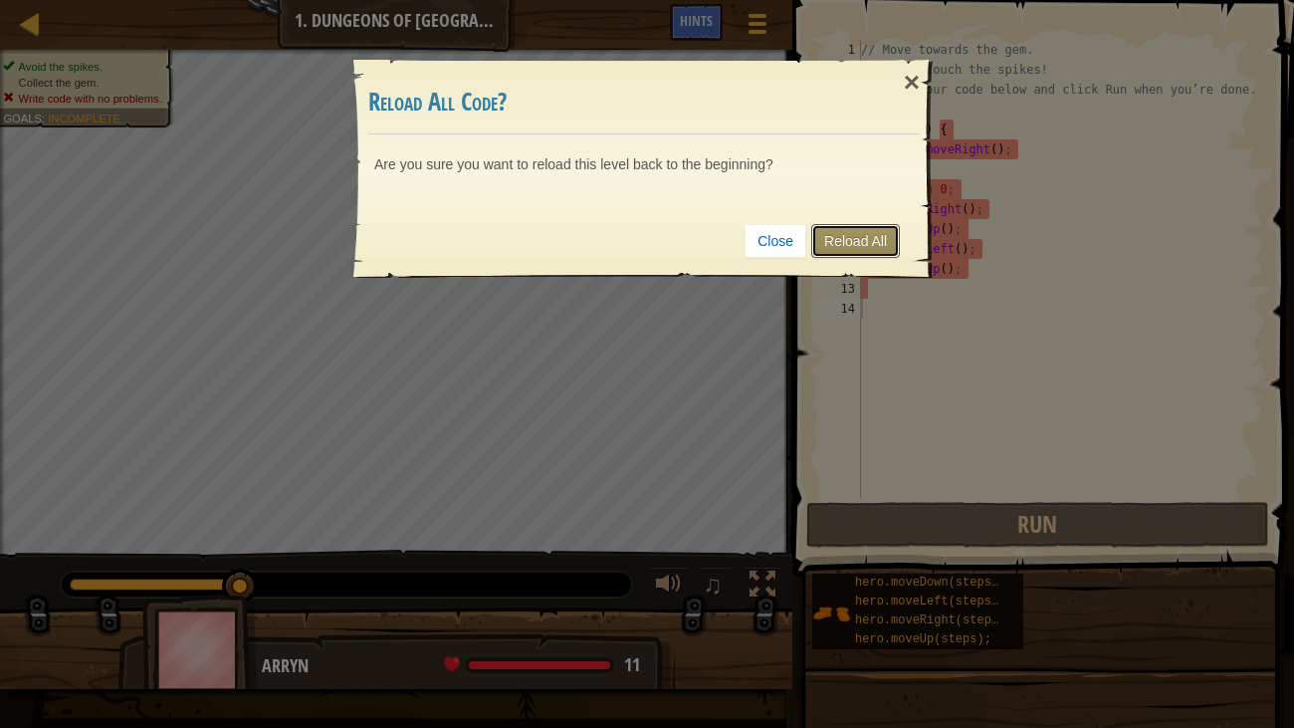
click at [854, 253] on link "Reload All" at bounding box center [855, 241] width 89 height 34
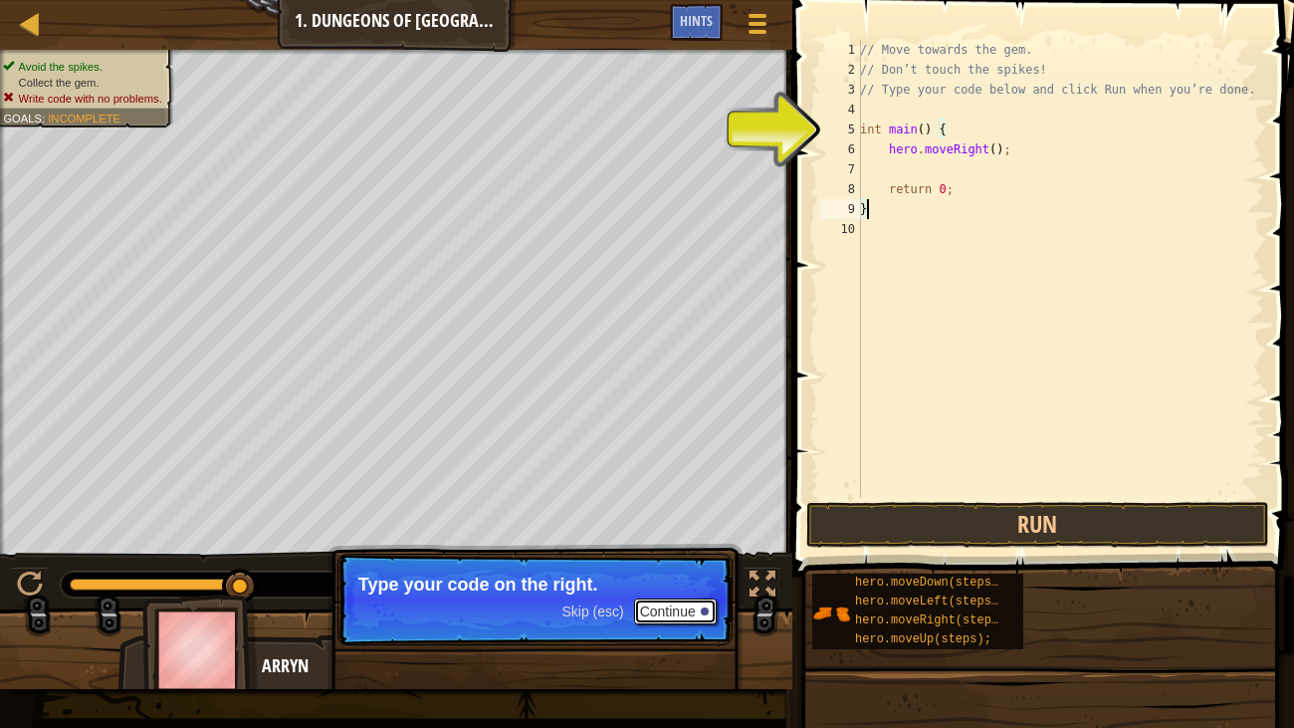
click at [671, 610] on button "Continue" at bounding box center [675, 611] width 83 height 26
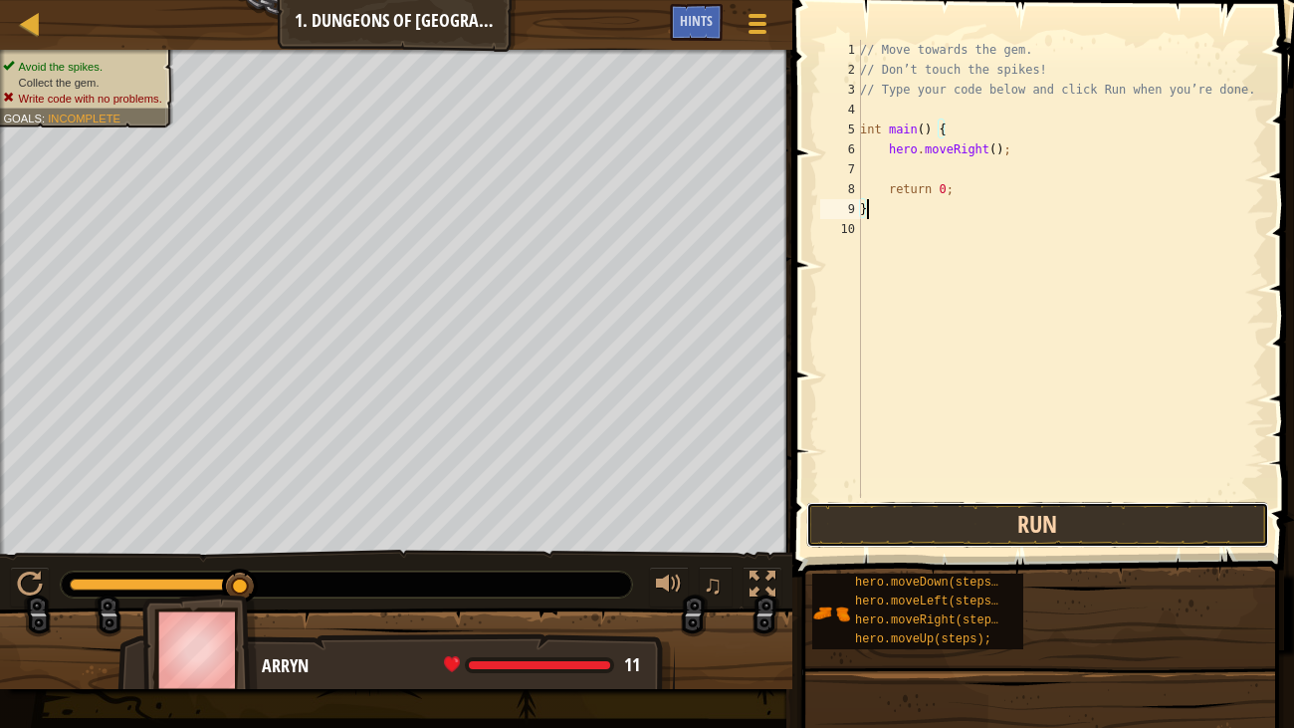
click at [859, 522] on button "Run" at bounding box center [1038, 525] width 464 height 46
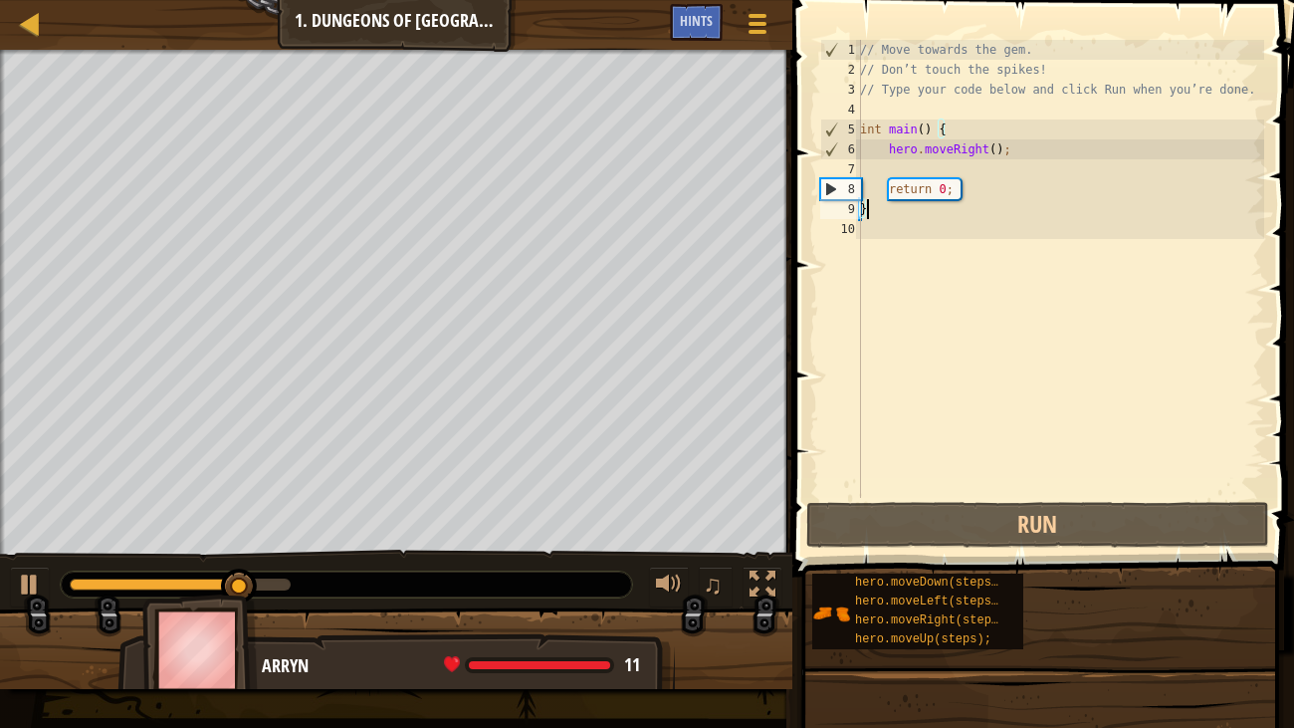
click at [926, 201] on div "// Move towards the gem. // Don’t touch the spikes! // Type your code below and…" at bounding box center [1060, 289] width 408 height 498
click at [923, 187] on div "// Move towards the gem. // Don’t touch the spikes! // Type your code below and…" at bounding box center [1060, 289] width 408 height 498
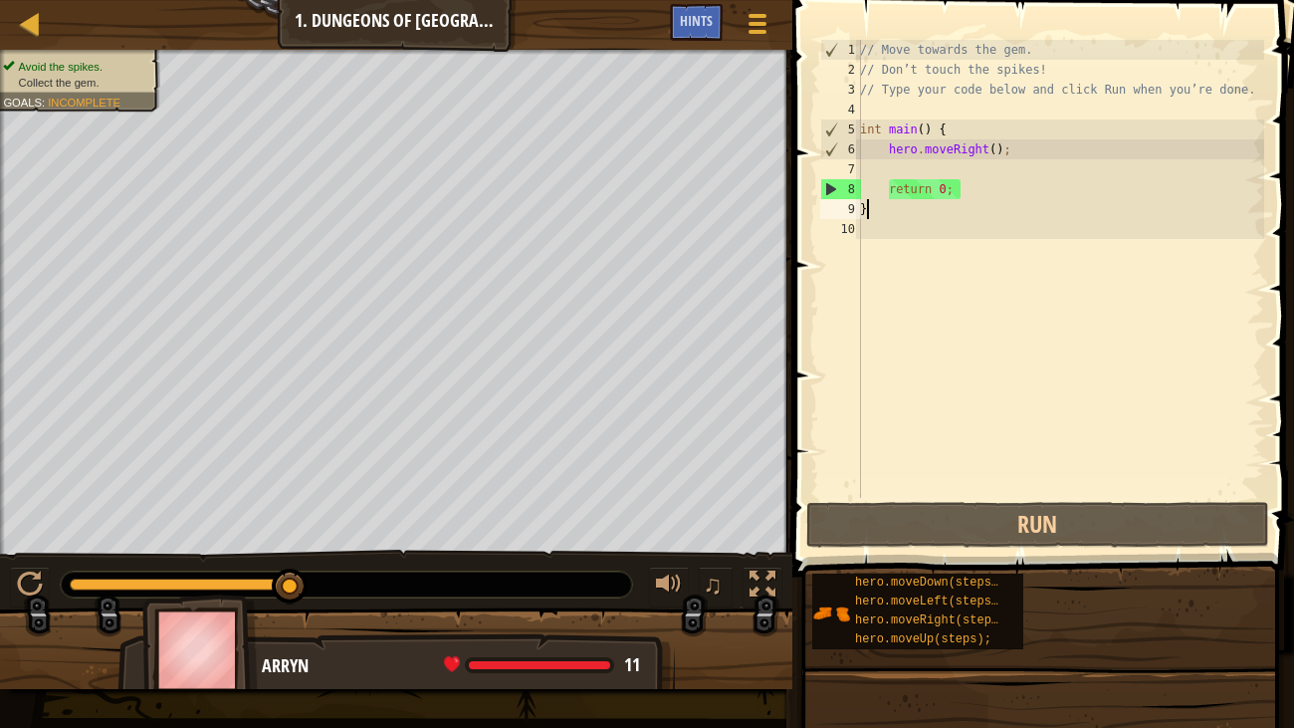
click at [873, 210] on div "// Move towards the gem. // Don’t touch the spikes! // Type your code below and…" at bounding box center [1060, 289] width 408 height 498
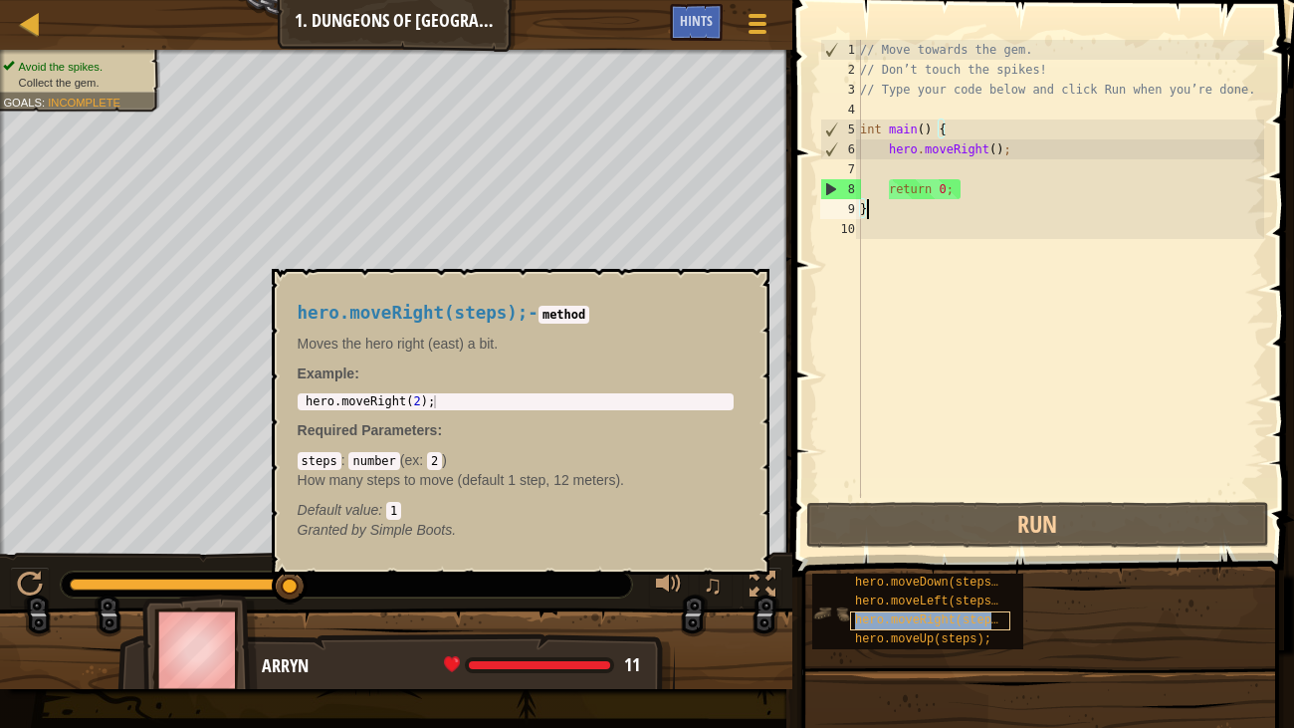
click at [901, 619] on span "hero.moveRight(steps);" at bounding box center [933, 620] width 157 height 14
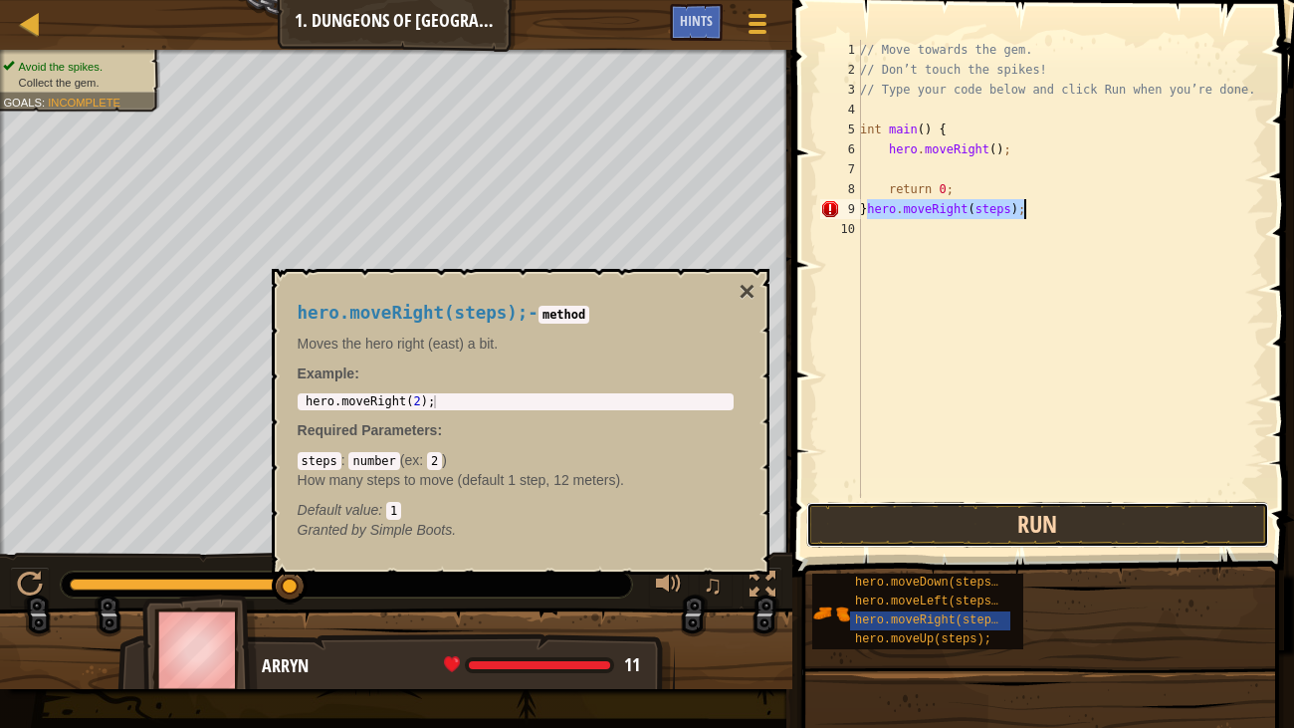
click at [898, 525] on button "Run" at bounding box center [1038, 525] width 464 height 46
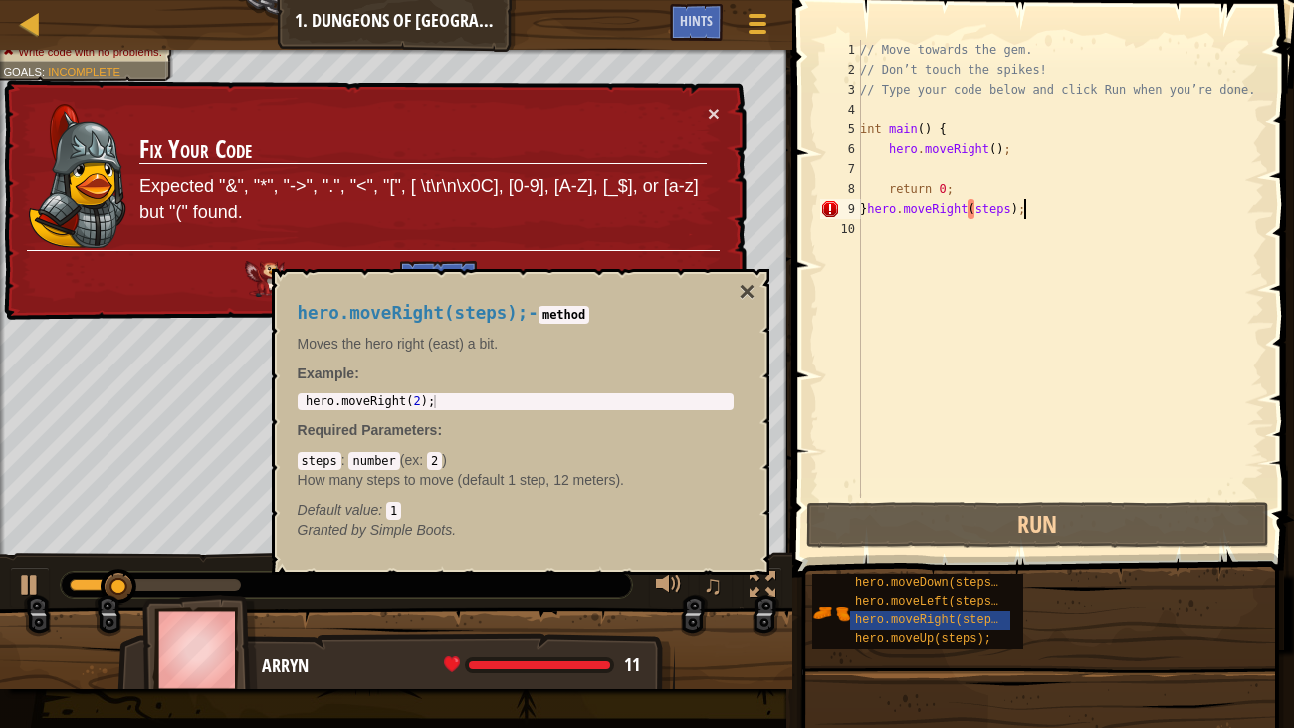
click at [758, 301] on div "hero.moveRight(steps); - method Moves the hero right (east) a bit. Example : 1 …" at bounding box center [521, 422] width 498 height 306
click at [741, 311] on div "hero.moveRight(steps); - method Moves the hero right (east) a bit. Example : 1 …" at bounding box center [516, 422] width 464 height 274
click at [741, 296] on button "×" at bounding box center [746, 292] width 16 height 28
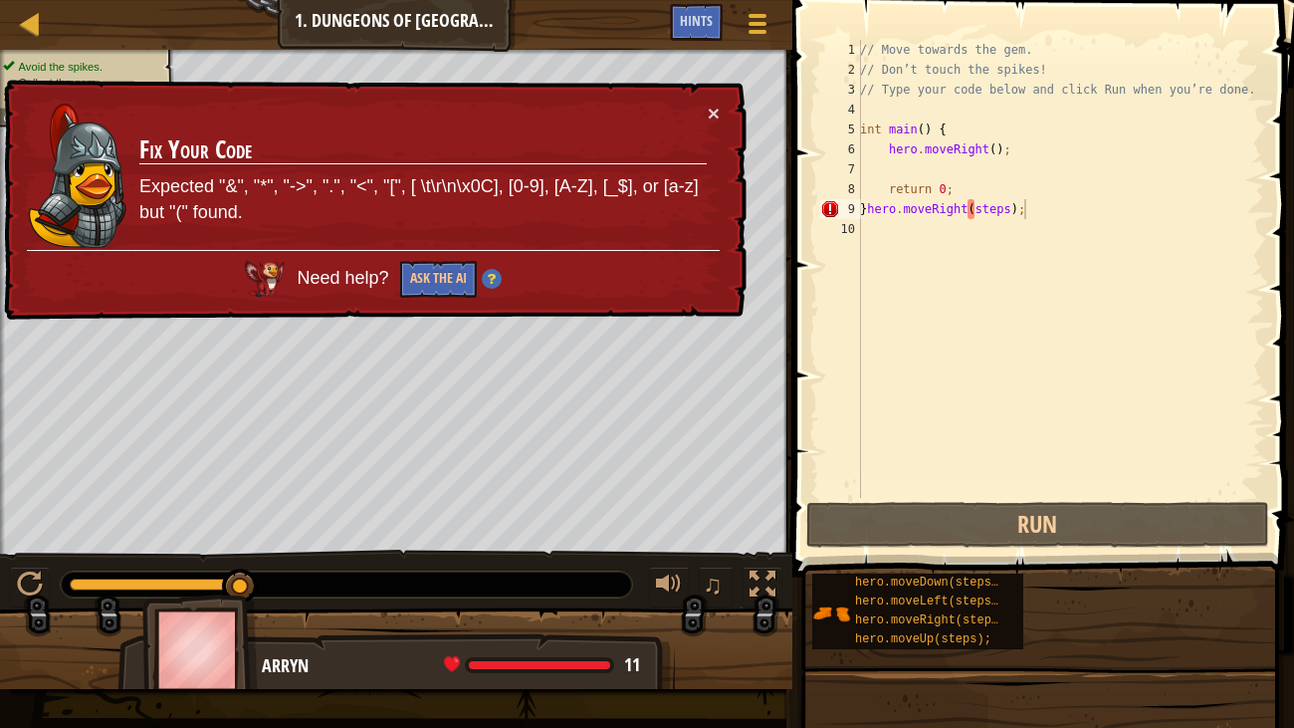
click at [981, 211] on div "// Move towards the gem. // Don’t touch the spikes! // Type your code below and…" at bounding box center [1060, 289] width 408 height 498
click at [983, 218] on div "// Move towards the gem. // Don’t touch the spikes! // Type your code below and…" at bounding box center [1060, 289] width 408 height 498
click at [972, 210] on div "// Move towards the gem. // Don’t touch the spikes! // Type your code below and…" at bounding box center [1060, 289] width 408 height 498
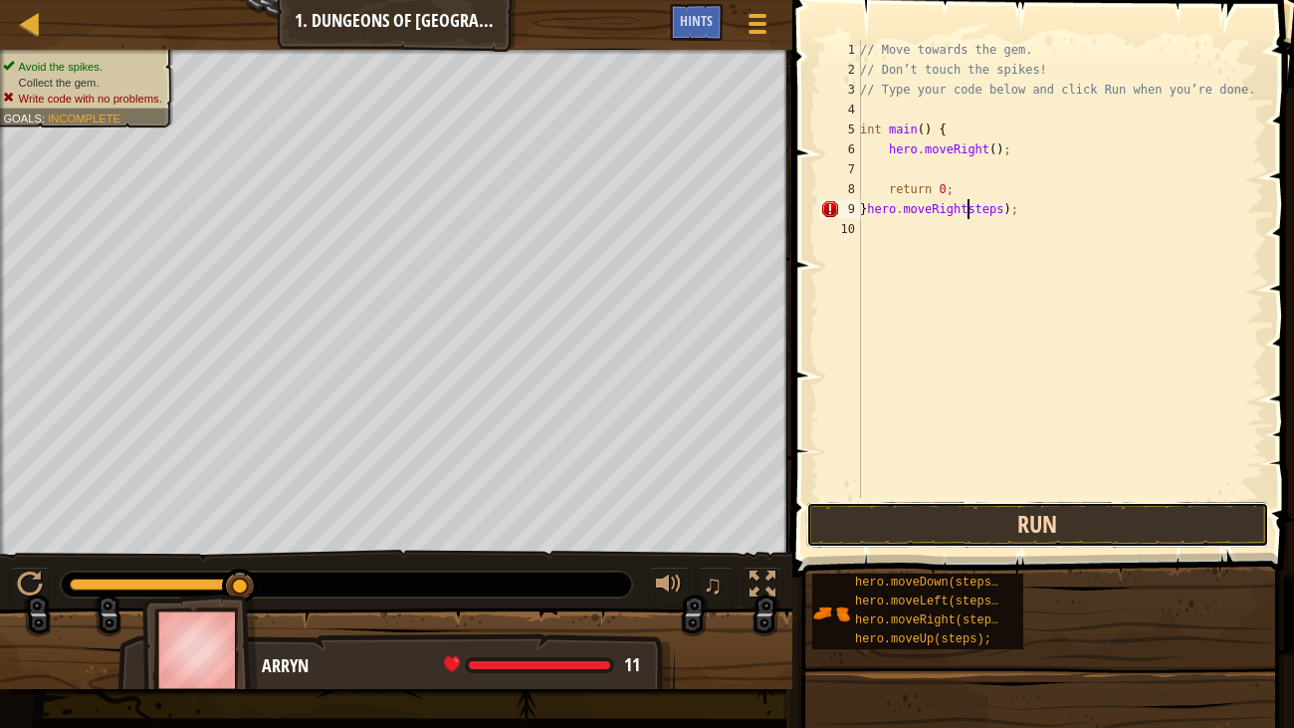
click at [974, 517] on button "Run" at bounding box center [1038, 525] width 464 height 46
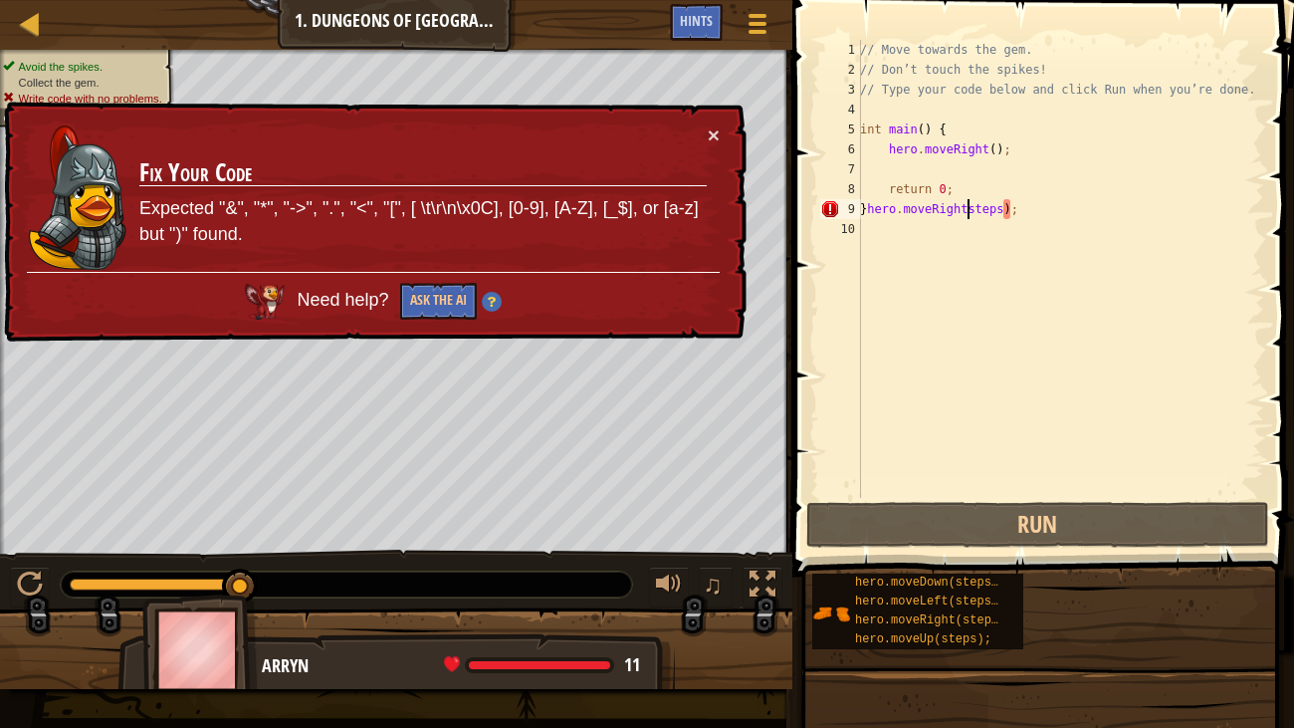
click at [1017, 210] on div "// Move towards the gem. // Don’t touch the spikes! // Type your code below and…" at bounding box center [1060, 289] width 408 height 498
click at [1013, 210] on div "// Move towards the gem. // Don’t touch the spikes! // Type your code below and…" at bounding box center [1060, 289] width 408 height 498
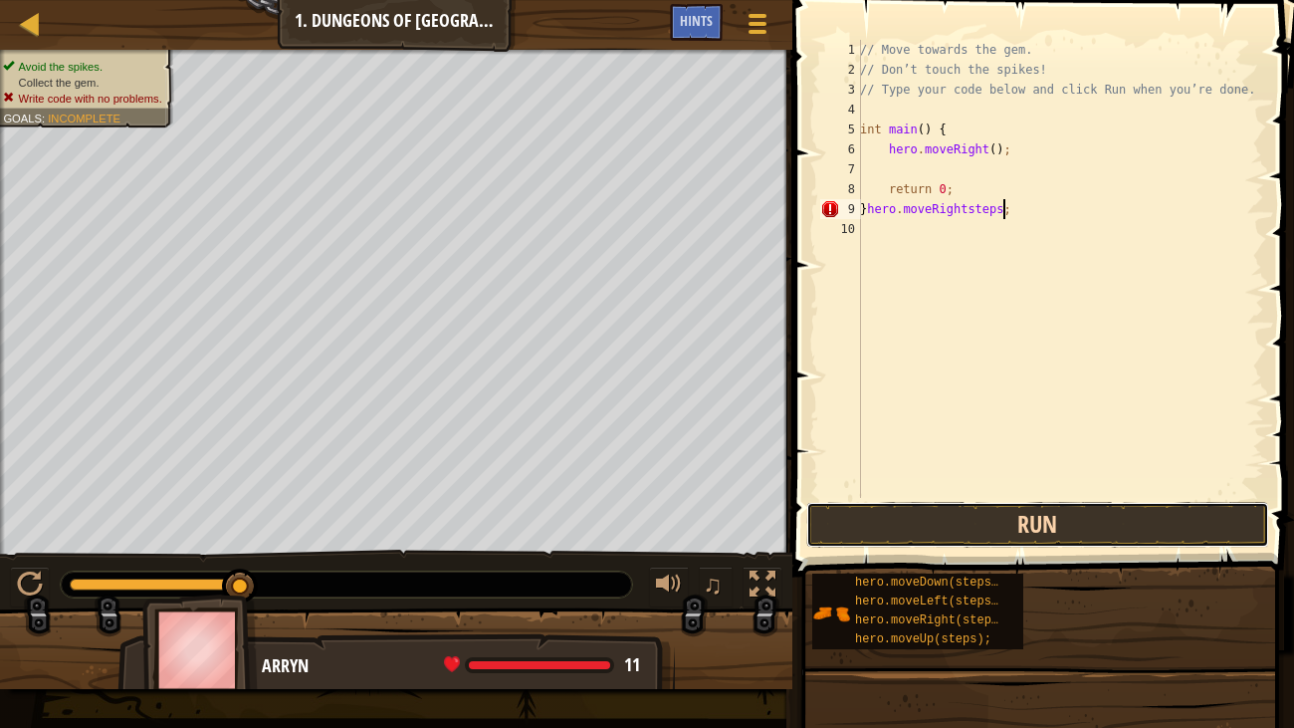
click at [932, 503] on button "Run" at bounding box center [1038, 525] width 464 height 46
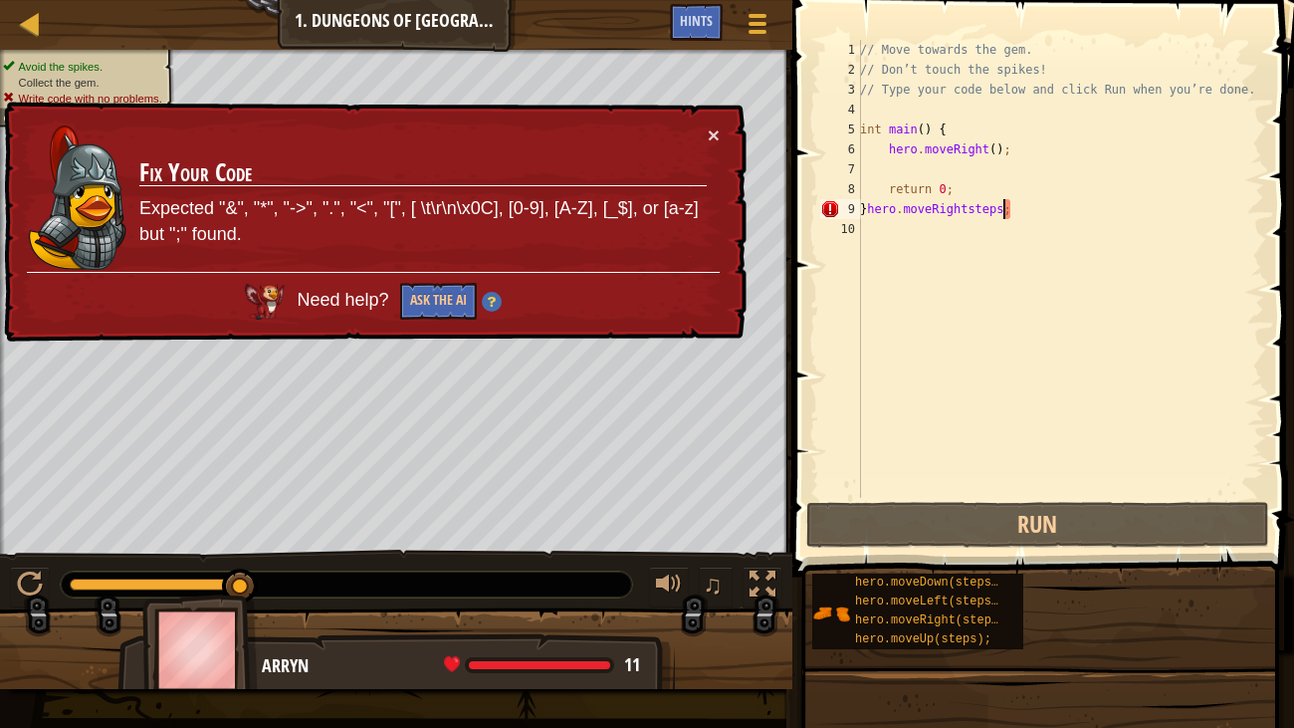
click at [708, 152] on div "× Fix Your Code Expected "&", "*", "->", ".", "<", "[", [ \t\r\n\x0C], [0-9], […" at bounding box center [373, 222] width 746 height 241
click at [708, 146] on div "× Fix Your Code Expected "&", "*", "->", ".", "<", "[", [ \t\r\n\x0C], [0-9], […" at bounding box center [373, 222] width 746 height 241
click at [708, 133] on button "×" at bounding box center [714, 134] width 12 height 21
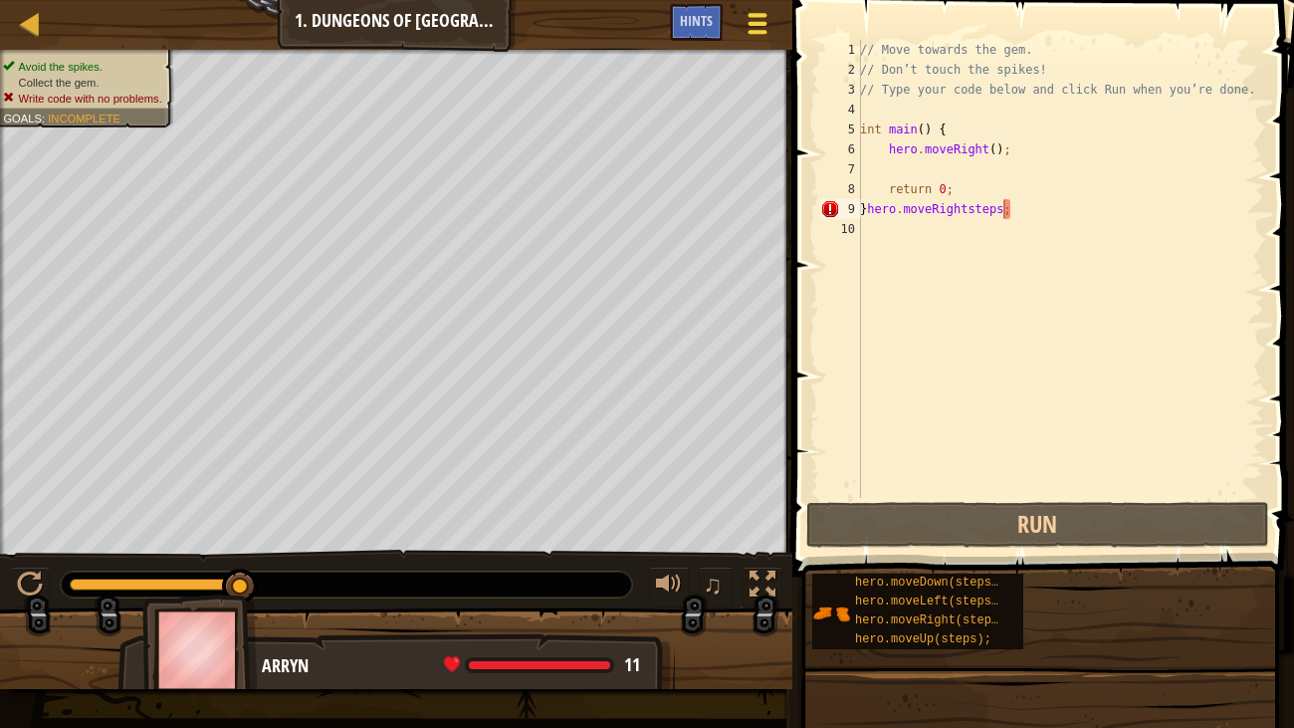
click at [734, 5] on button "Game Menu" at bounding box center [756, 27] width 53 height 49
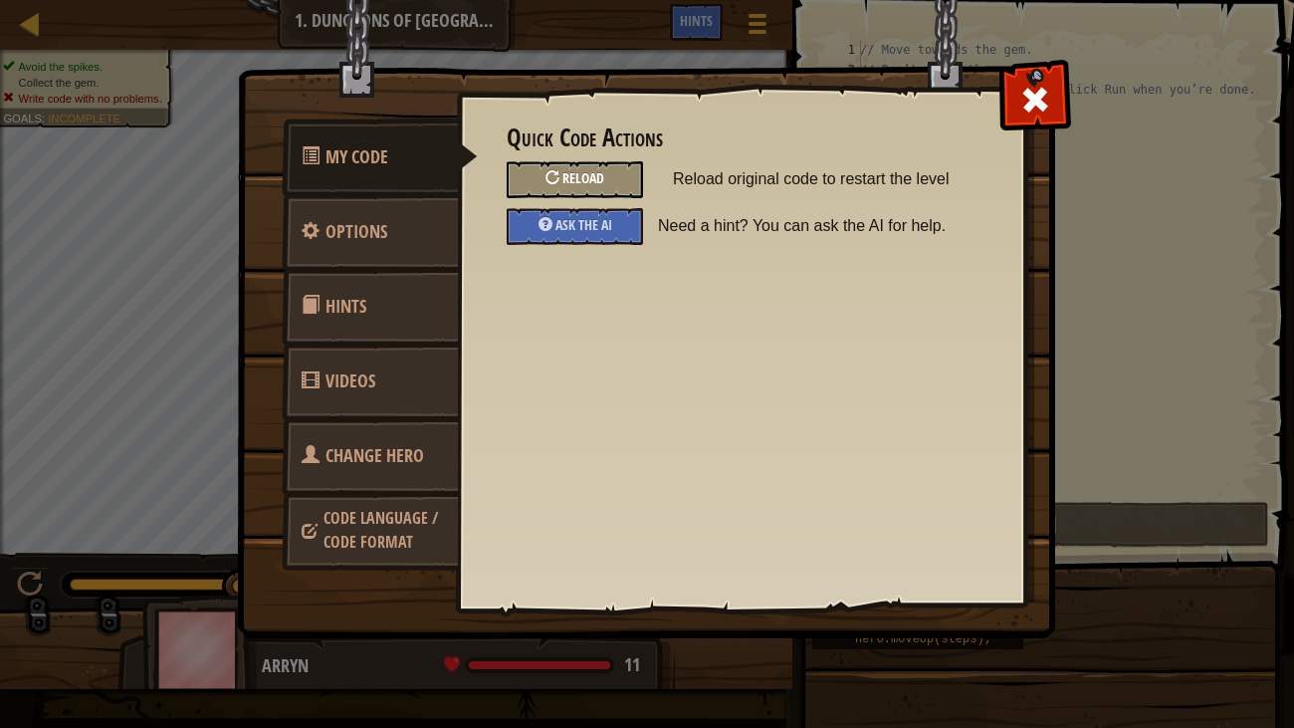
click at [562, 178] on div "Reload" at bounding box center [575, 179] width 136 height 37
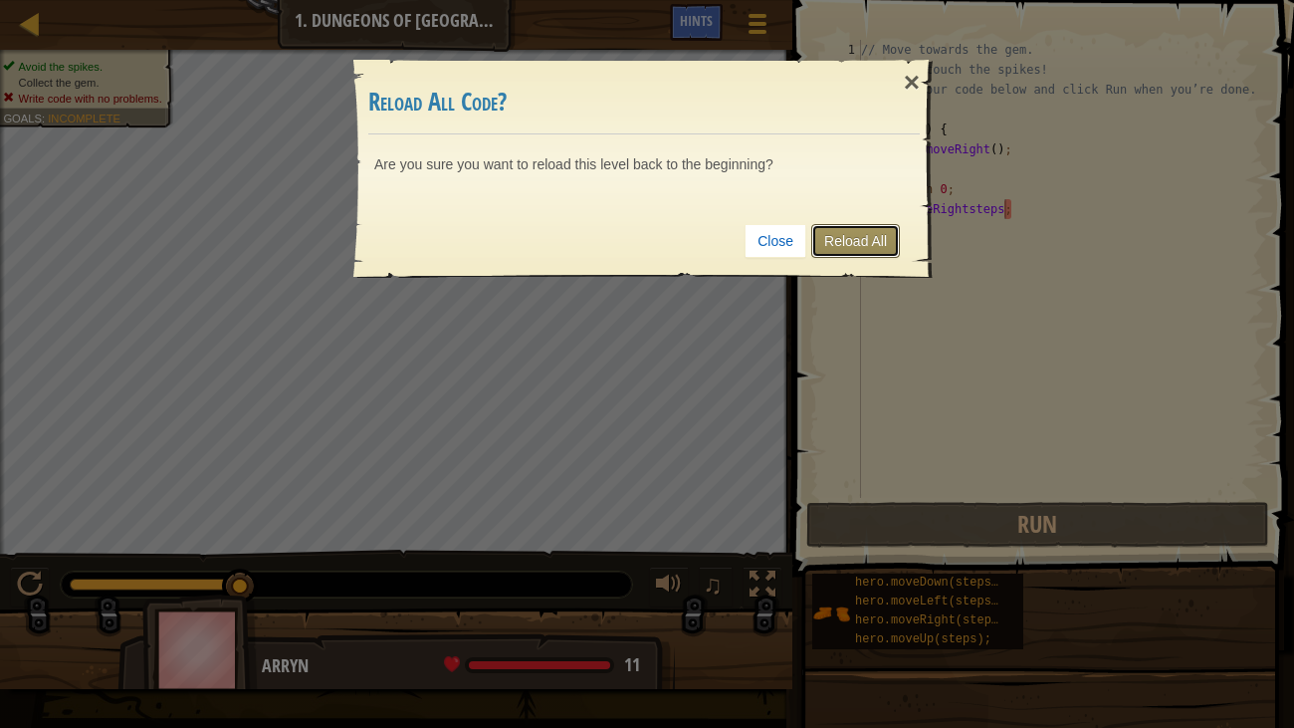
click at [838, 252] on link "Reload All" at bounding box center [855, 241] width 89 height 34
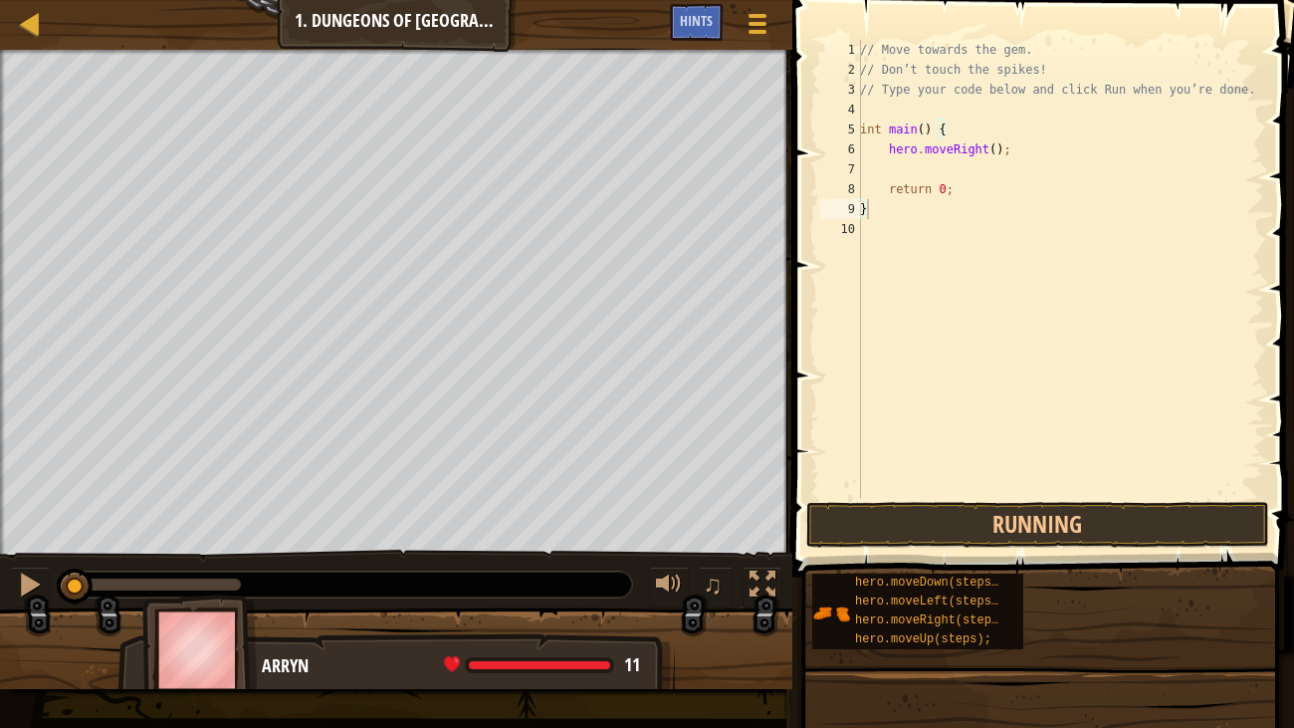
type textarea "}"
click at [32, 27] on div at bounding box center [30, 23] width 25 height 25
